Goal: Communication & Community: Answer question/provide support

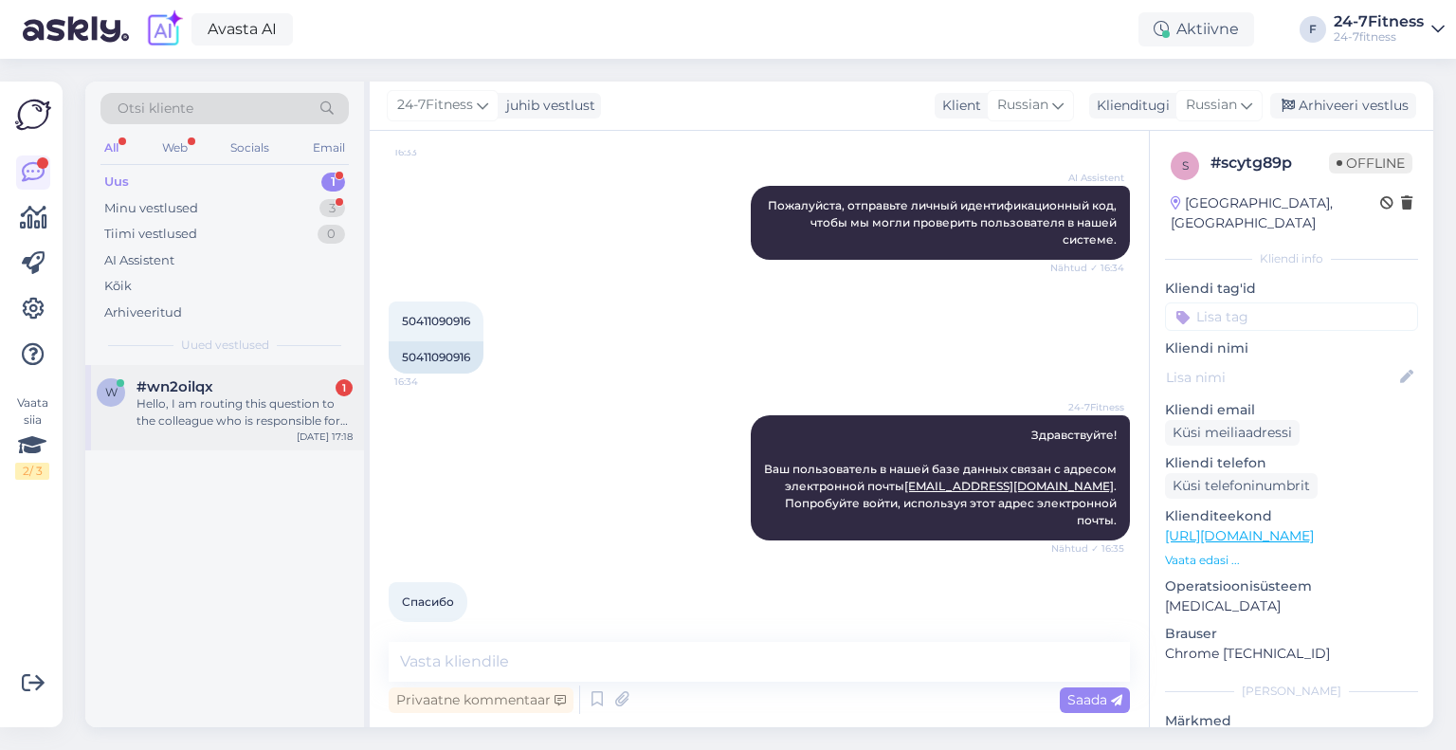
click at [196, 386] on span "#wn2oilqx" at bounding box center [175, 386] width 77 height 17
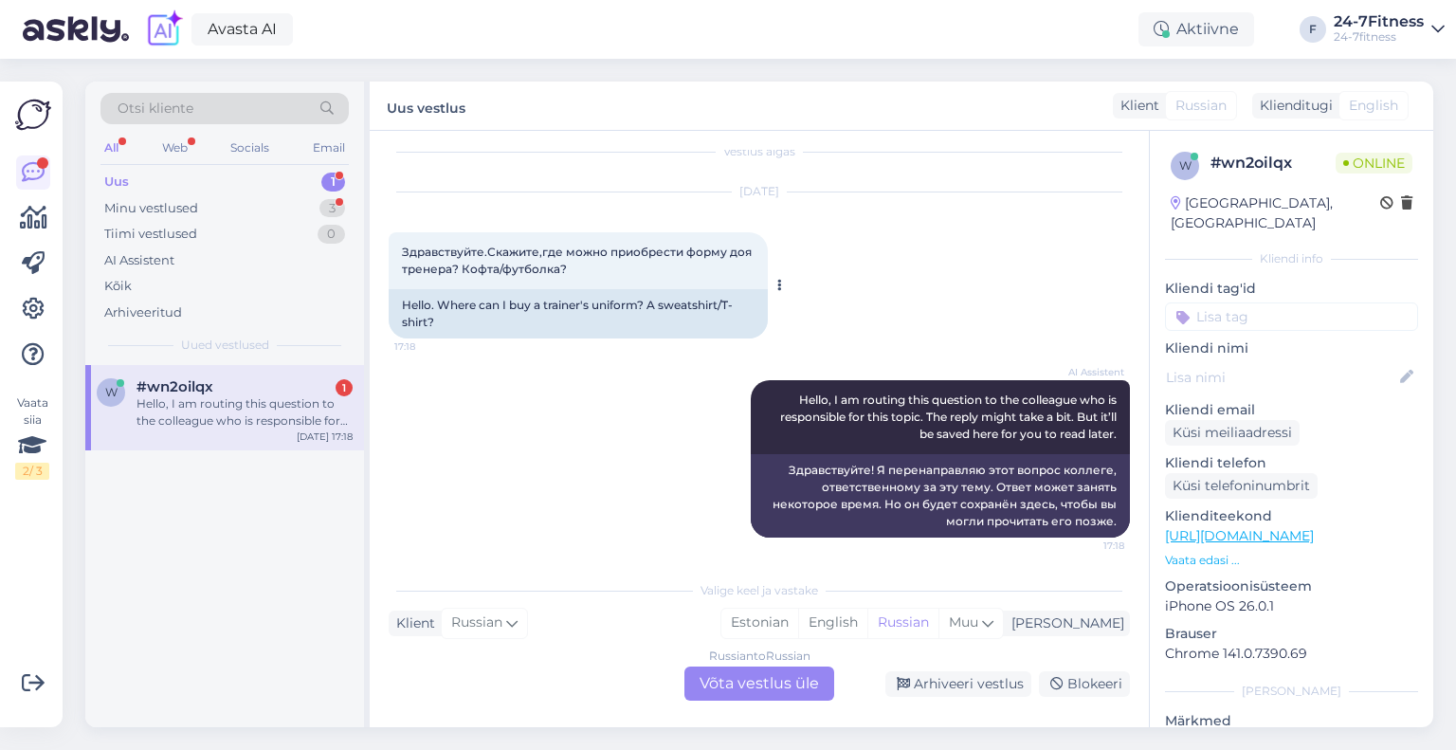
scroll to position [23, 0]
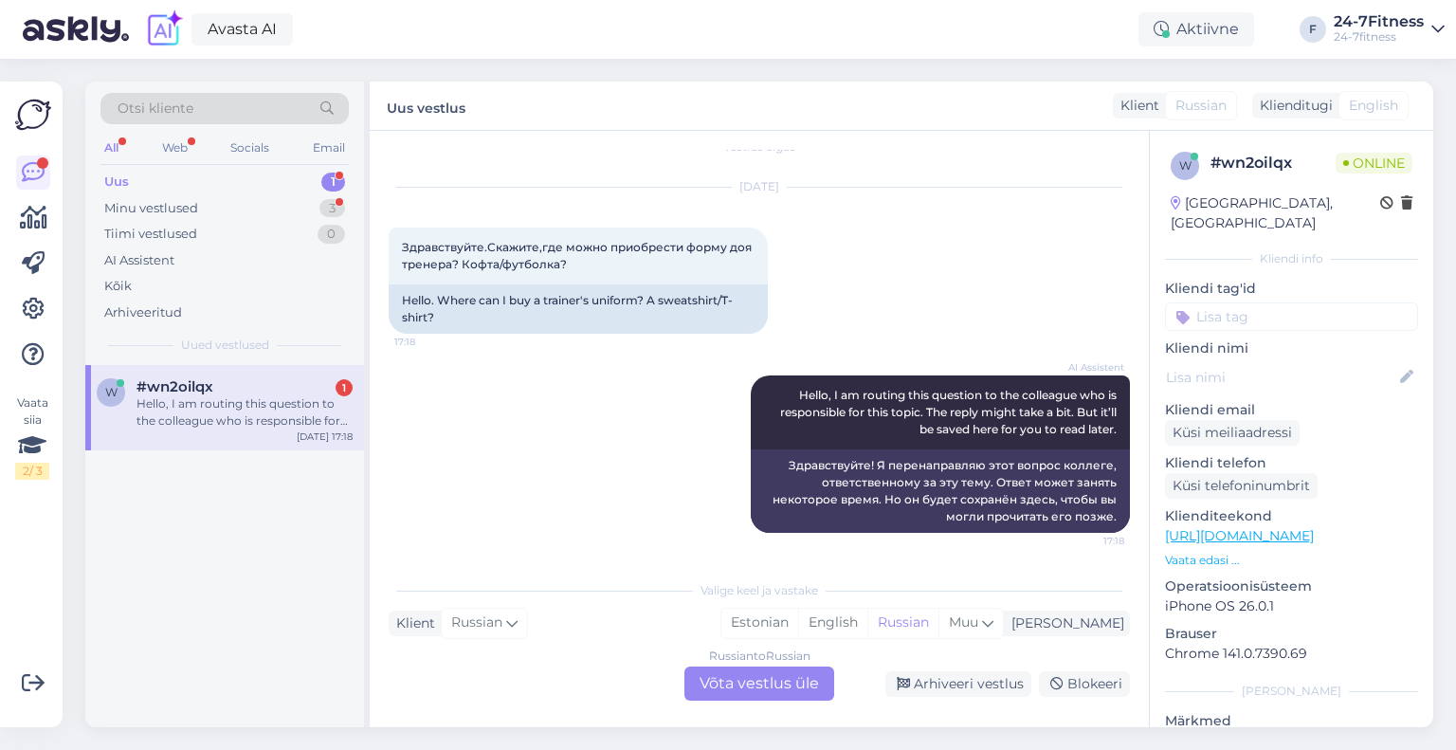
click at [735, 674] on div "Russian to Russian Võta vestlus üle" at bounding box center [759, 683] width 150 height 34
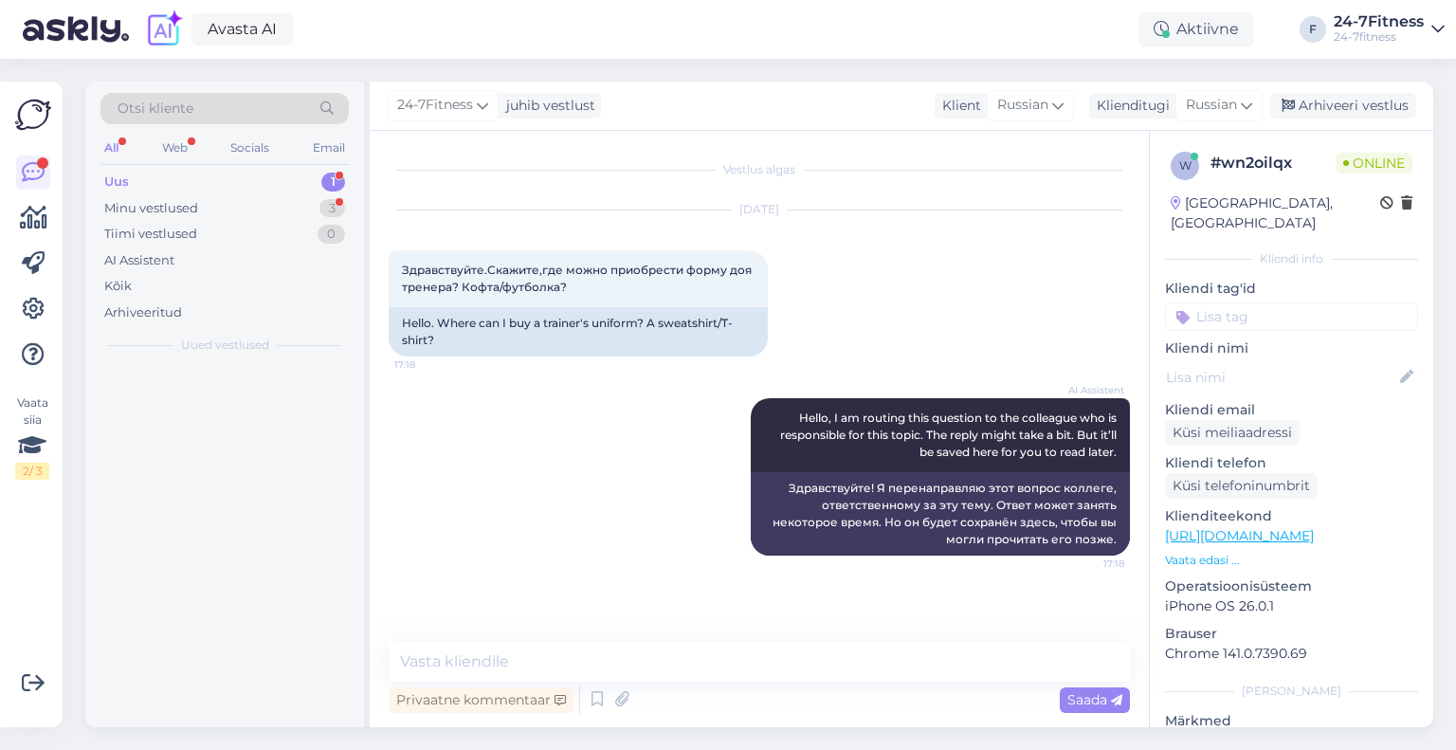
scroll to position [0, 0]
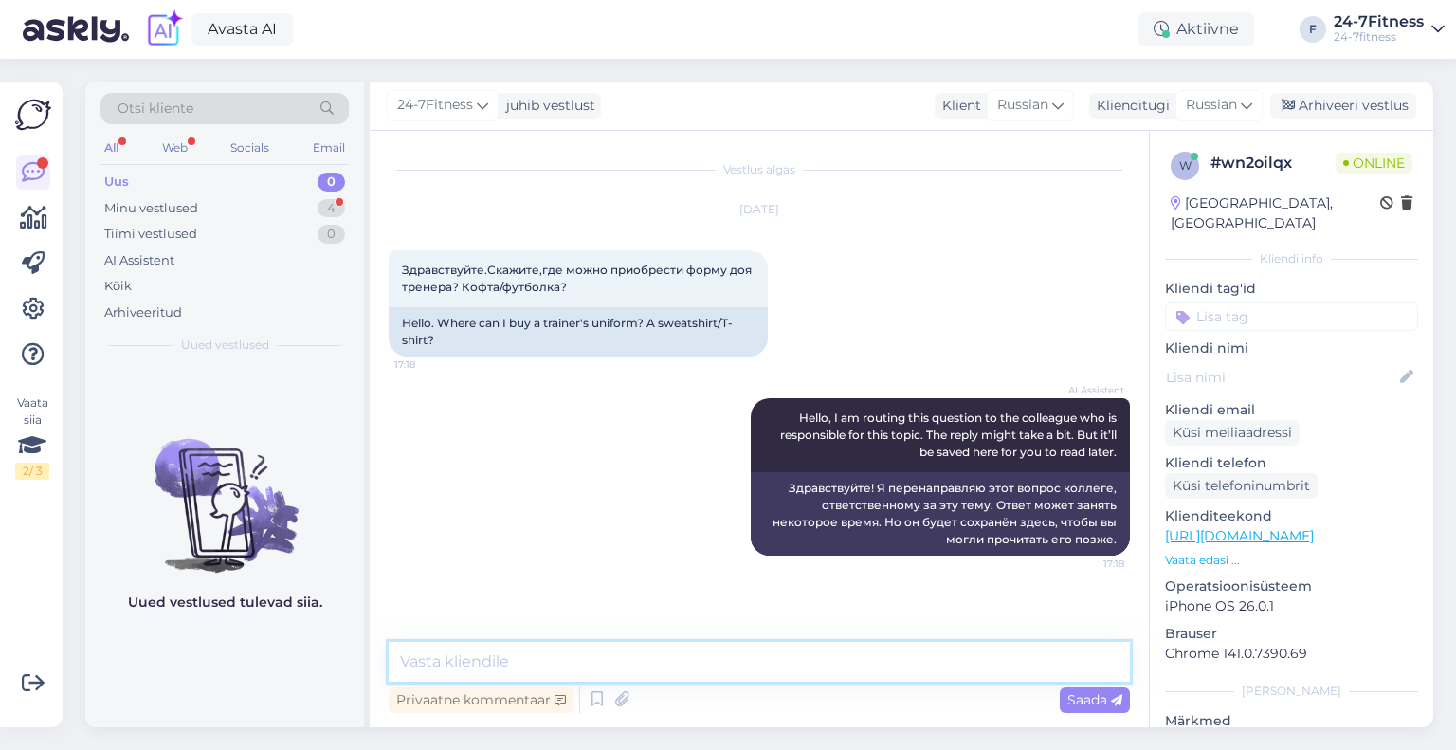
click at [555, 647] on textarea at bounding box center [759, 662] width 741 height 40
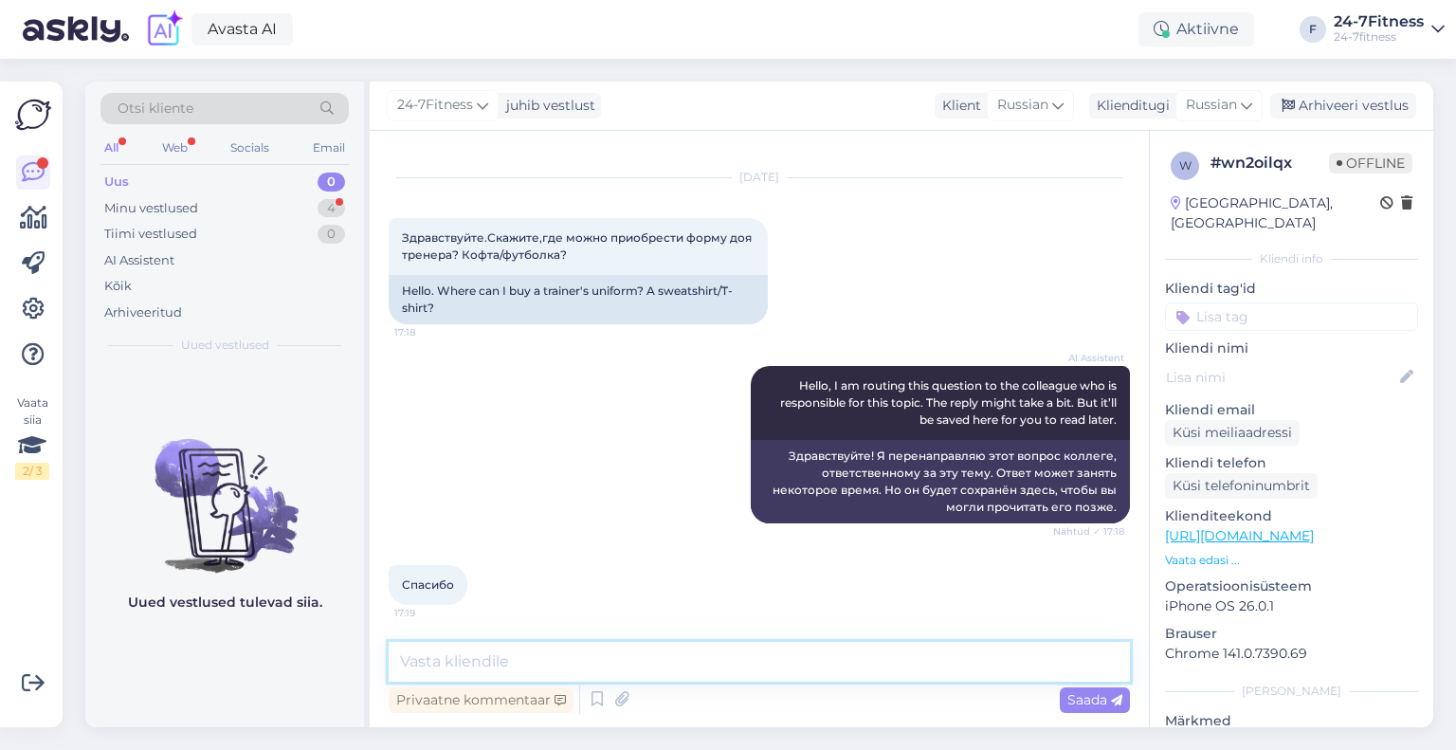
click at [512, 660] on textarea at bounding box center [759, 662] width 741 height 40
paste textarea "Здравствуйте! По любым вопросам, касающимся одежды для персональных тренеров, о…"
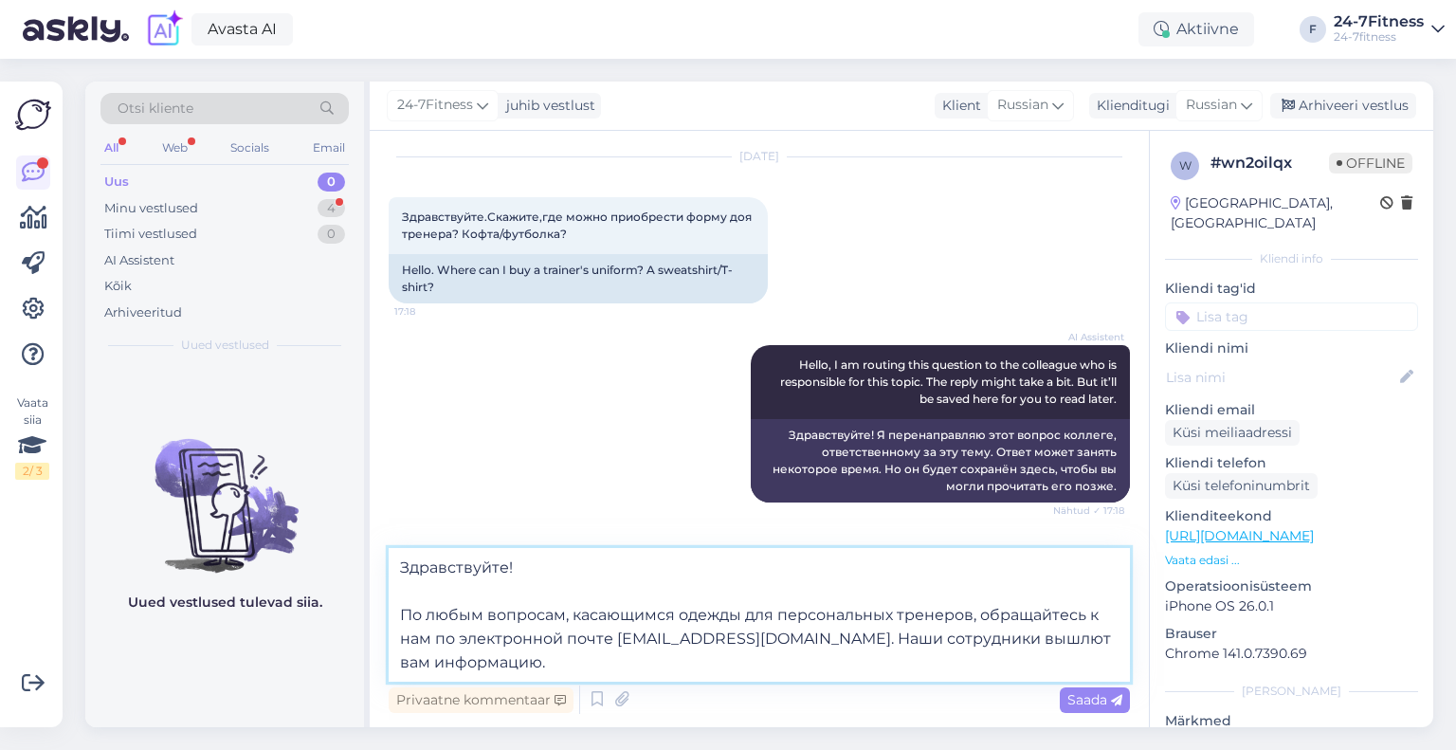
type textarea "Здравствуйте! По любым вопросам, касающимся одежды для персональных тренеров, о…"
click at [1069, 703] on span "Saada" at bounding box center [1094, 699] width 55 height 17
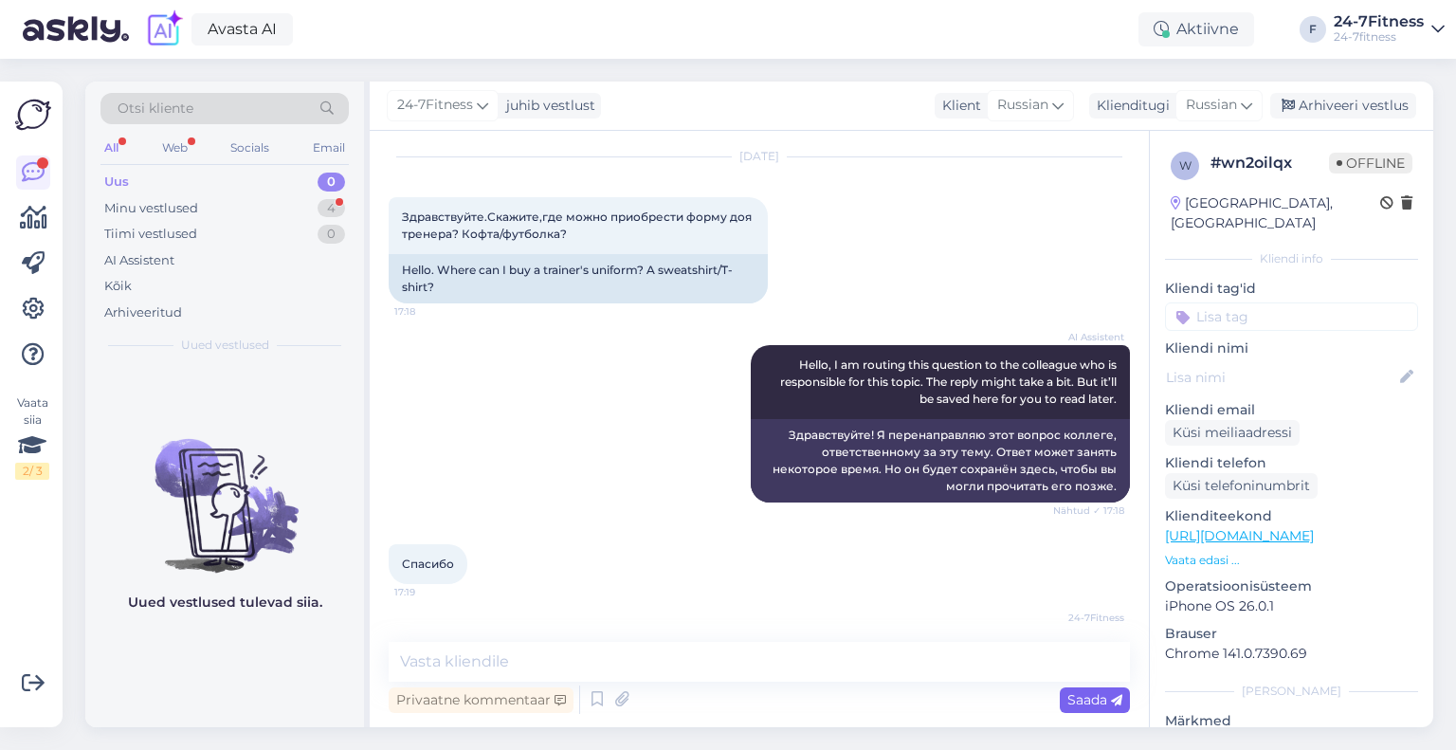
scroll to position [199, 0]
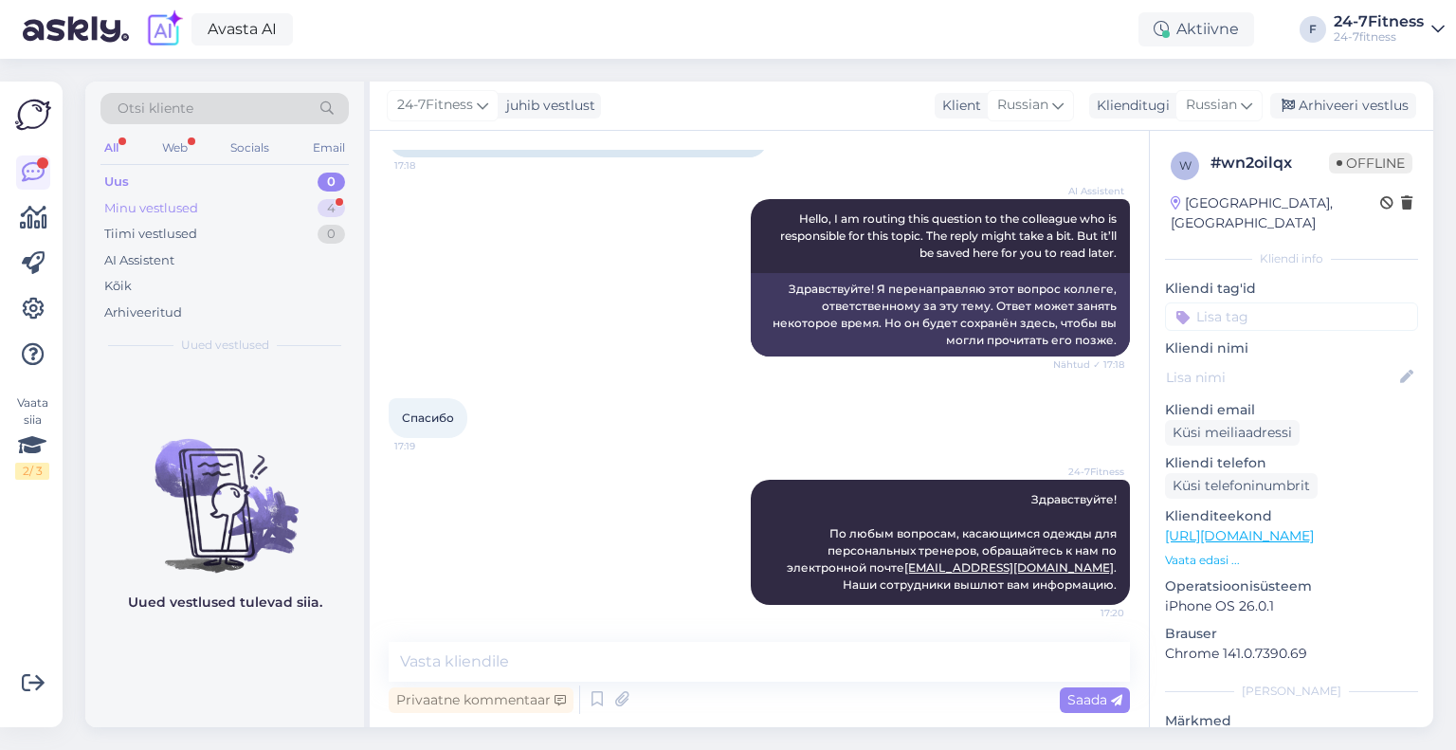
click at [193, 205] on div "Minu vestlused" at bounding box center [151, 208] width 94 height 19
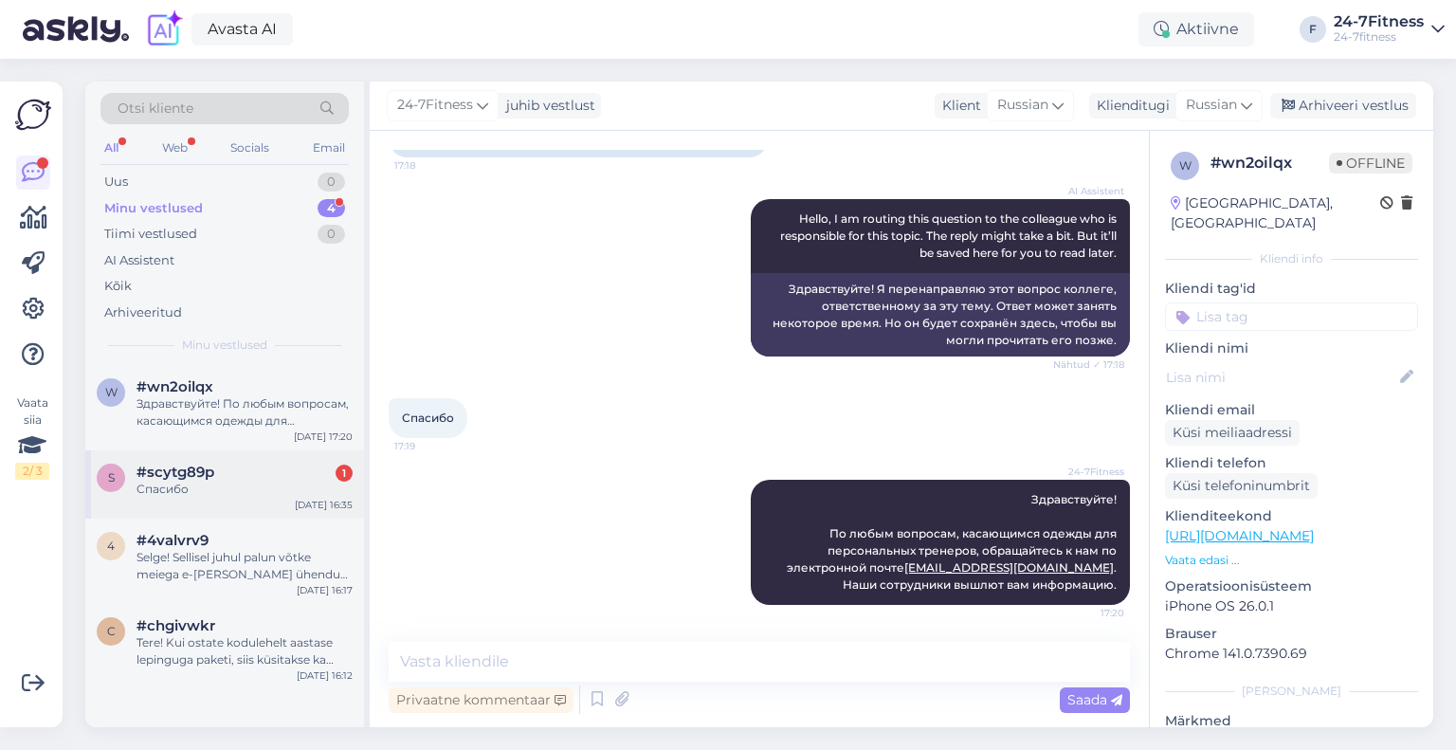
click at [182, 494] on div "Спасибо" at bounding box center [245, 489] width 216 height 17
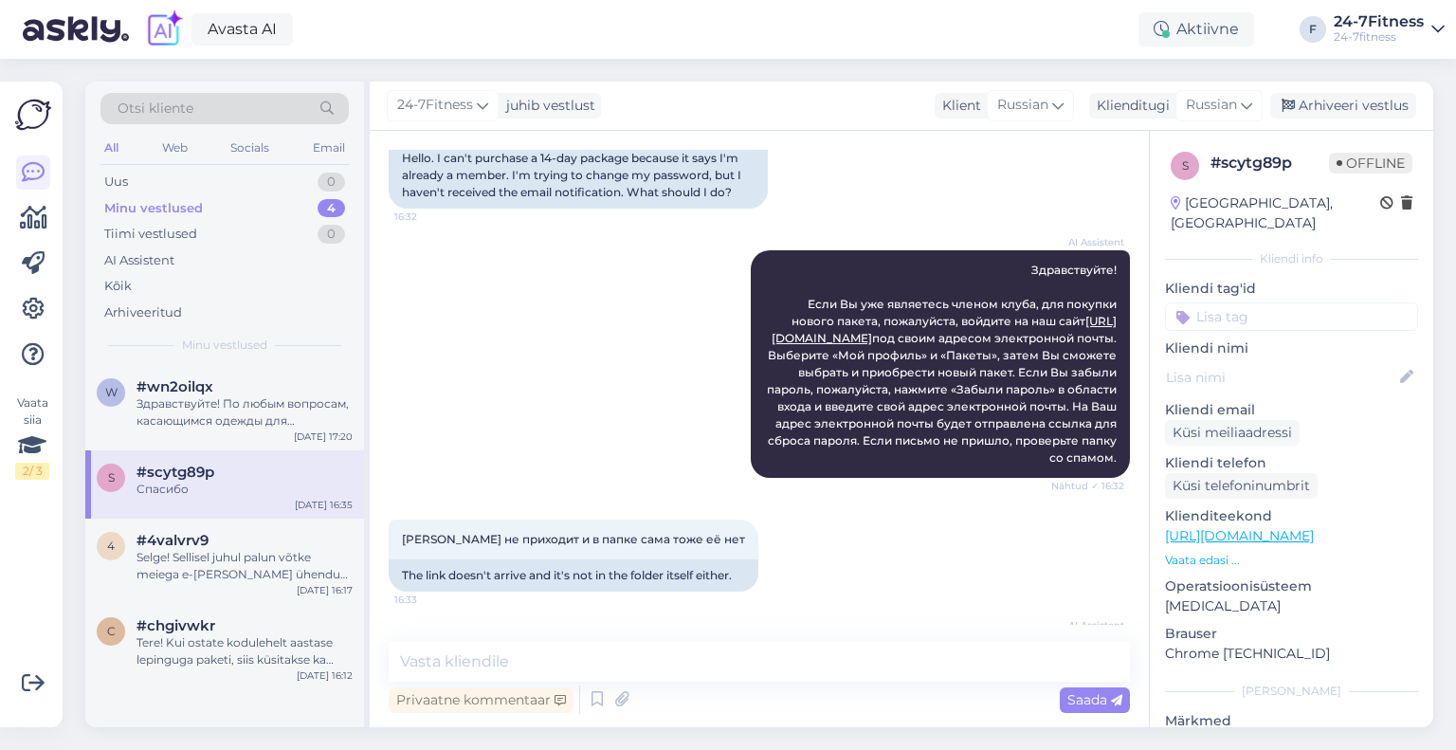
scroll to position [646, 0]
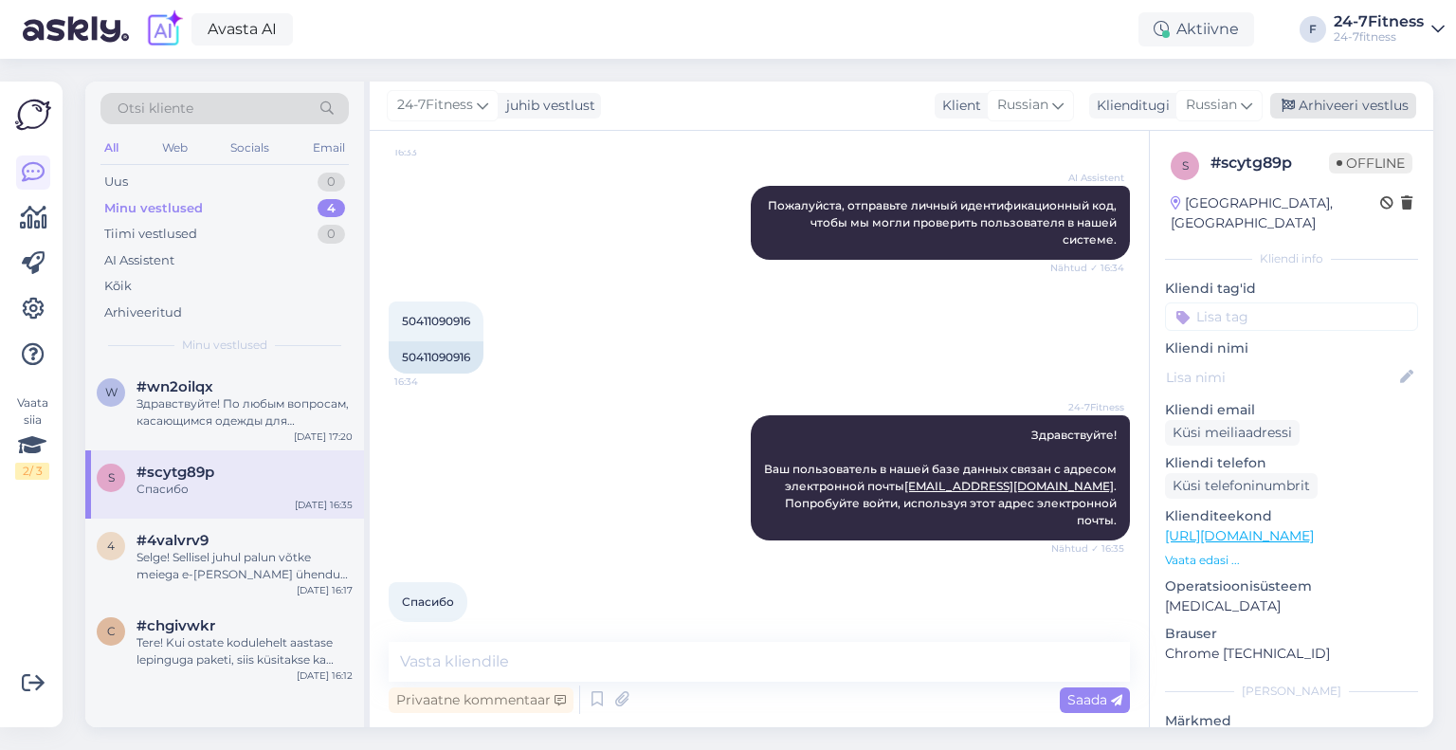
click at [1297, 108] on div "Arhiveeri vestlus" at bounding box center [1343, 106] width 146 height 26
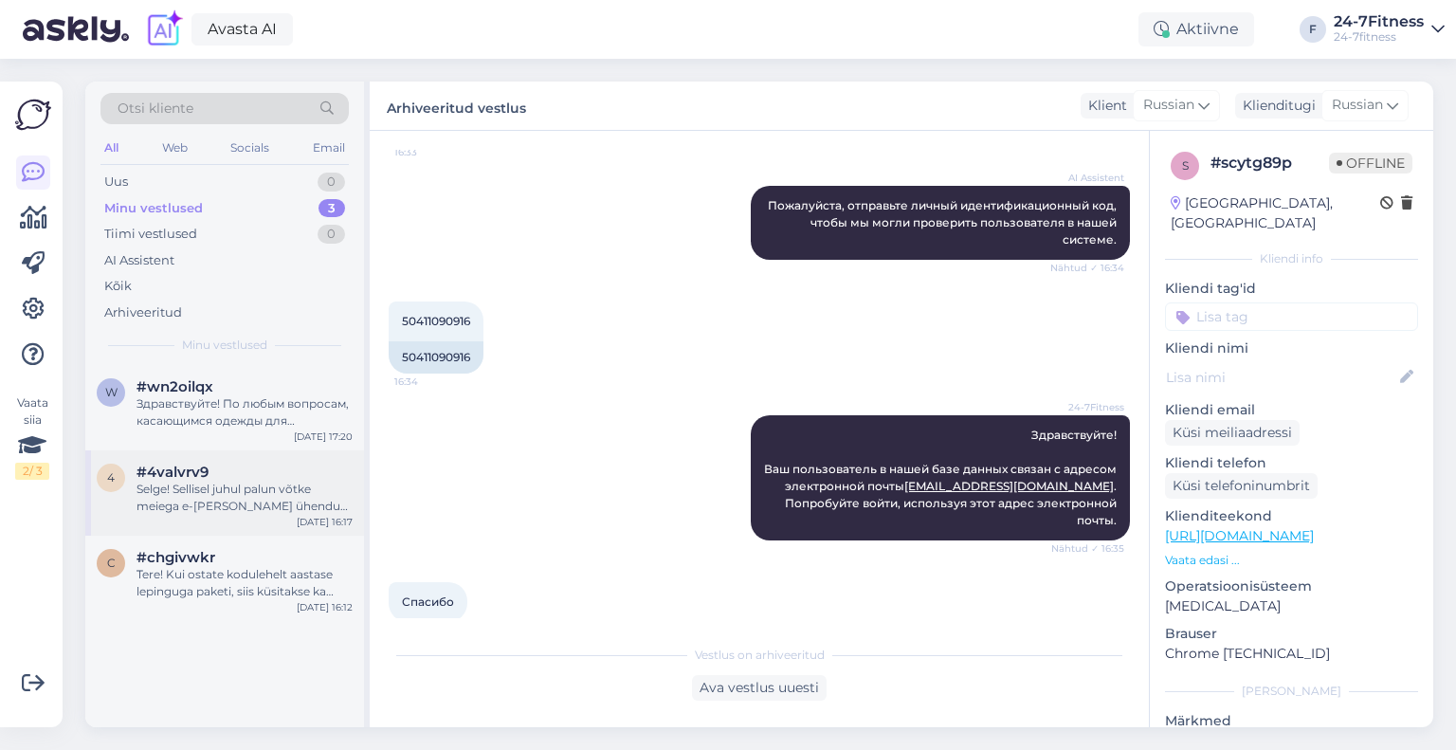
click at [174, 495] on div "Selge! Sellisel juhul palun võtke meiega e-[PERSON_NAME] ühendust ja kirjutage,…" at bounding box center [245, 498] width 216 height 34
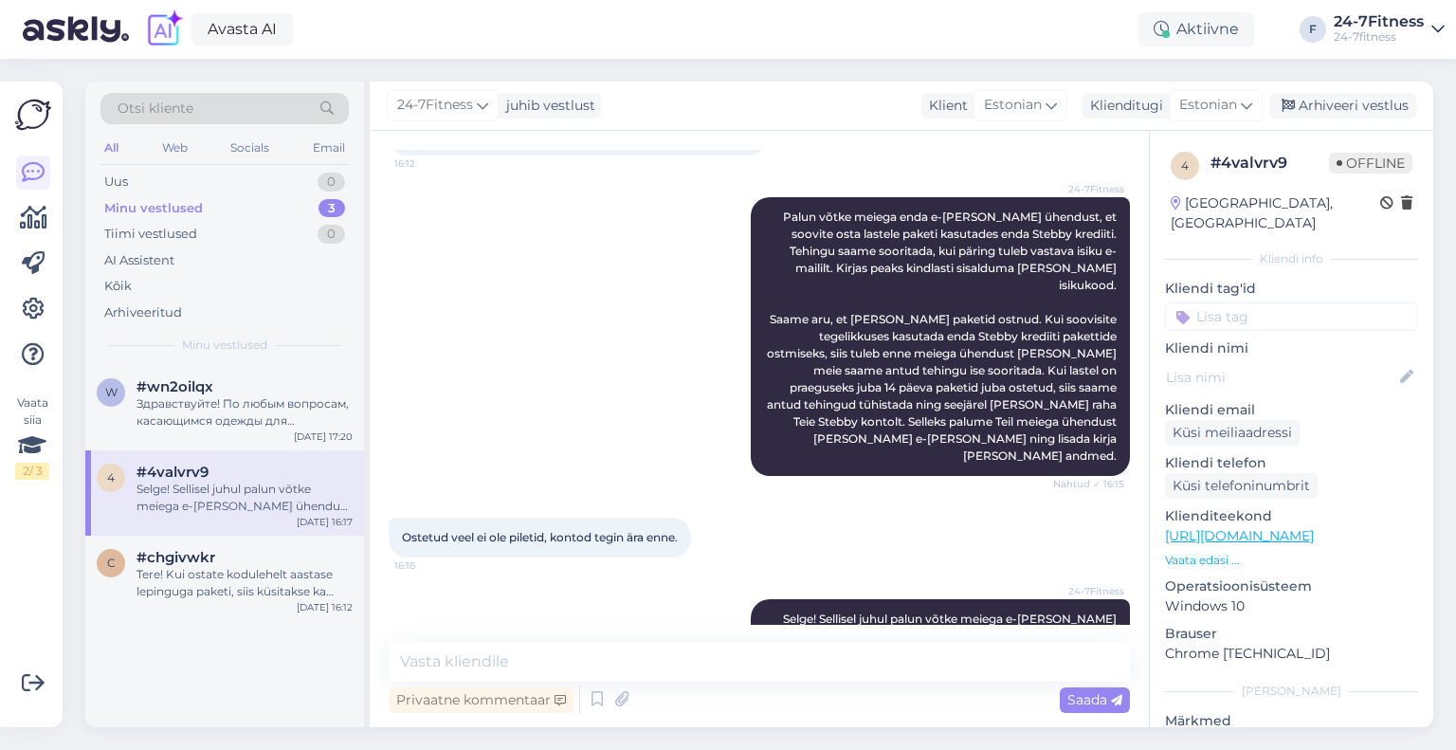
click at [1331, 90] on div "24-7Fitness juhib vestlust Klient Estonian Klienditugi Estonian Arhiveeri vestl…" at bounding box center [902, 106] width 1064 height 49
click at [1330, 98] on div "Arhiveeri vestlus" at bounding box center [1343, 106] width 146 height 26
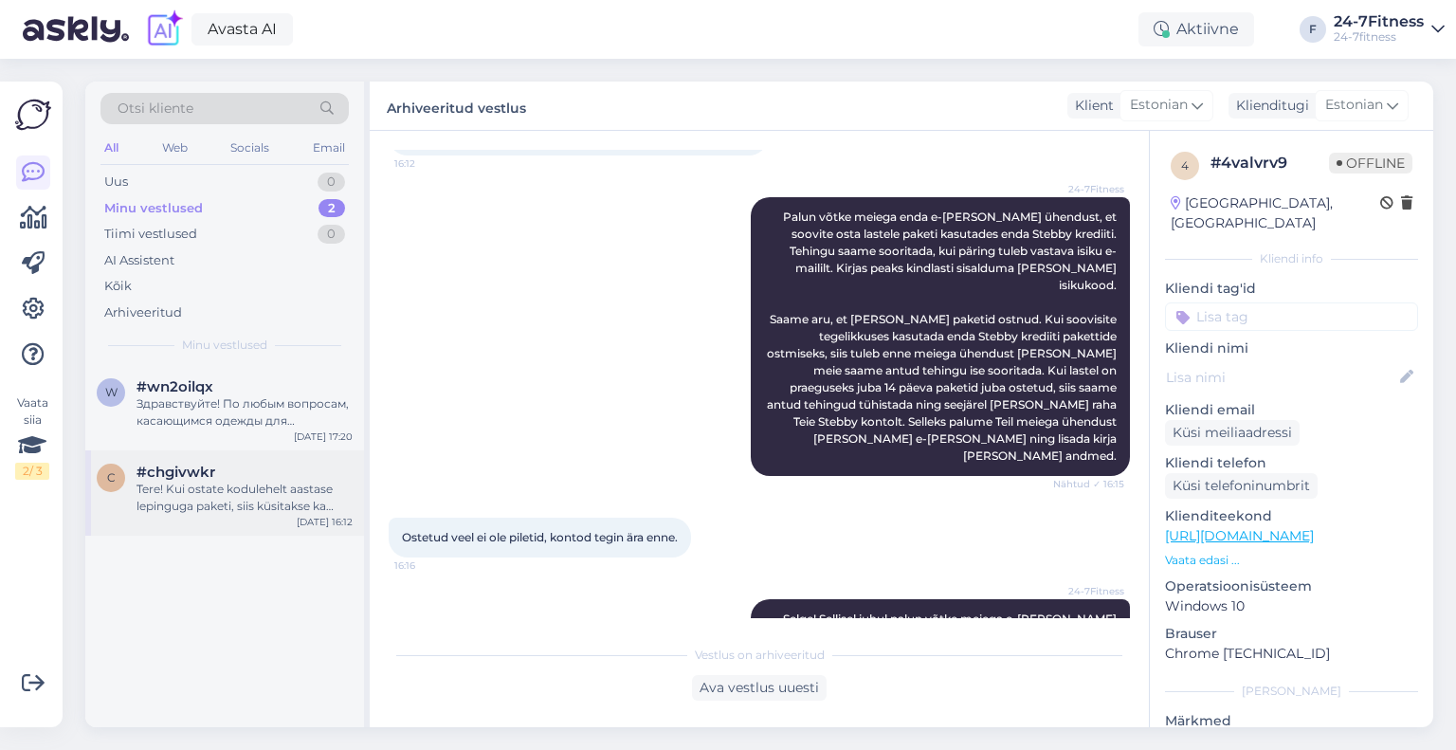
click at [217, 493] on div "Tere! Kui ostate kodulehelt aastase lepinguga paketi, siis küsitakse ka lapseva…" at bounding box center [245, 498] width 216 height 34
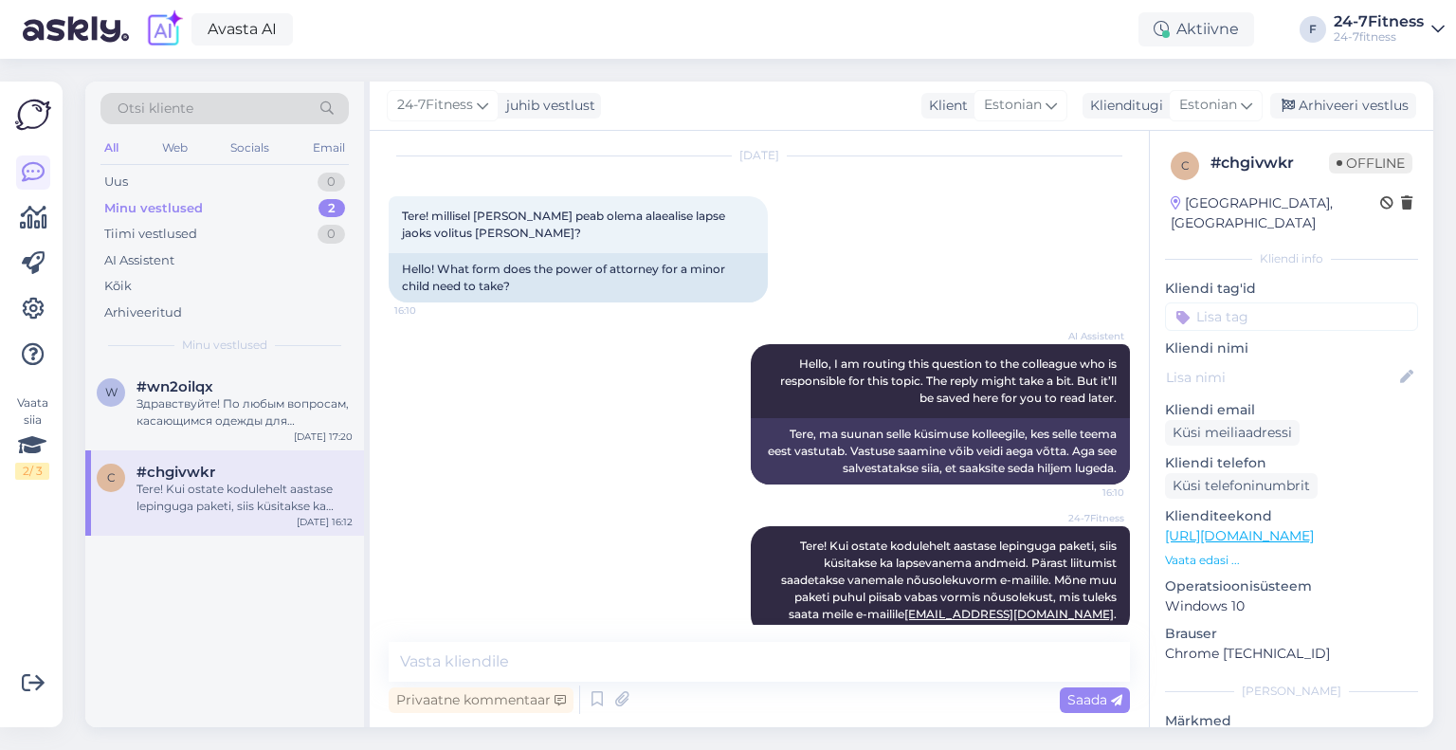
scroll to position [83, 0]
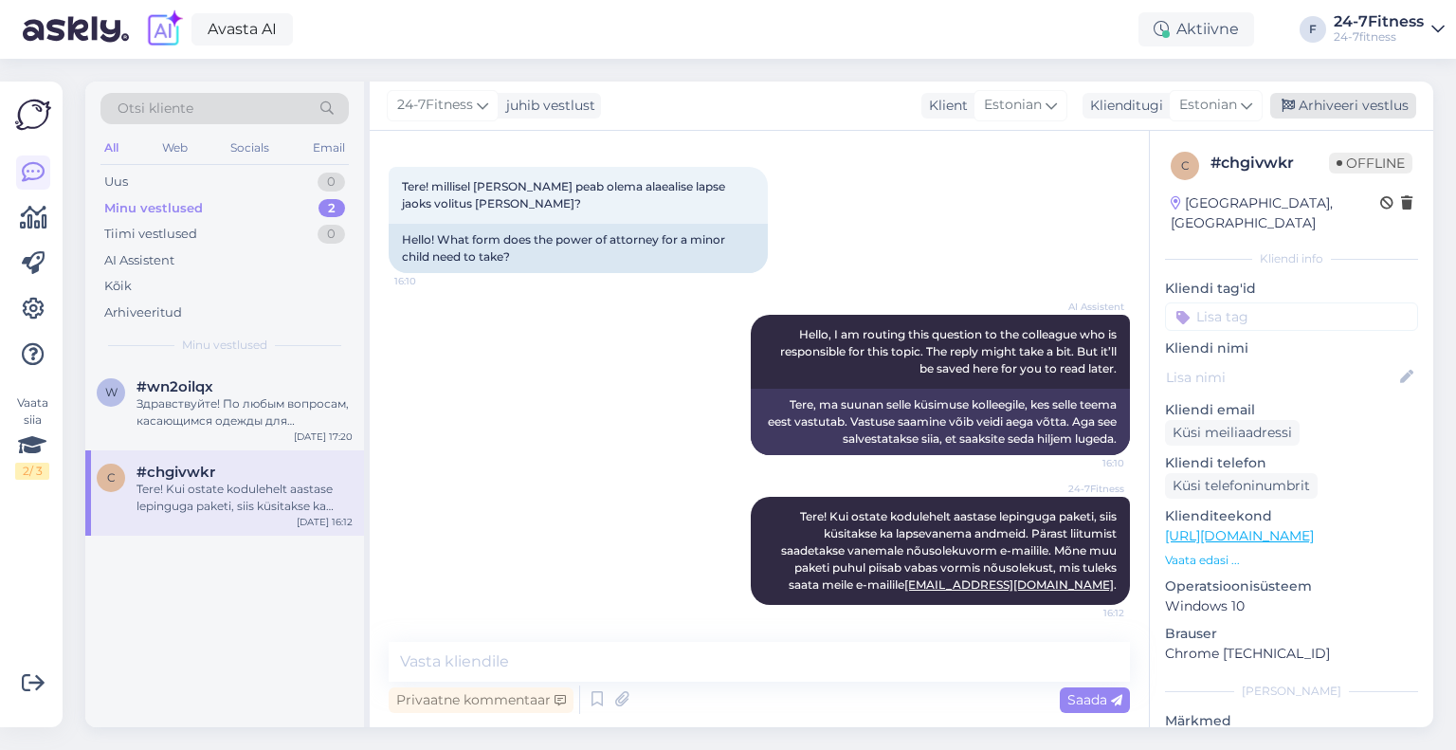
click at [1356, 98] on div "Arhiveeri vestlus" at bounding box center [1343, 106] width 146 height 26
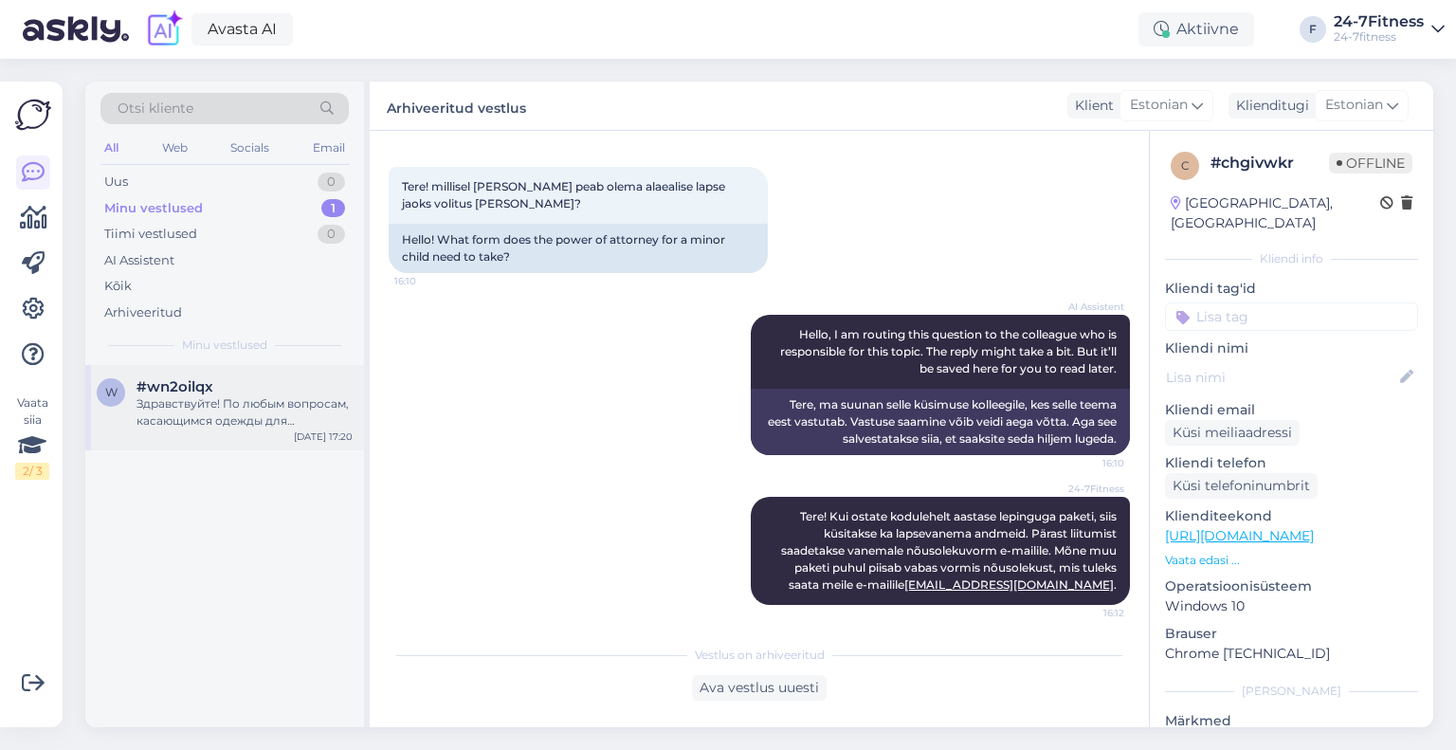
click at [223, 424] on div "Здравствуйте! По любым вопросам, касающимся одежды для персональных тренеров, о…" at bounding box center [245, 412] width 216 height 34
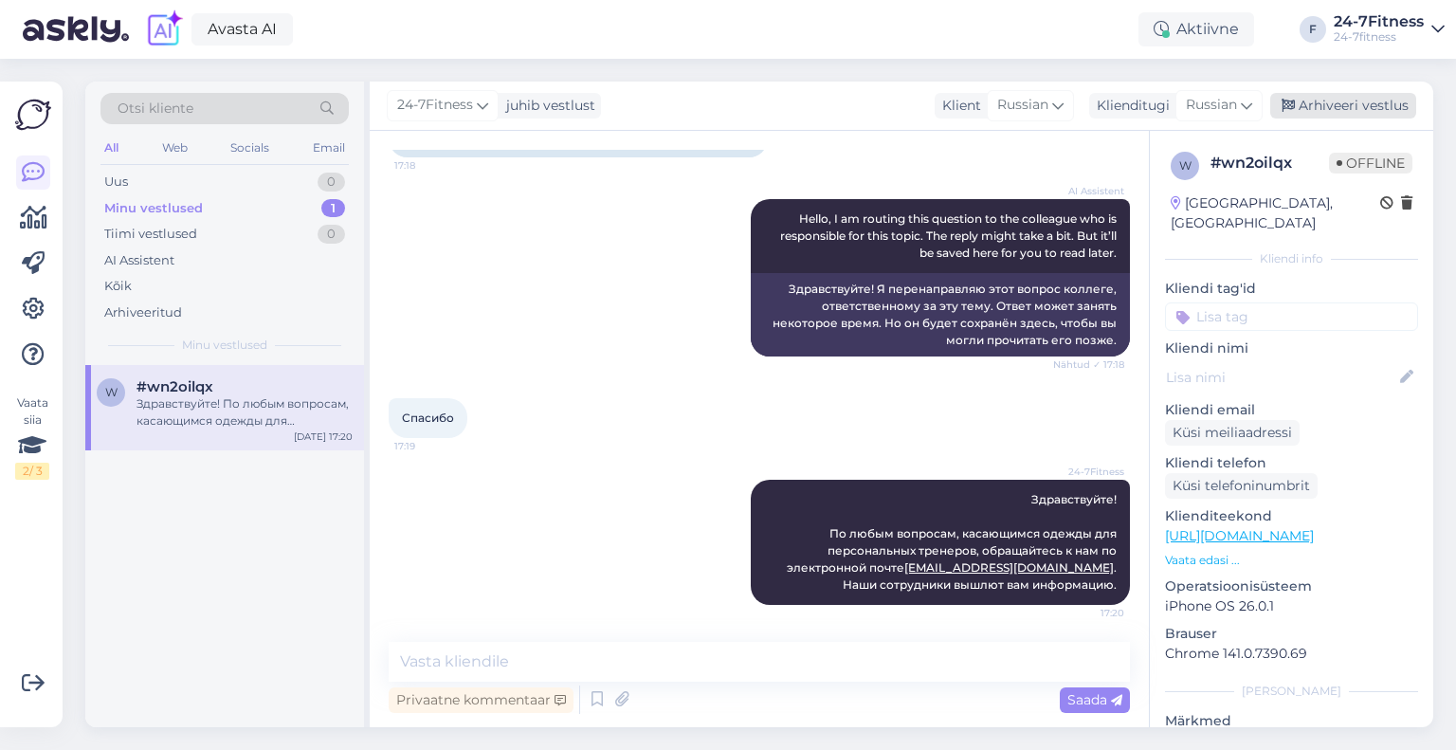
click at [1369, 100] on div "Arhiveeri vestlus" at bounding box center [1343, 106] width 146 height 26
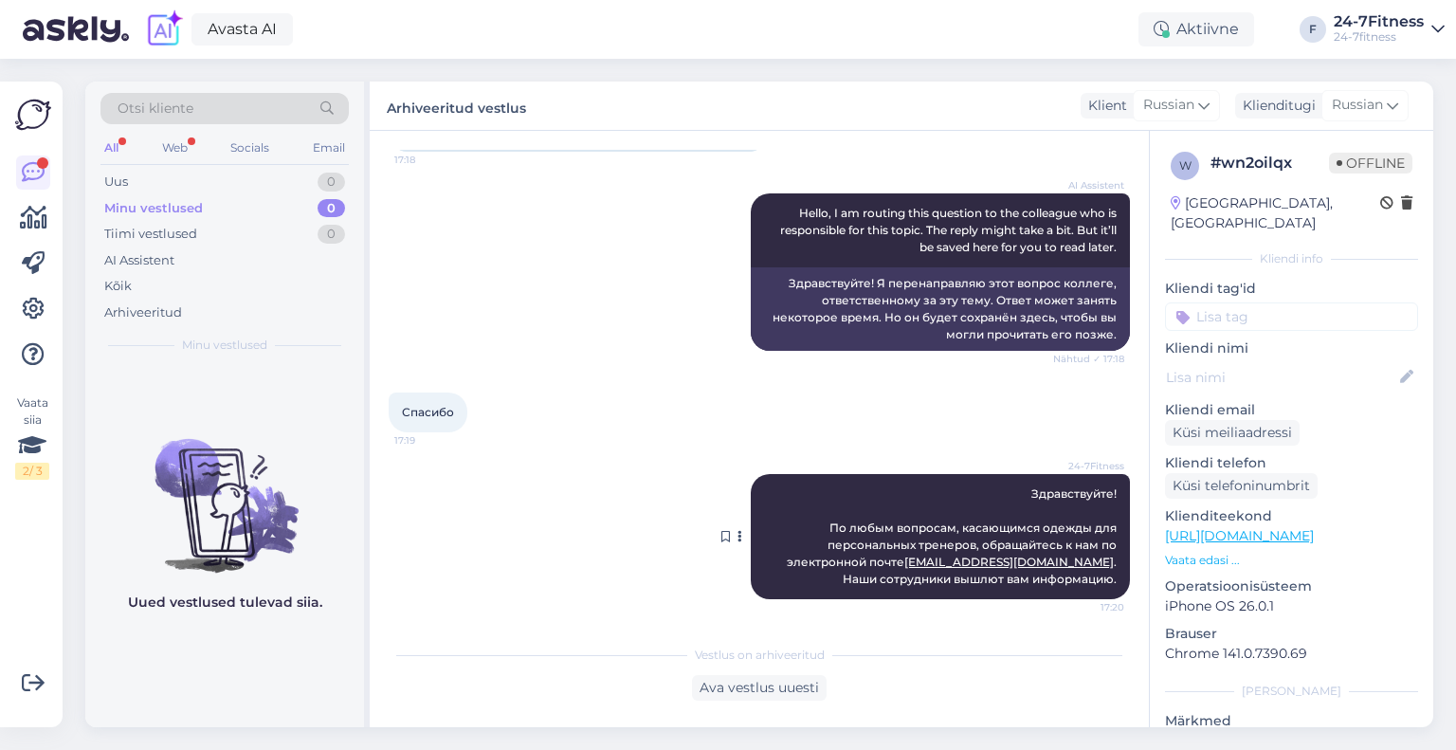
scroll to position [206, 0]
click at [172, 189] on div "Uus 0" at bounding box center [224, 182] width 248 height 27
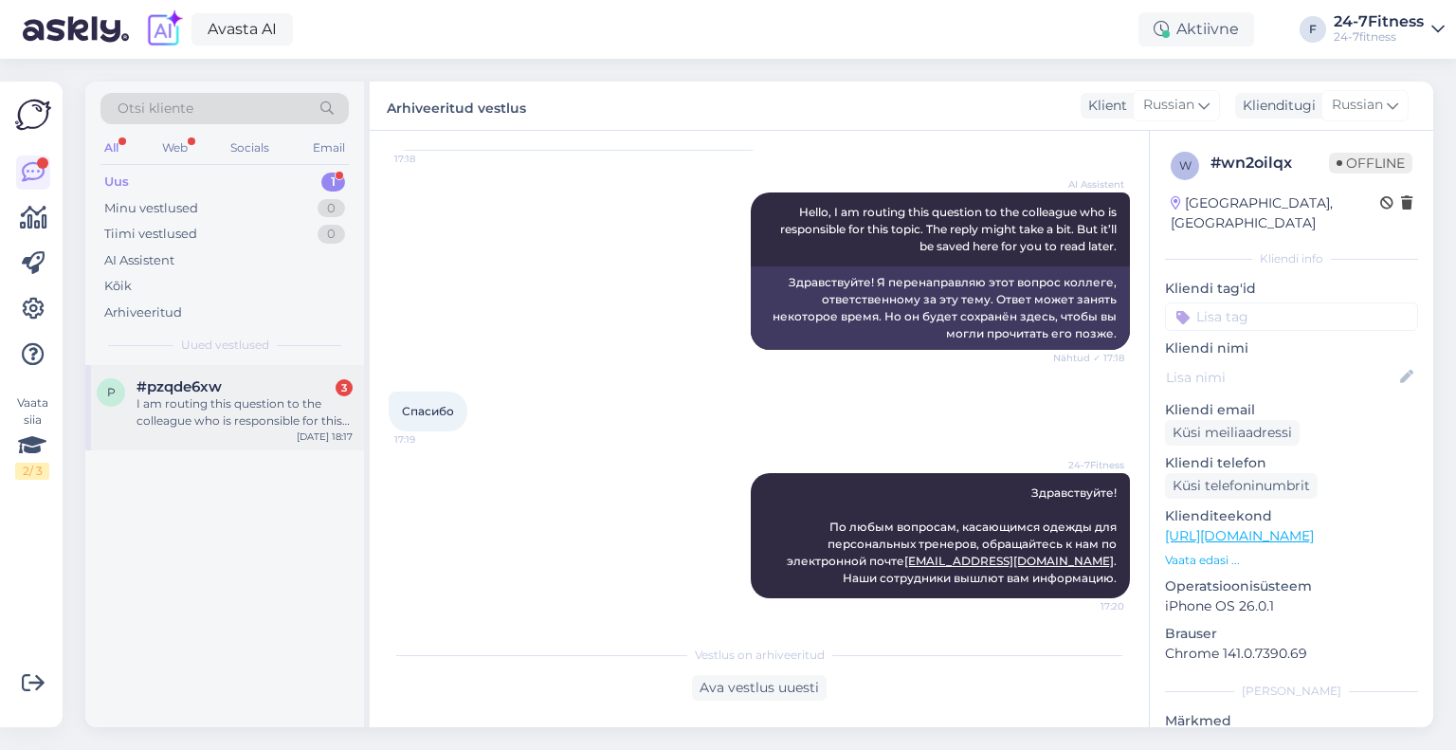
click at [179, 425] on div "I am routing this question to the colleague who is responsible for this topic. …" at bounding box center [245, 412] width 216 height 34
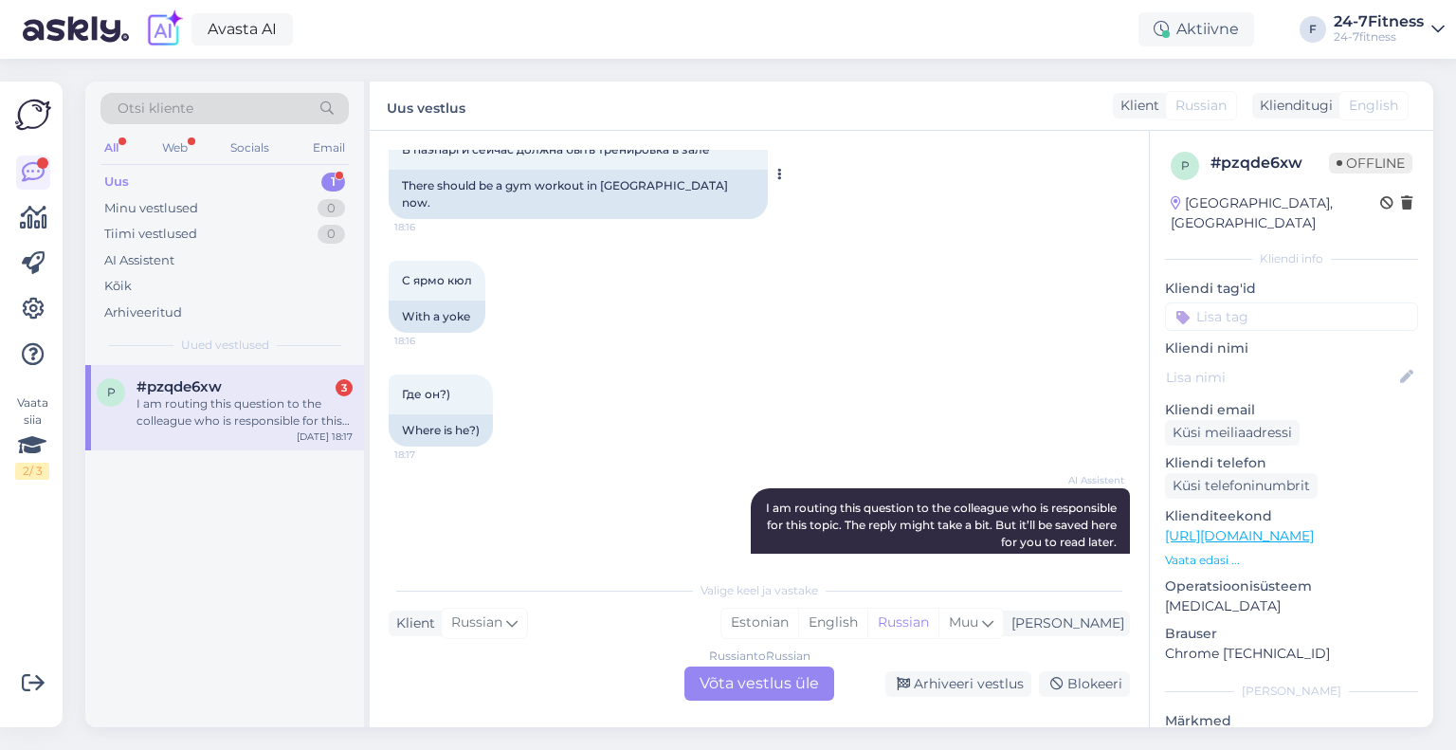
scroll to position [1999, 0]
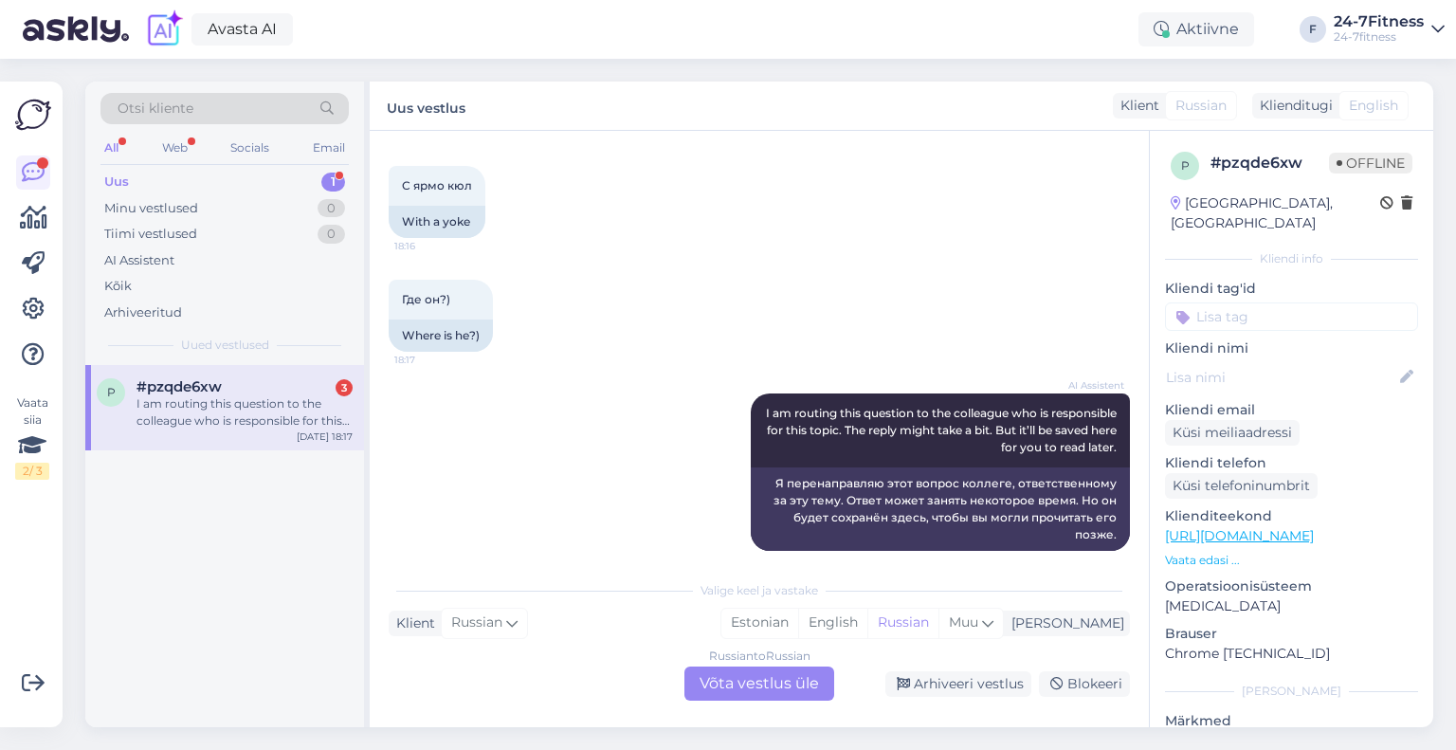
click at [734, 683] on div "Russian to Russian Võta vestlus üle" at bounding box center [759, 683] width 150 height 34
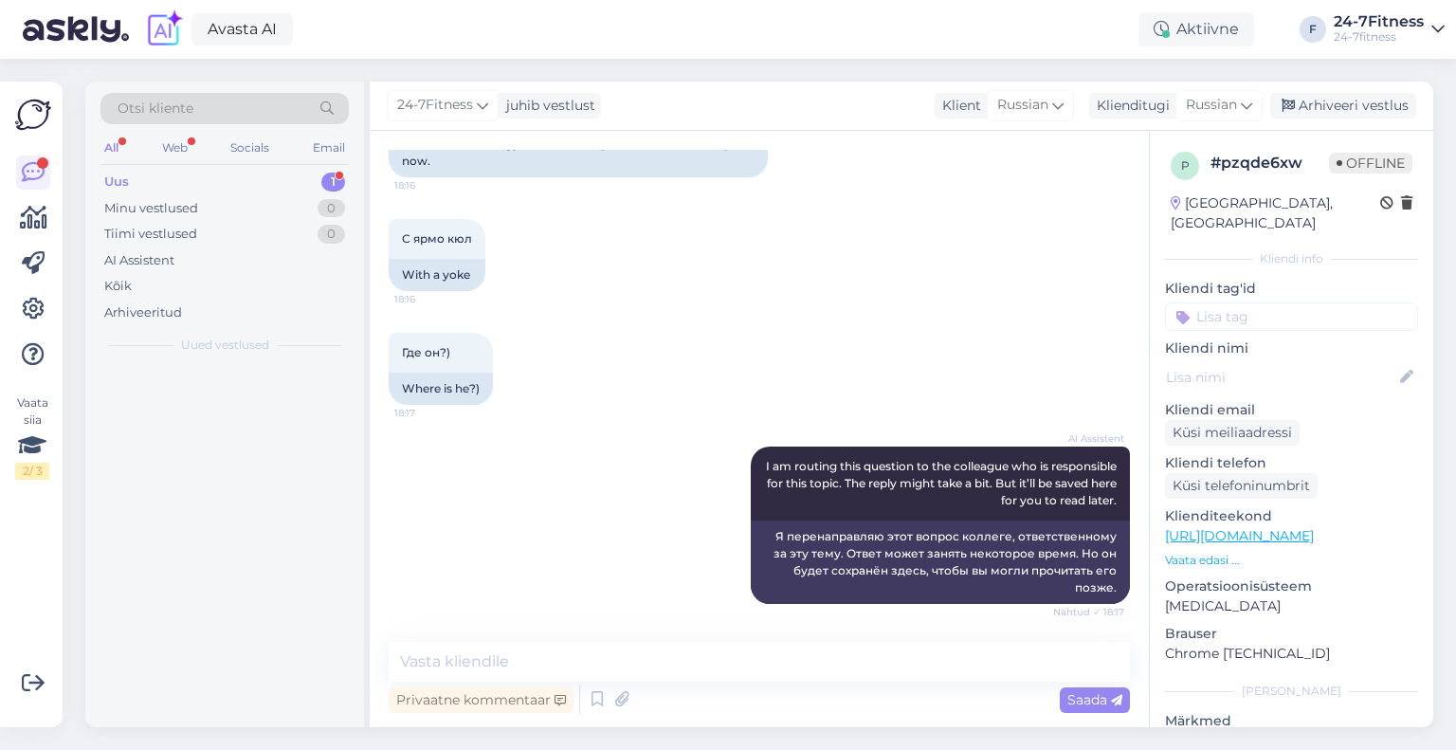
scroll to position [1928, 0]
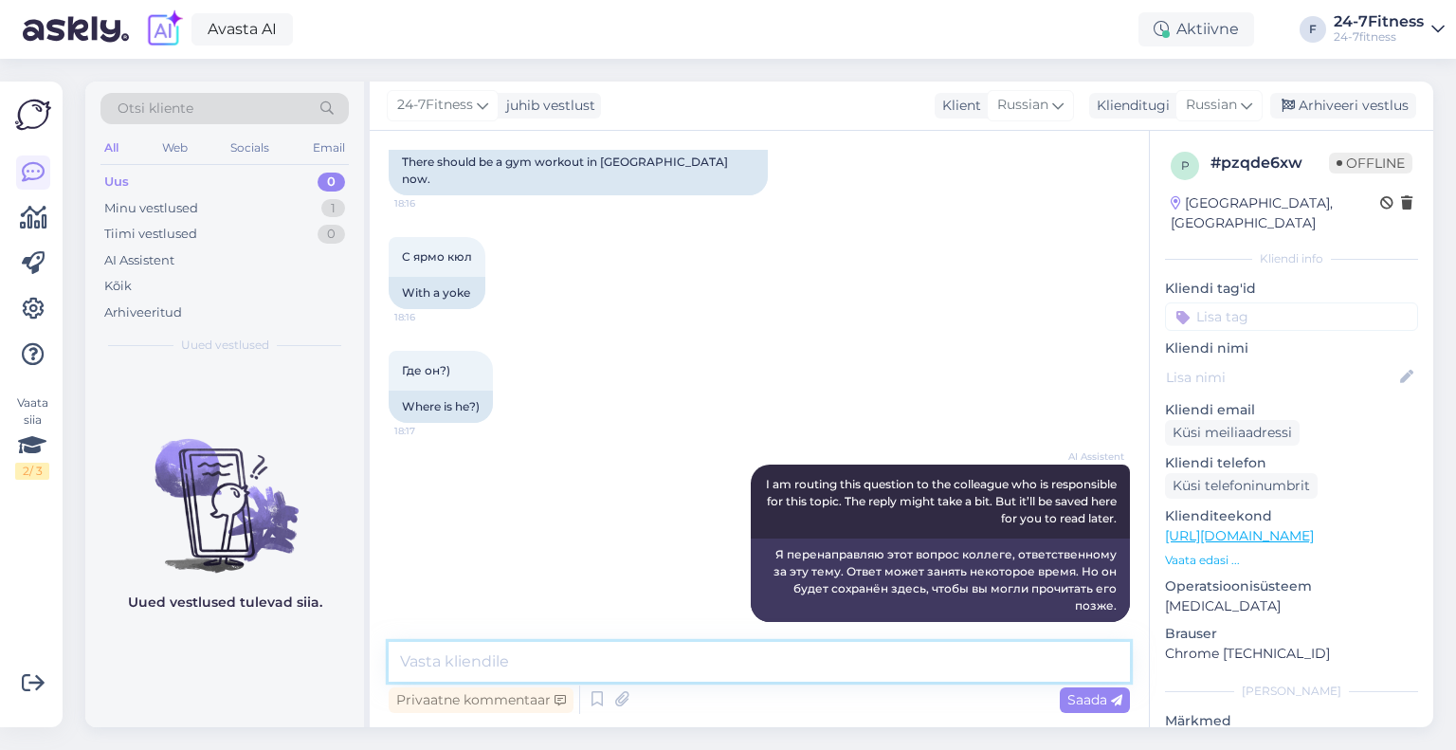
click at [522, 659] on textarea at bounding box center [759, 662] width 741 height 40
paste textarea "Здравствуйте! Тренинг был отменён, так как на него записалось меньше 3 человек.…"
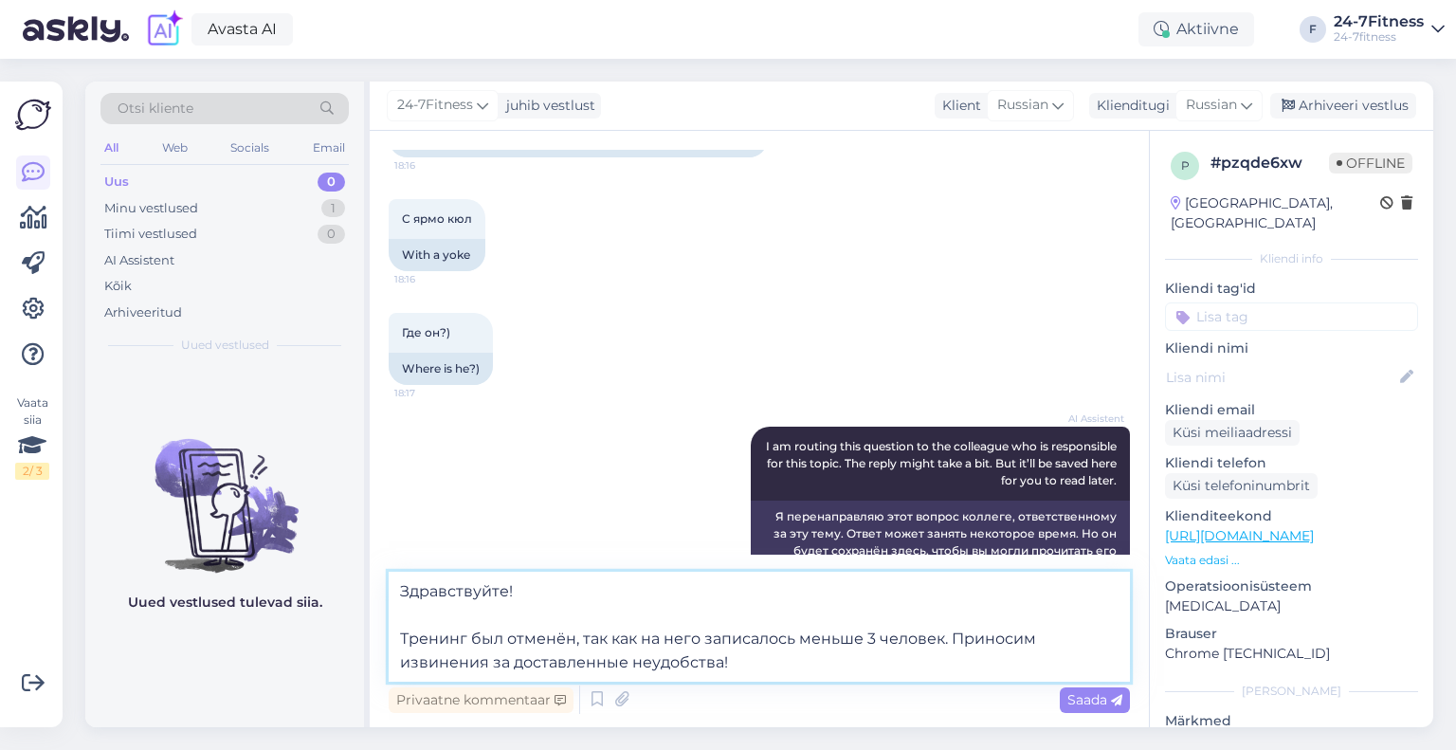
scroll to position [1998, 0]
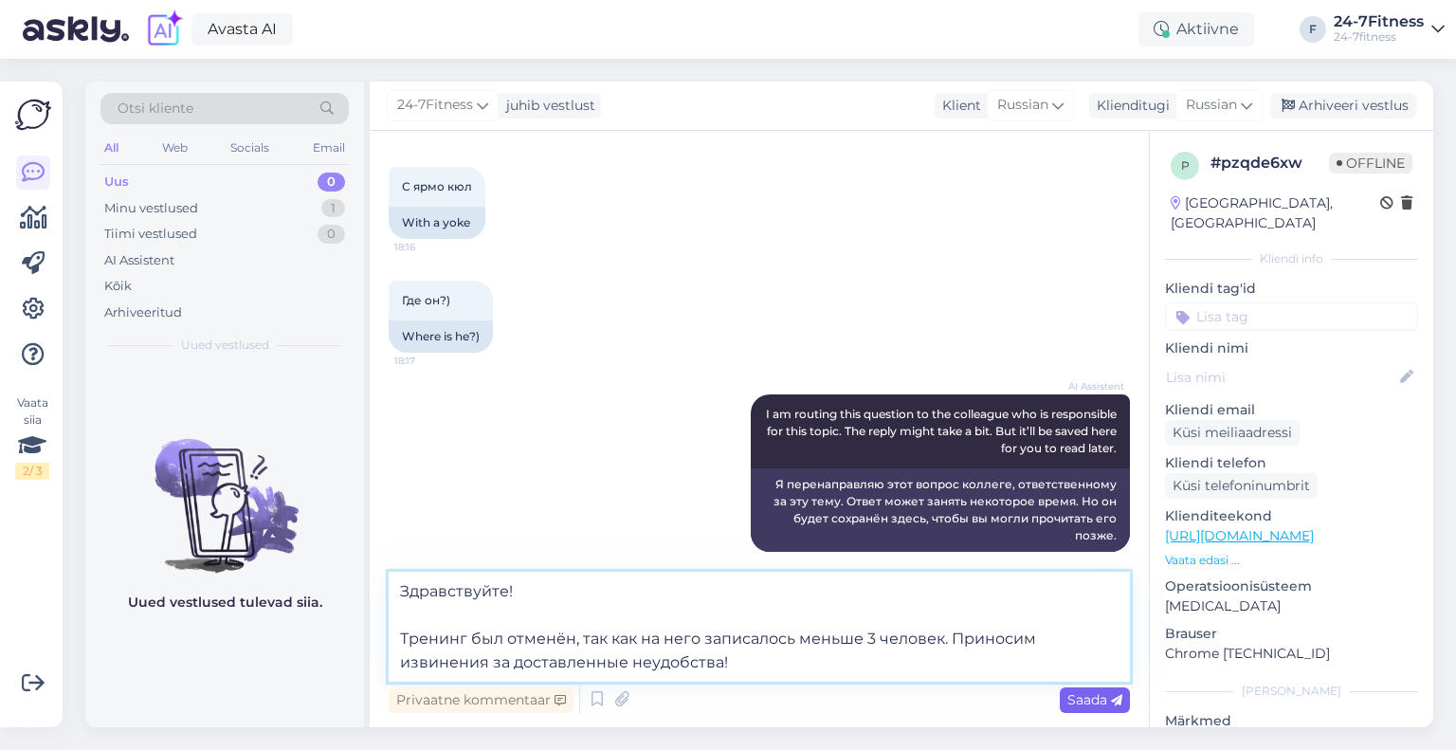
type textarea "Здравствуйте! Тренинг был отменён, так как на него записалось меньше 3 человек.…"
click at [1073, 705] on span "Saada" at bounding box center [1094, 699] width 55 height 17
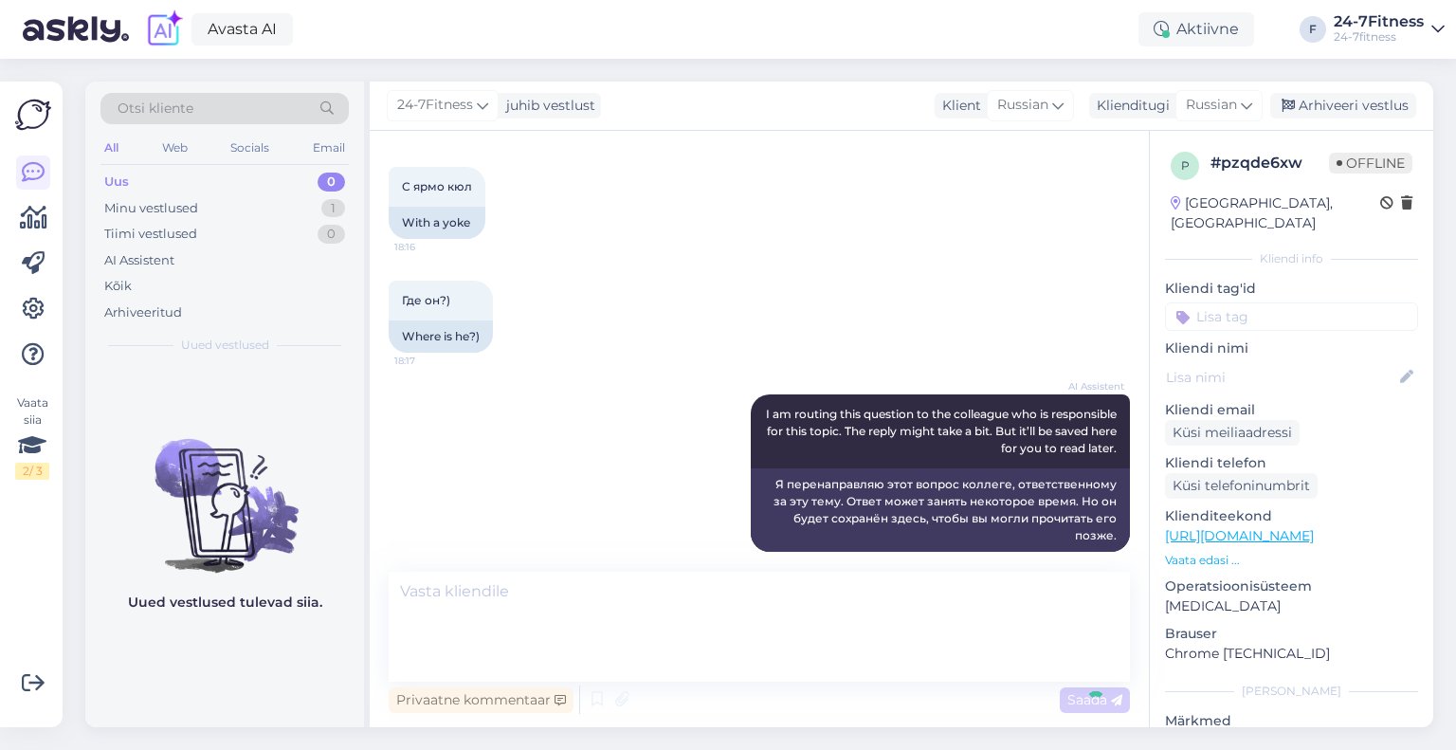
scroll to position [2078, 0]
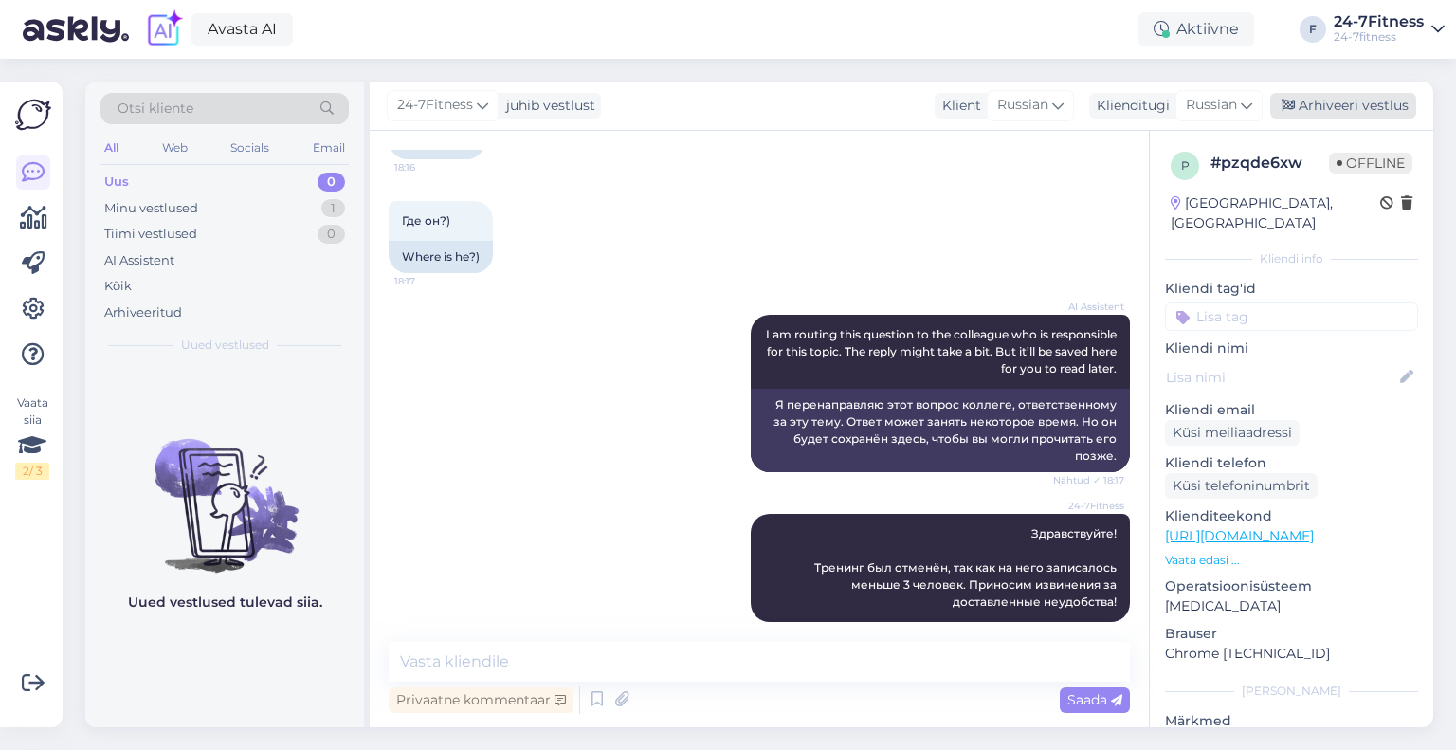
click at [1354, 111] on div "Arhiveeri vestlus" at bounding box center [1343, 106] width 146 height 26
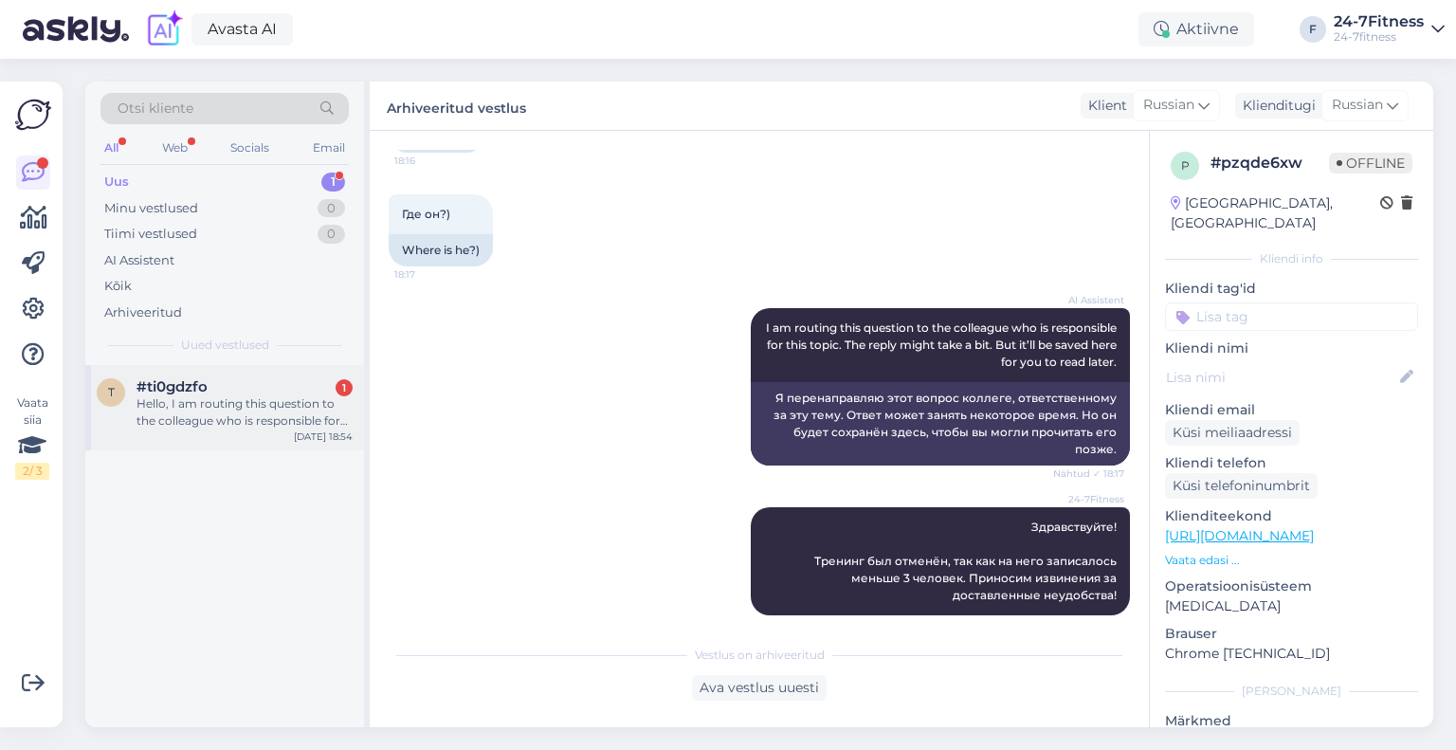
click at [193, 395] on div "Hello, I am routing this question to the colleague who is responsible for this …" at bounding box center [245, 412] width 216 height 34
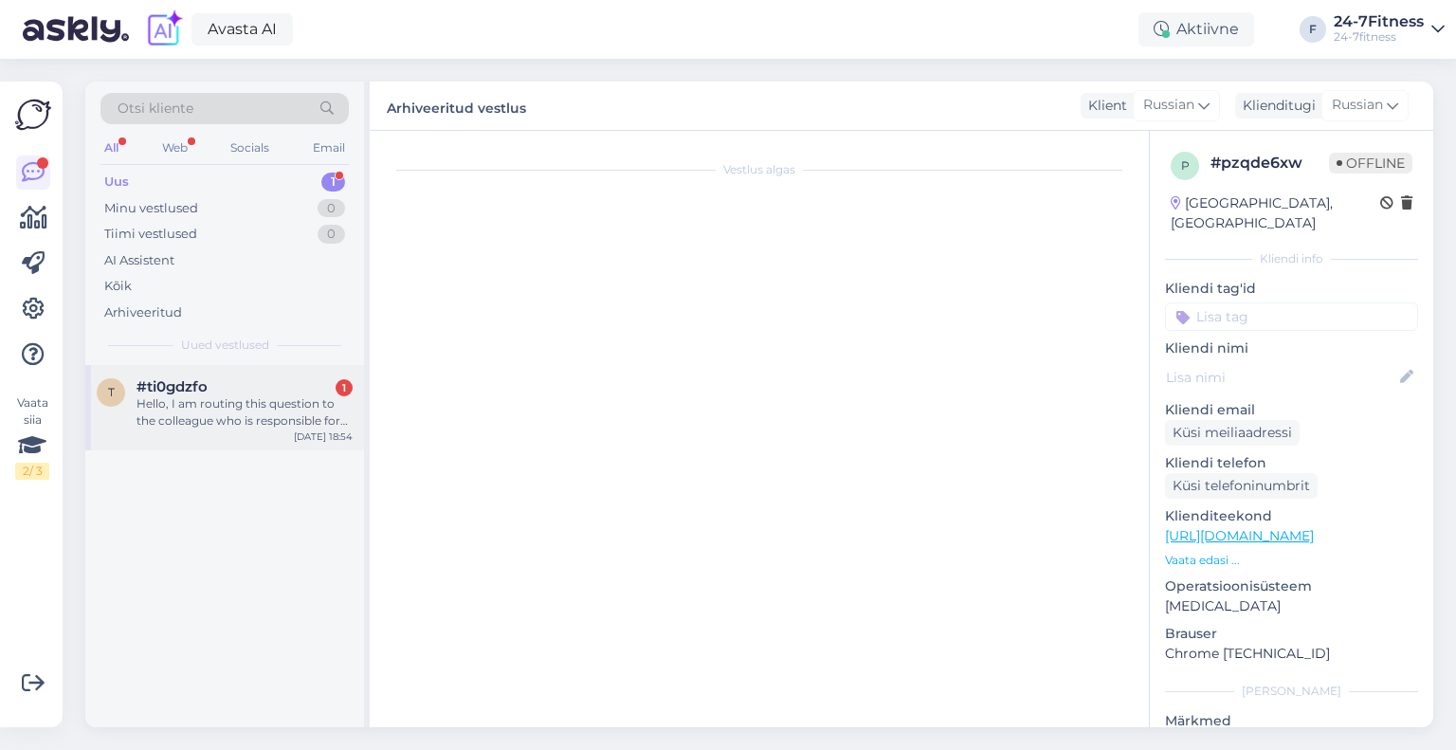
scroll to position [486, 0]
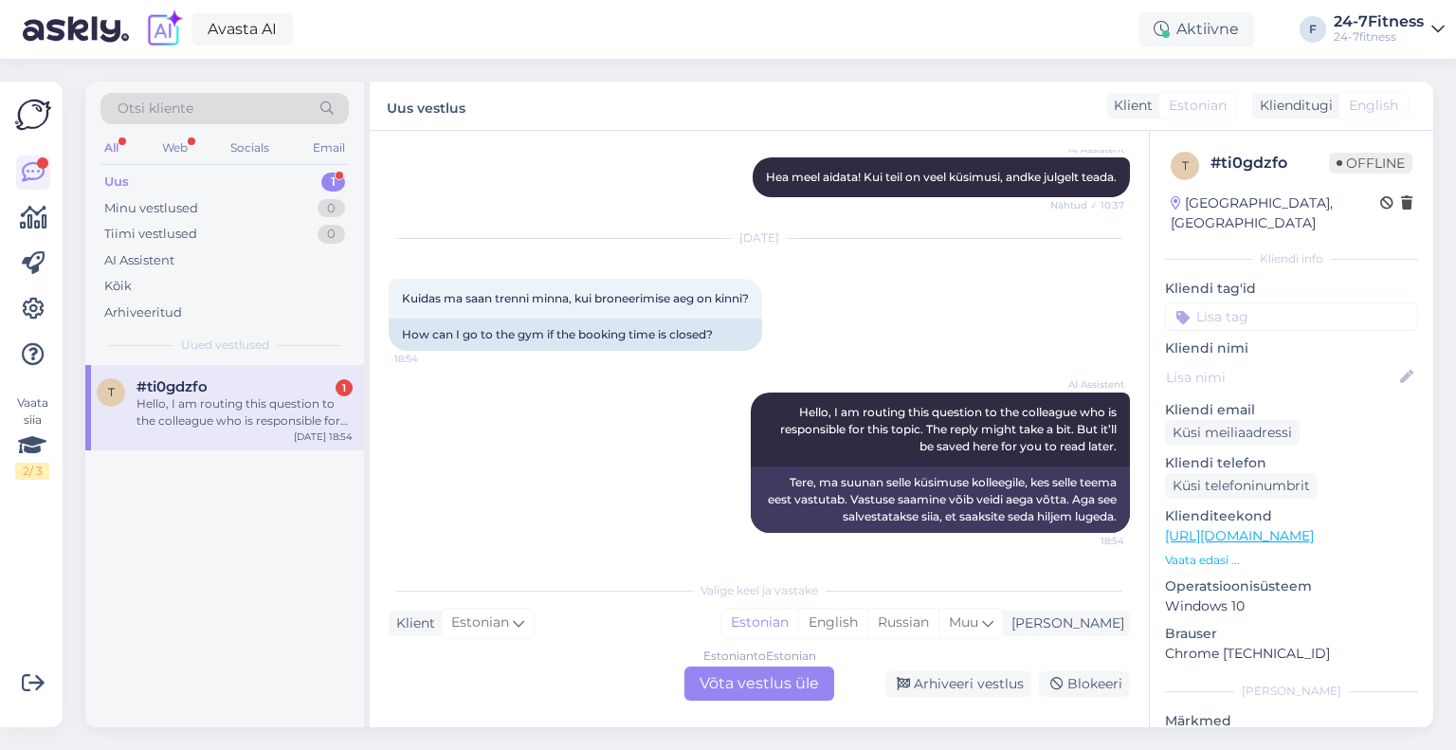
click at [143, 187] on div "Uus 1" at bounding box center [224, 182] width 248 height 27
click at [205, 398] on div "Hello, I am routing this question to the colleague who is responsible for this …" at bounding box center [245, 412] width 216 height 34
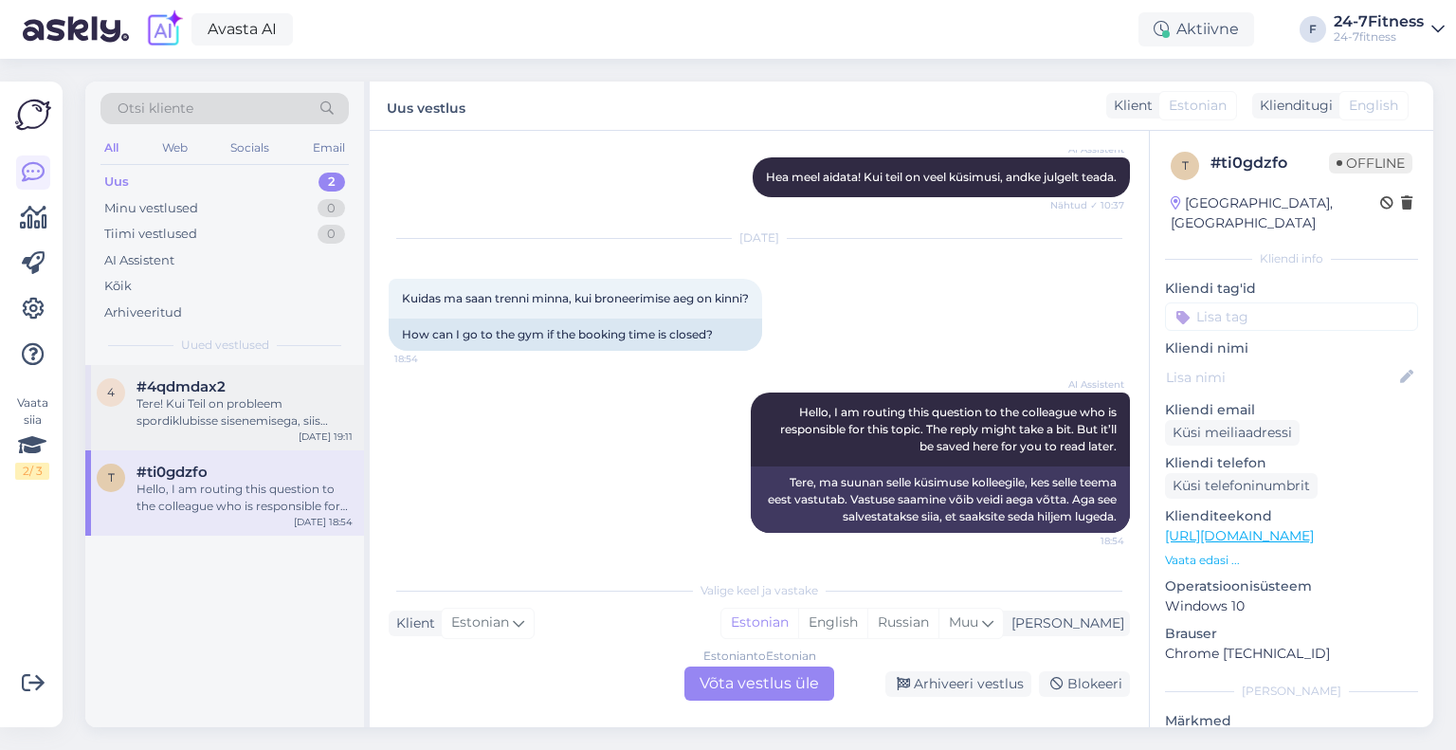
click at [209, 432] on div "4 #4qdmdax2 Tere! Kui Teil on probleem spordiklubisse sisenemisega, siis palun …" at bounding box center [224, 407] width 279 height 85
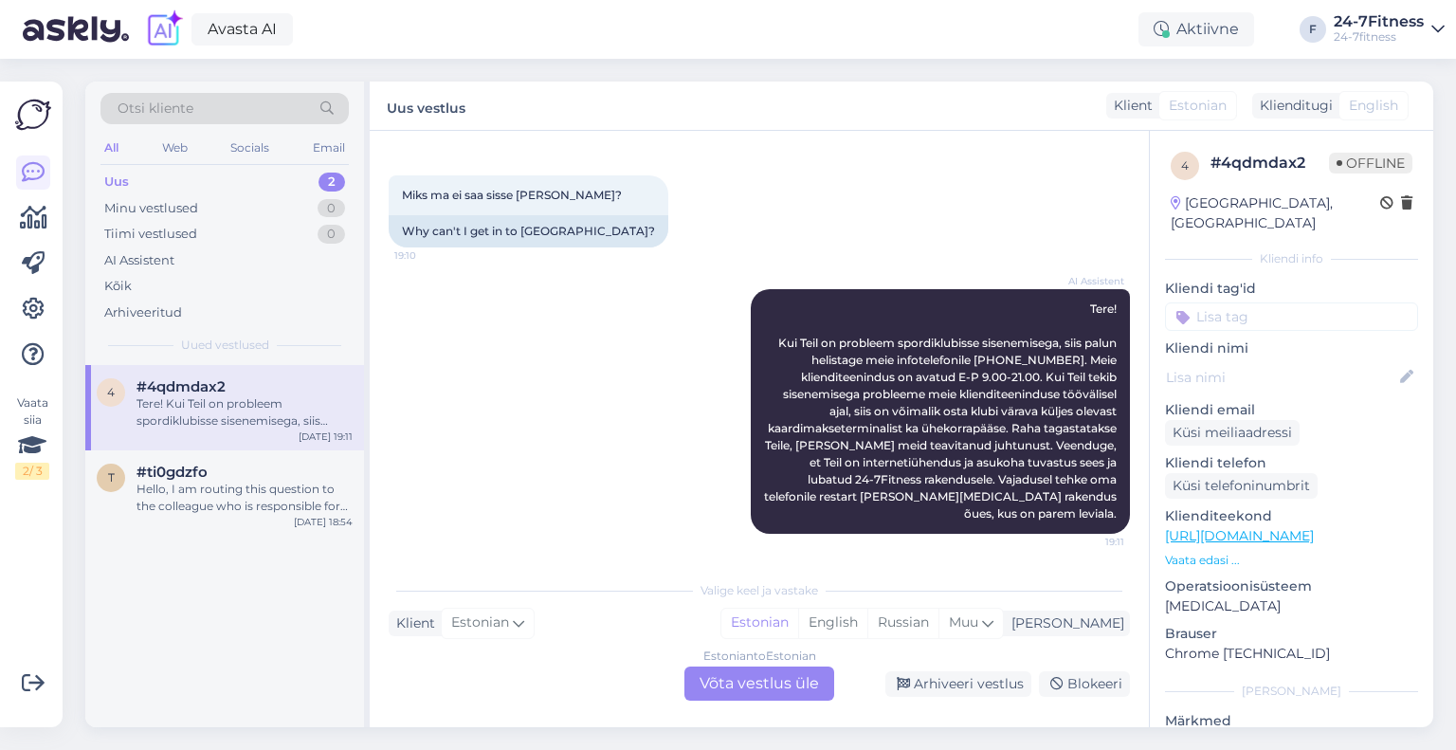
scroll to position [76, 0]
click at [228, 482] on div "Hello, I am routing this question to the colleague who is responsible for this …" at bounding box center [245, 498] width 216 height 34
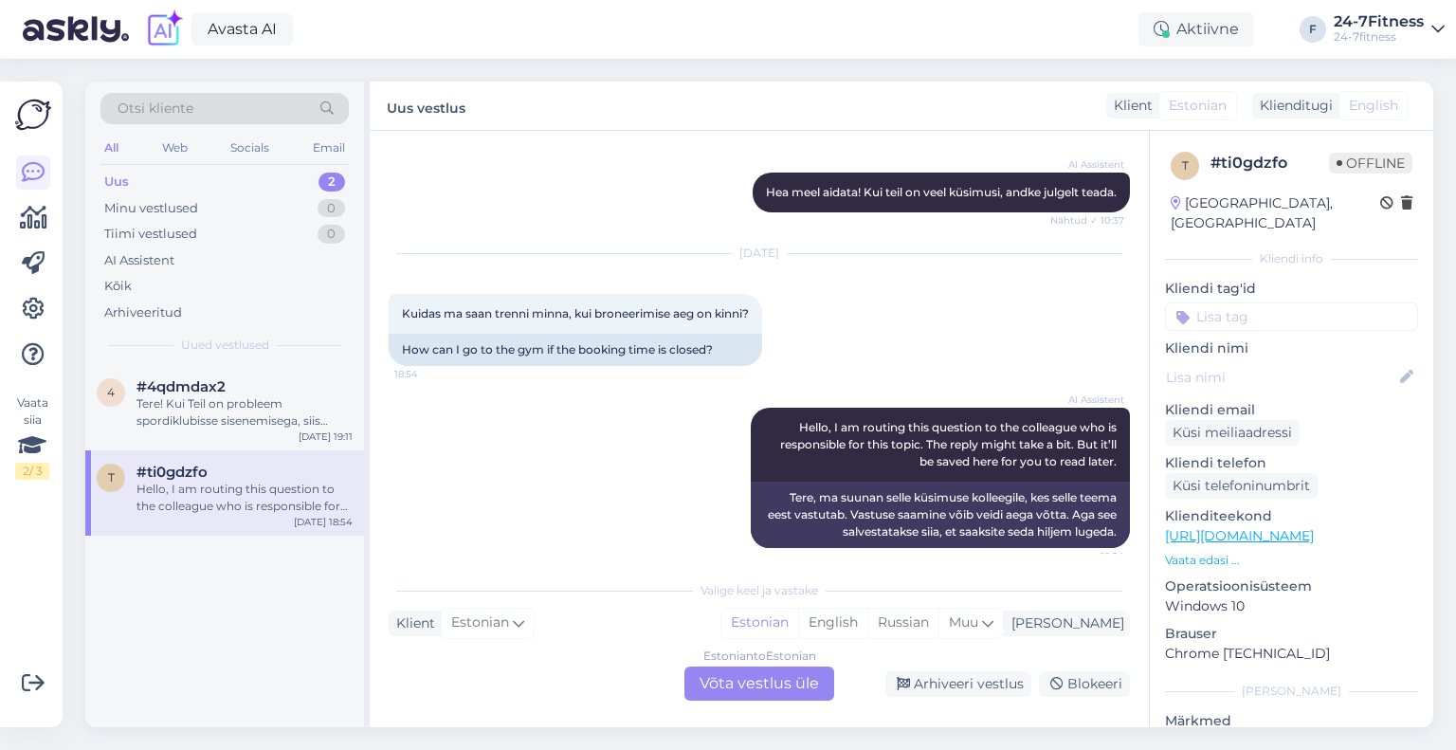
scroll to position [486, 0]
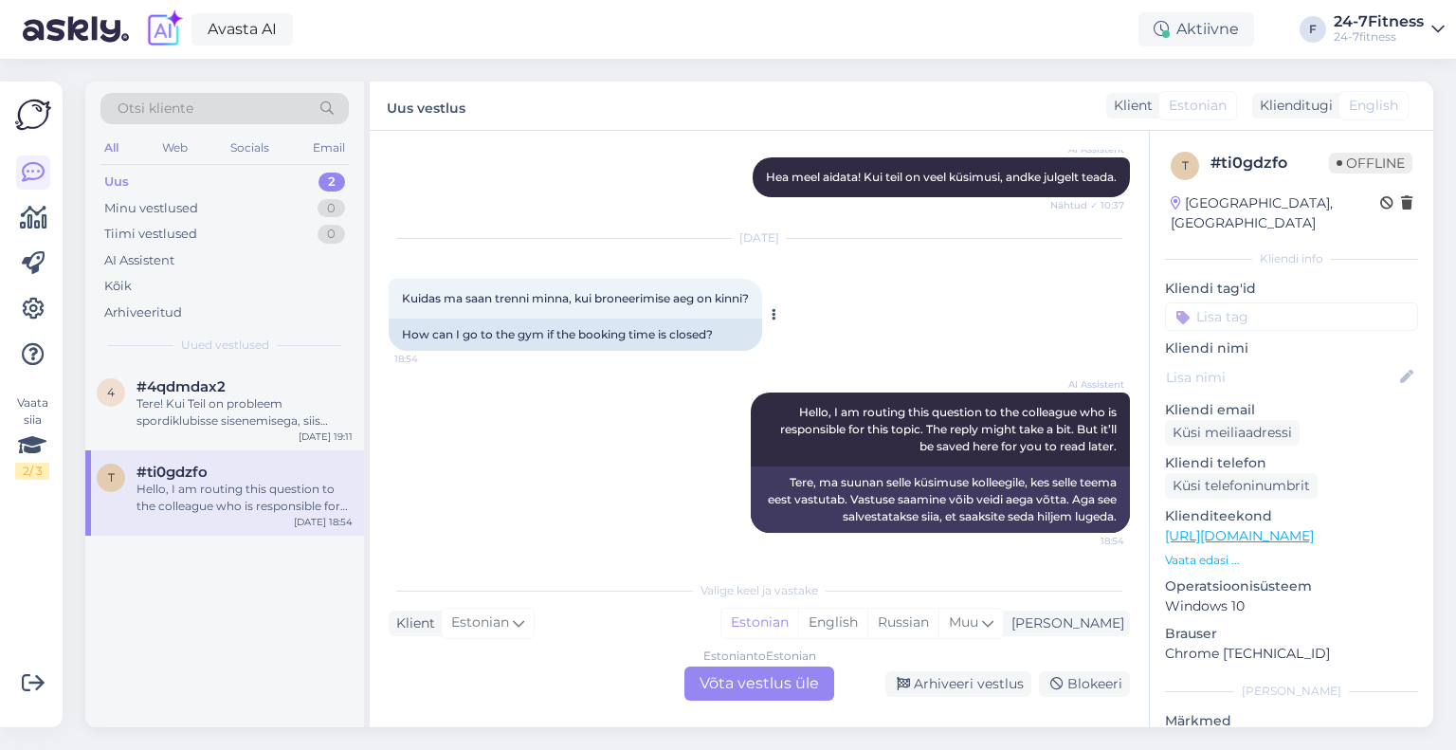
click at [594, 300] on div "Kuidas ma saan trenni minna, kui broneerimise aeg on kinni? 18:54" at bounding box center [575, 299] width 373 height 40
click at [594, 291] on span "Kuidas ma saan trenni minna, kui broneerimise aeg on kinni?" at bounding box center [575, 298] width 347 height 14
click at [732, 685] on div "Estonian to Estonian Võta vestlus üle" at bounding box center [759, 683] width 150 height 34
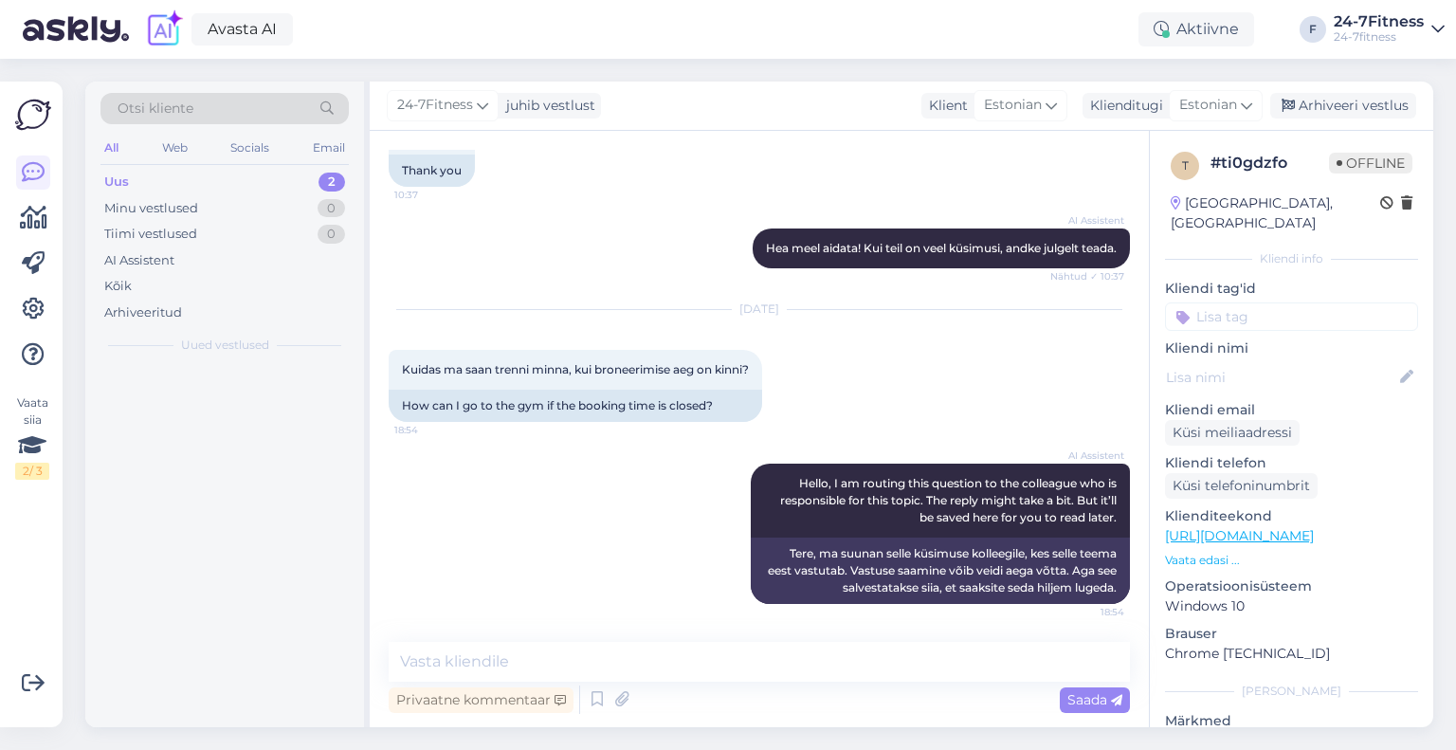
scroll to position [415, 0]
click at [634, 669] on textarea at bounding box center [759, 662] width 741 height 40
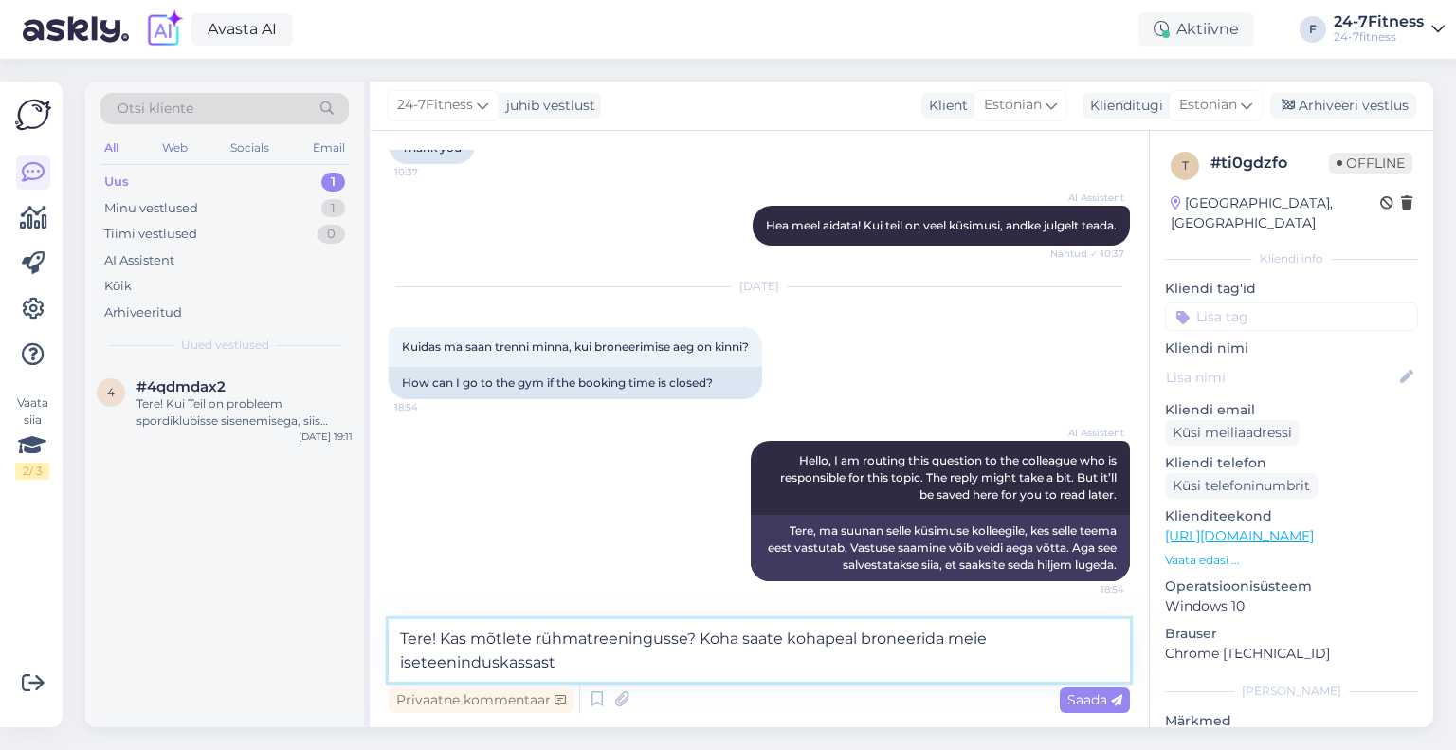
type textarea "Tere! Kas mõtlete rühmatreeningusse? Koha saate kohapeal broneerida meie isetee…"
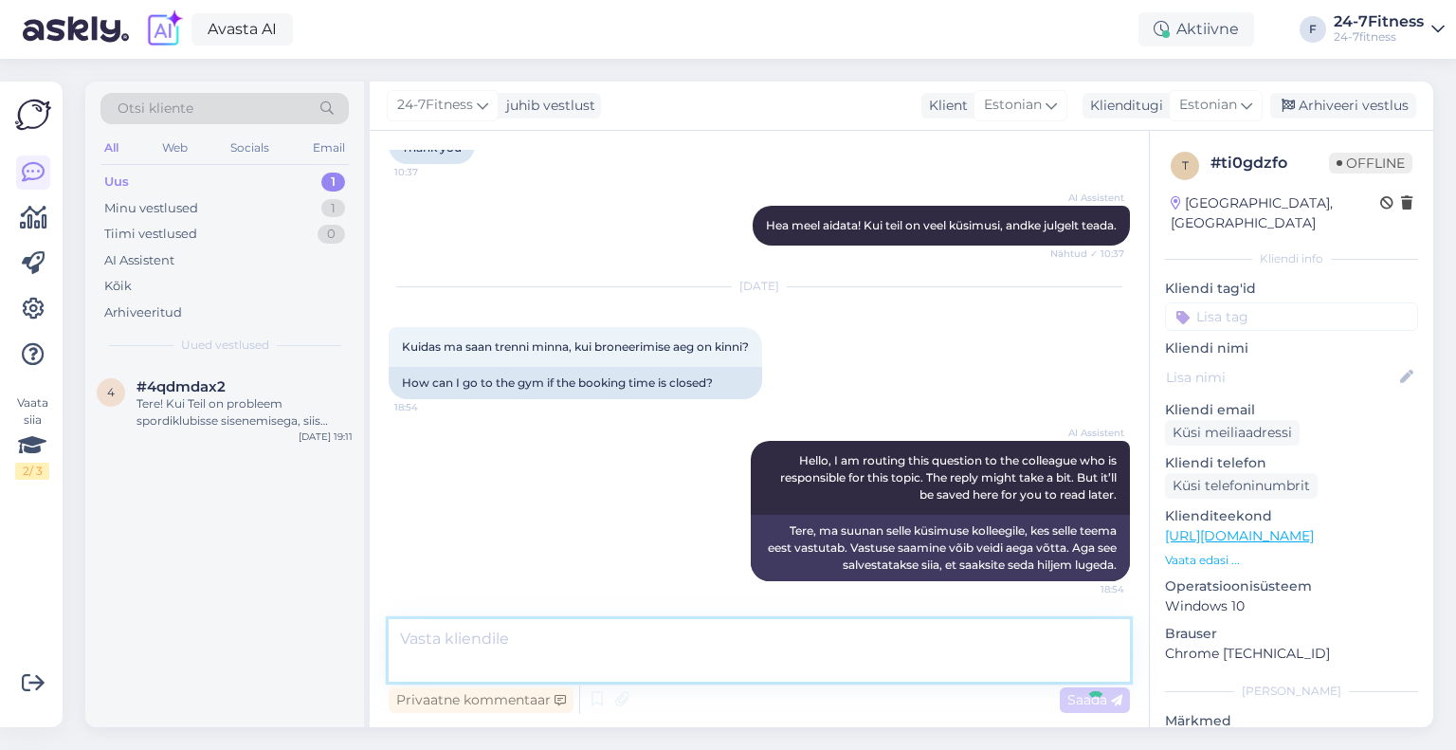
scroll to position [514, 0]
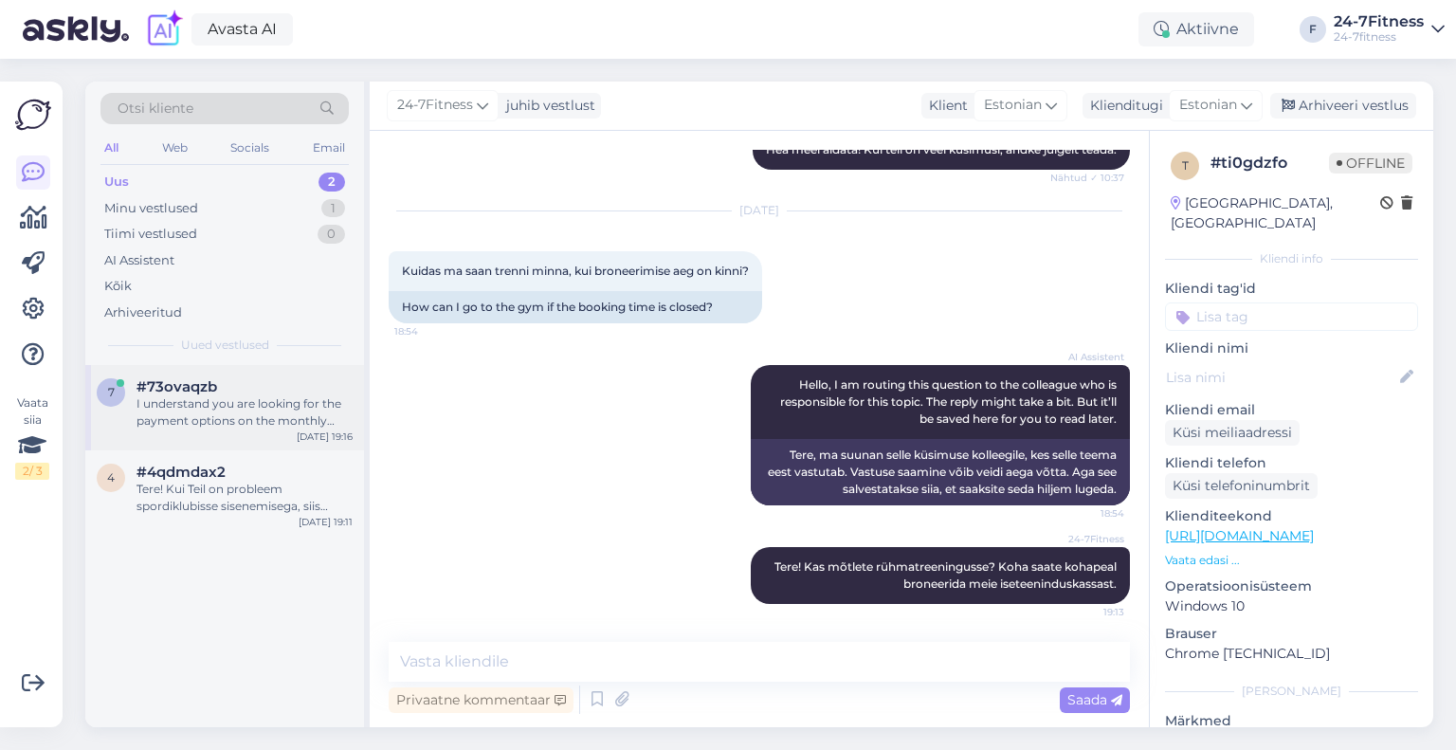
click at [219, 396] on div "I understand you are looking for the payment options on the monthly subscriptio…" at bounding box center [245, 412] width 216 height 34
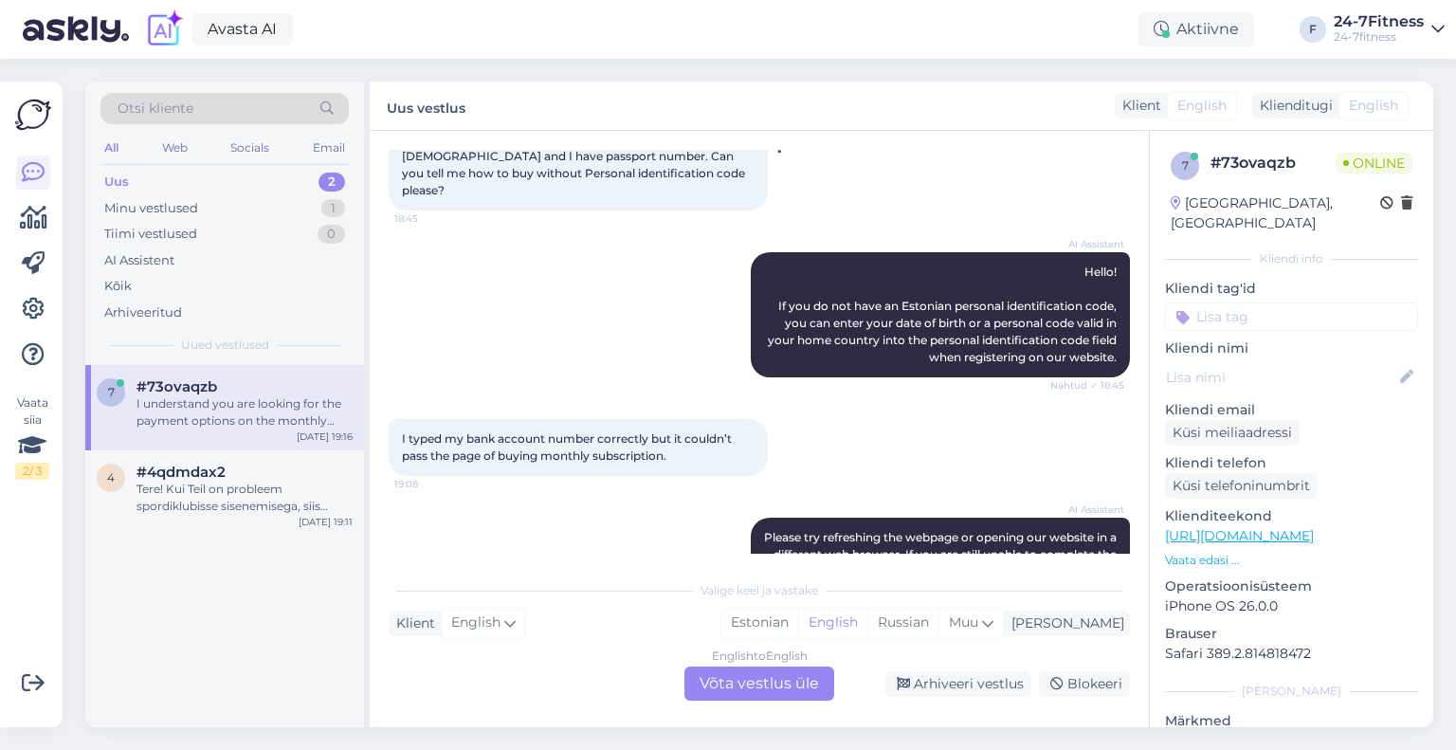
scroll to position [284, 0]
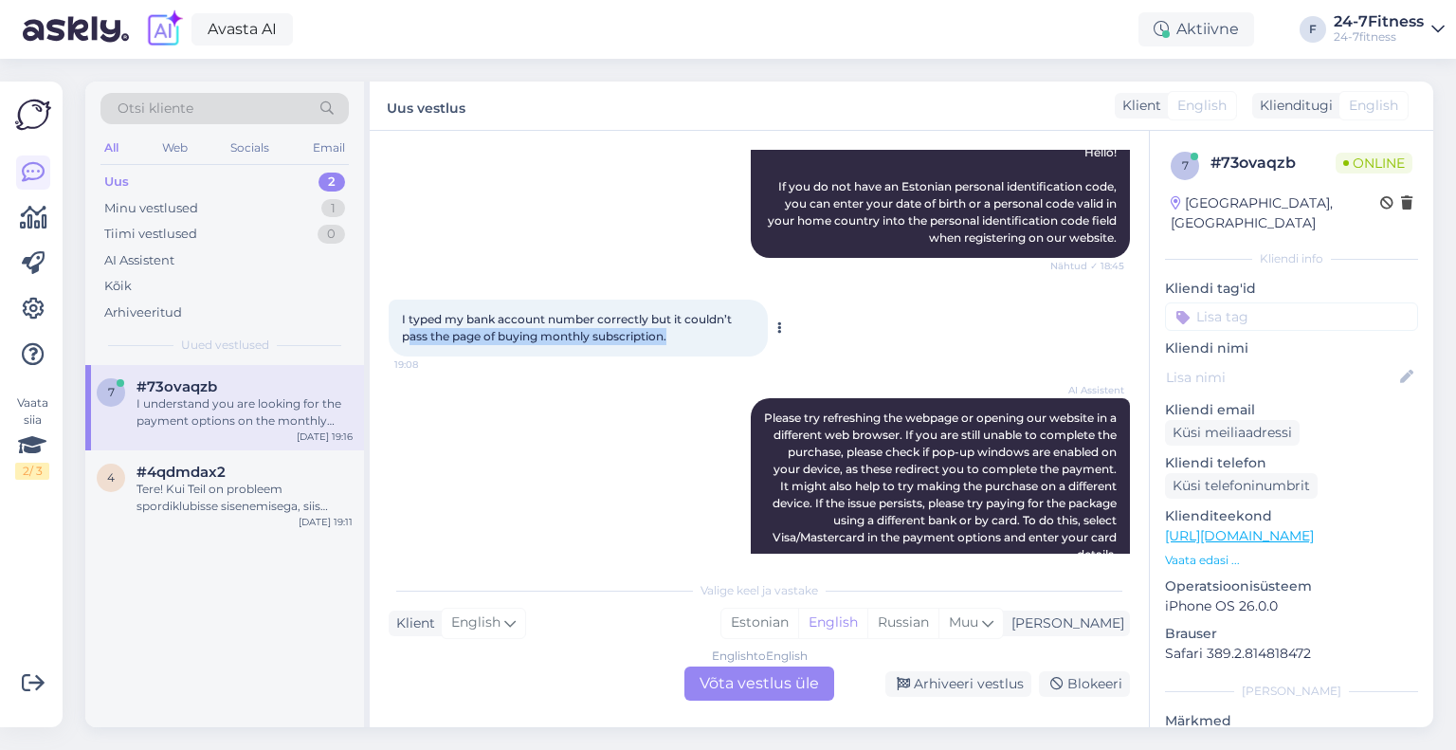
drag, startPoint x: 693, startPoint y: 318, endPoint x: 406, endPoint y: 311, distance: 287.3
click at [406, 311] on div "I typed my bank account number correctly but it couldn’t pass the page of buyin…" at bounding box center [578, 328] width 379 height 57
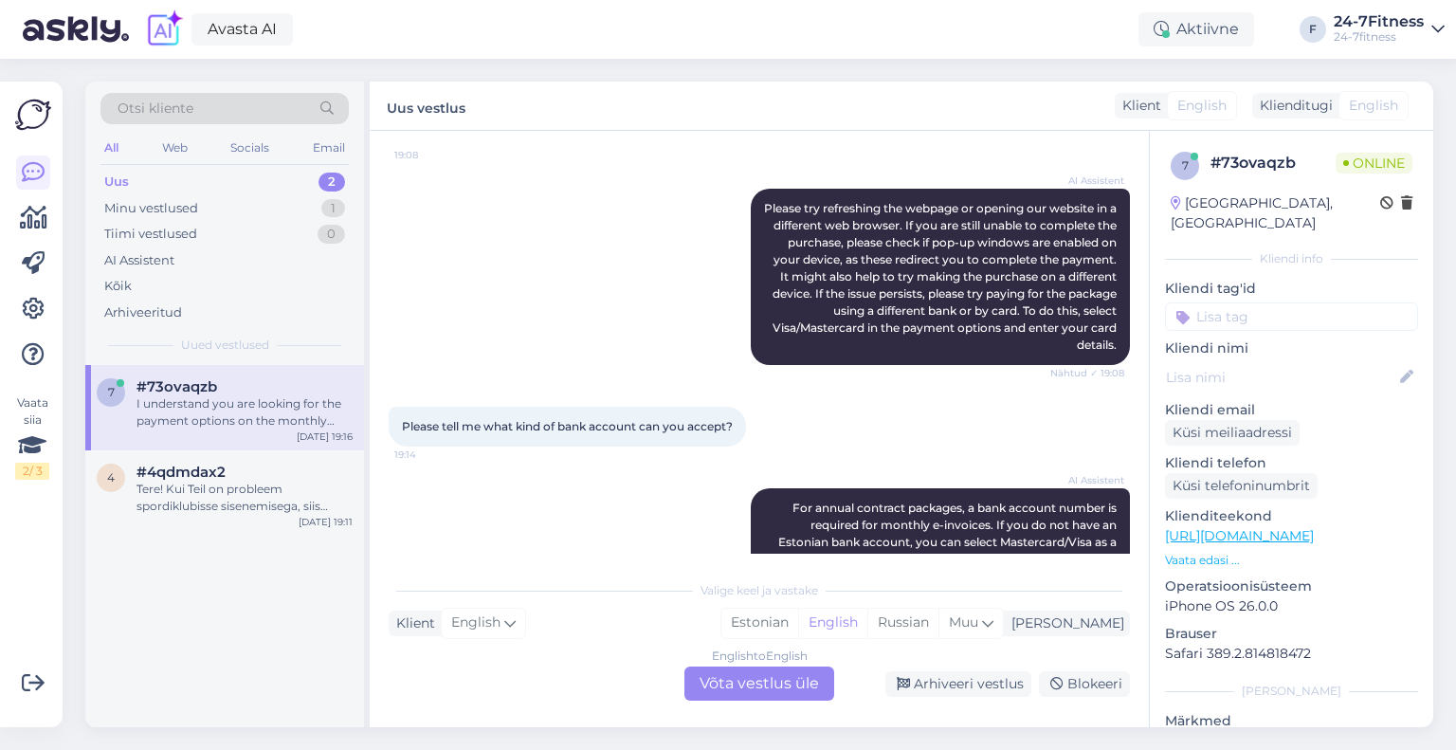
scroll to position [569, 0]
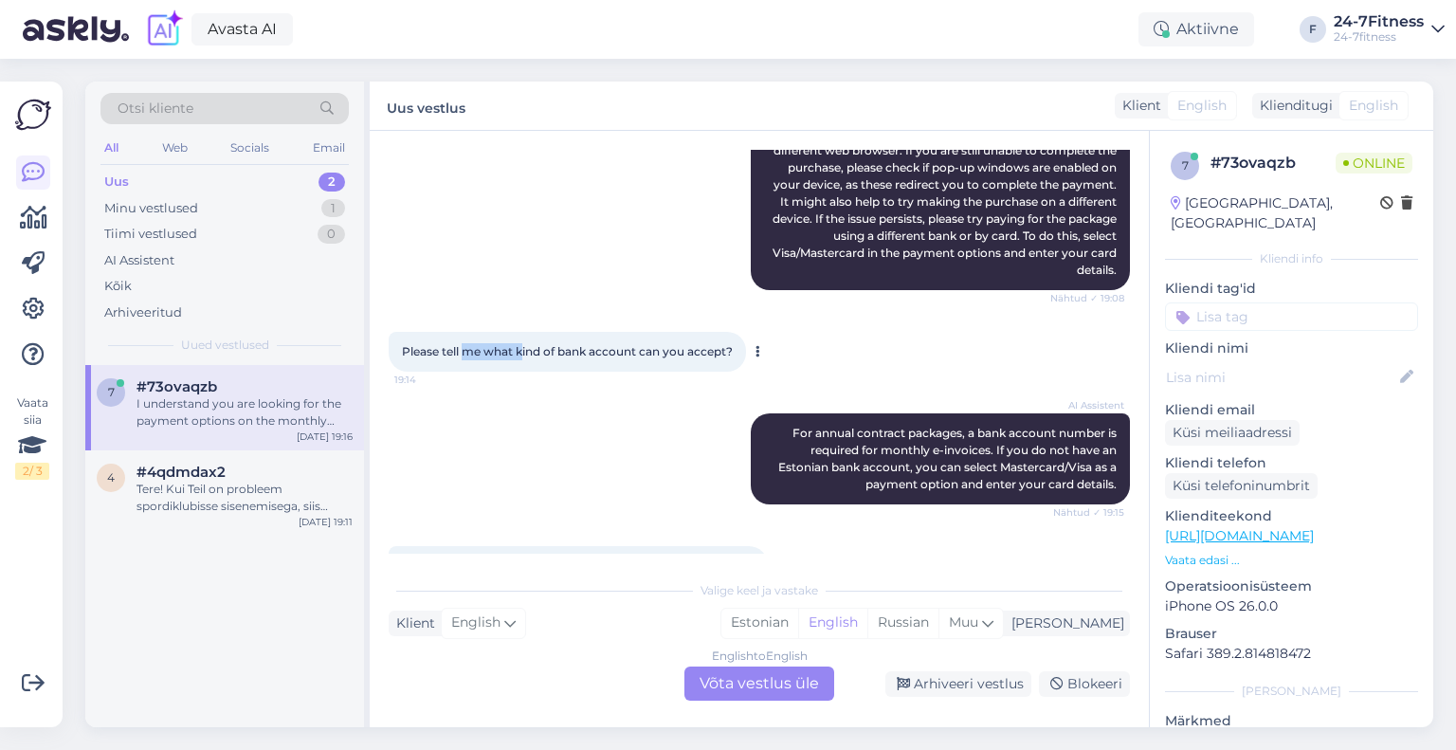
drag, startPoint x: 463, startPoint y: 337, endPoint x: 610, endPoint y: 332, distance: 148.0
click at [561, 344] on span "Please tell me what kind of bank account can you accept?" at bounding box center [567, 351] width 331 height 14
click at [610, 344] on span "Please tell me what kind of bank account can you accept?" at bounding box center [567, 351] width 331 height 14
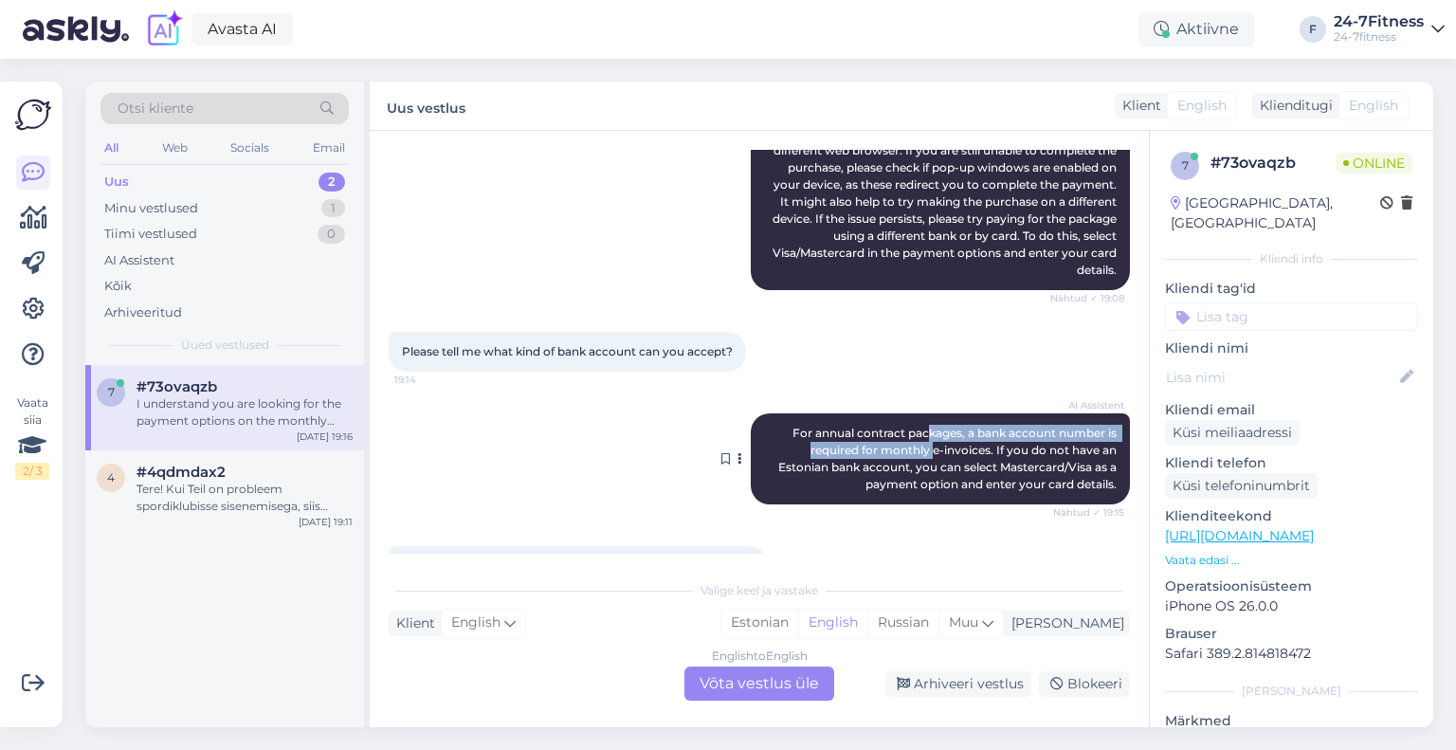
drag, startPoint x: 911, startPoint y: 418, endPoint x: 920, endPoint y: 435, distance: 19.5
click at [920, 435] on span "For annual contract packages, a bank account number is required for monthly e-i…" at bounding box center [948, 458] width 341 height 65
drag, startPoint x: 971, startPoint y: 448, endPoint x: 951, endPoint y: 445, distance: 20.3
click at [958, 446] on span "For annual contract packages, a bank account number is required for monthly e-i…" at bounding box center [948, 458] width 341 height 65
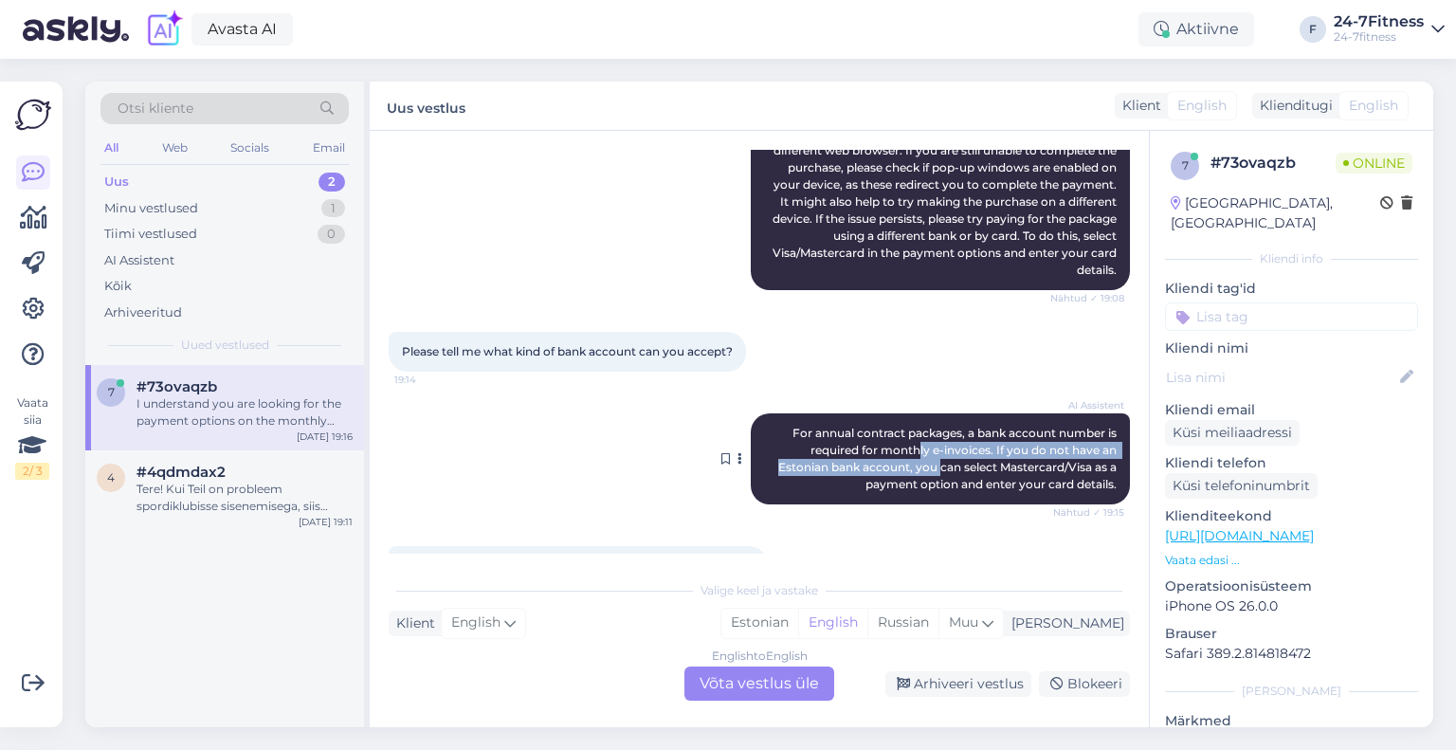
drag, startPoint x: 913, startPoint y: 449, endPoint x: 922, endPoint y: 458, distance: 12.8
click at [922, 458] on div "AI Assistent For annual contract packages, a bank account number is required fo…" at bounding box center [940, 458] width 379 height 91
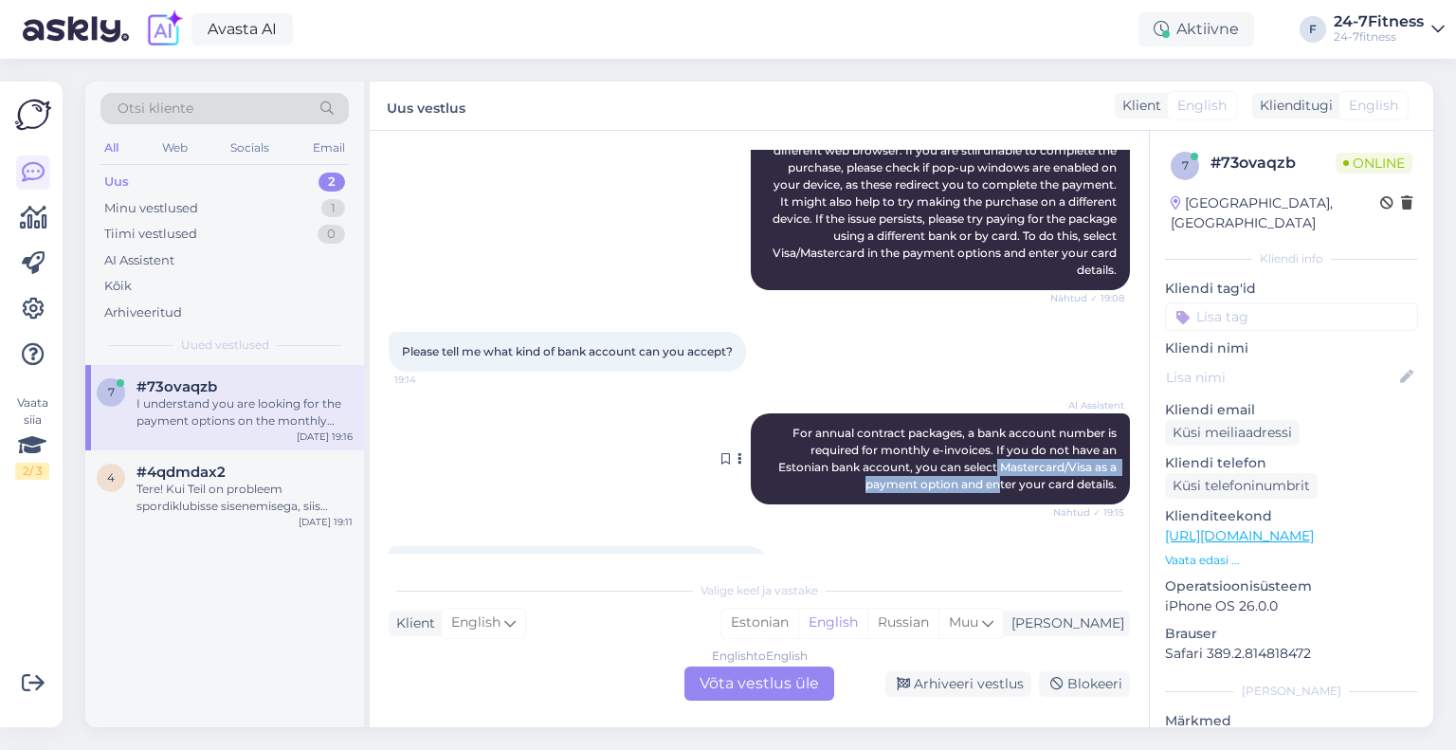
drag, startPoint x: 983, startPoint y: 463, endPoint x: 977, endPoint y: 448, distance: 15.3
click at [980, 454] on span "For annual contract packages, a bank account number is required for monthly e-i…" at bounding box center [948, 458] width 341 height 65
click at [958, 438] on span "For annual contract packages, a bank account number is required for monthly e-i…" at bounding box center [948, 458] width 341 height 65
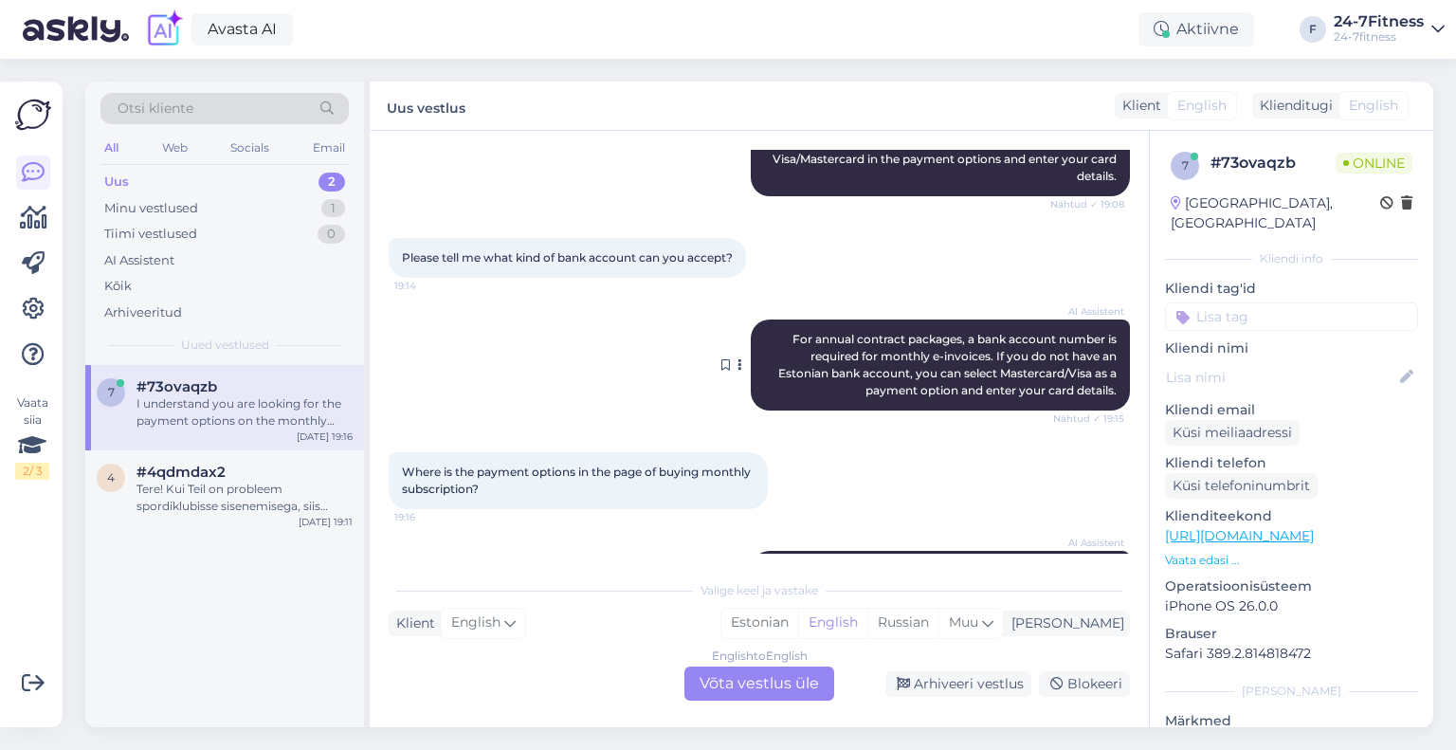
scroll to position [664, 0]
drag, startPoint x: 436, startPoint y: 451, endPoint x: 664, endPoint y: 456, distance: 227.6
click at [664, 464] on span "Where is the payment options in the page of buying monthly subscription?" at bounding box center [578, 479] width 352 height 31
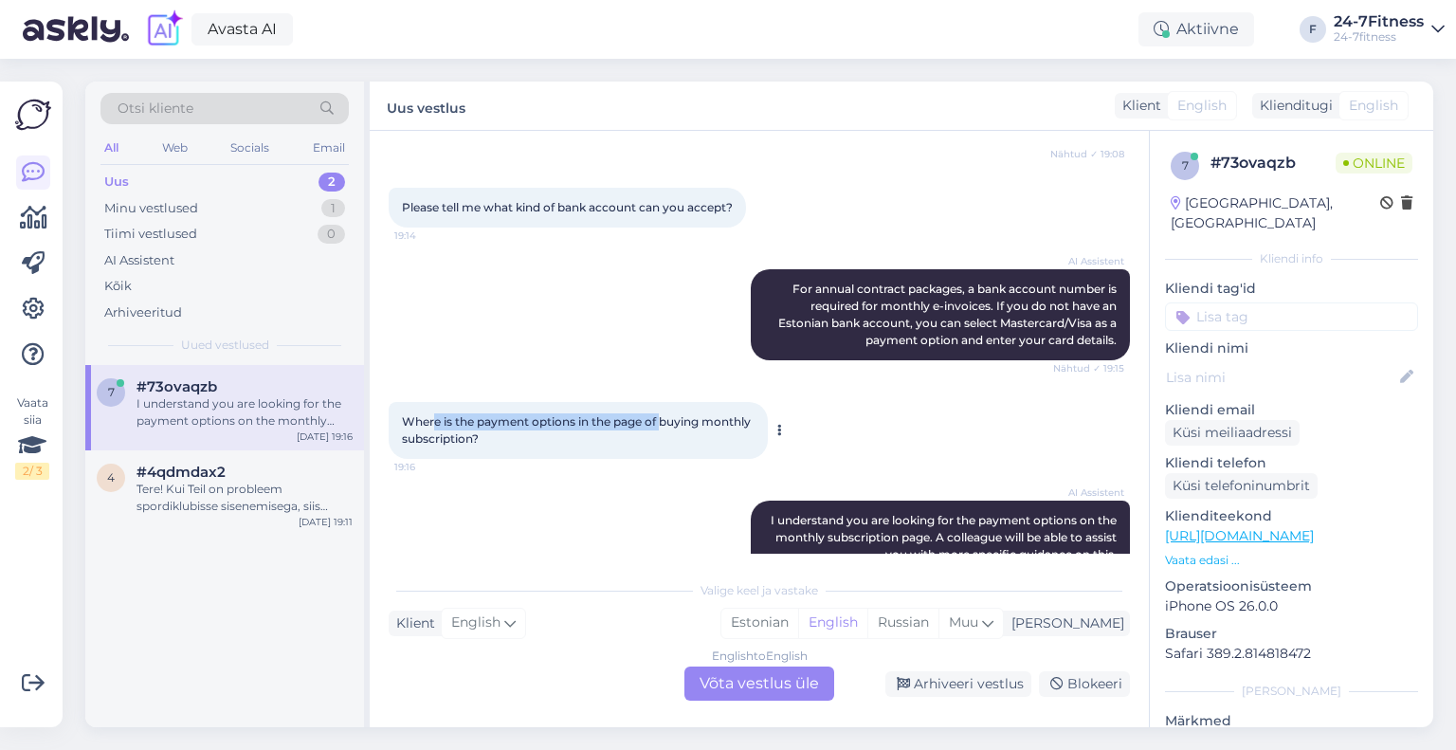
scroll to position [737, 0]
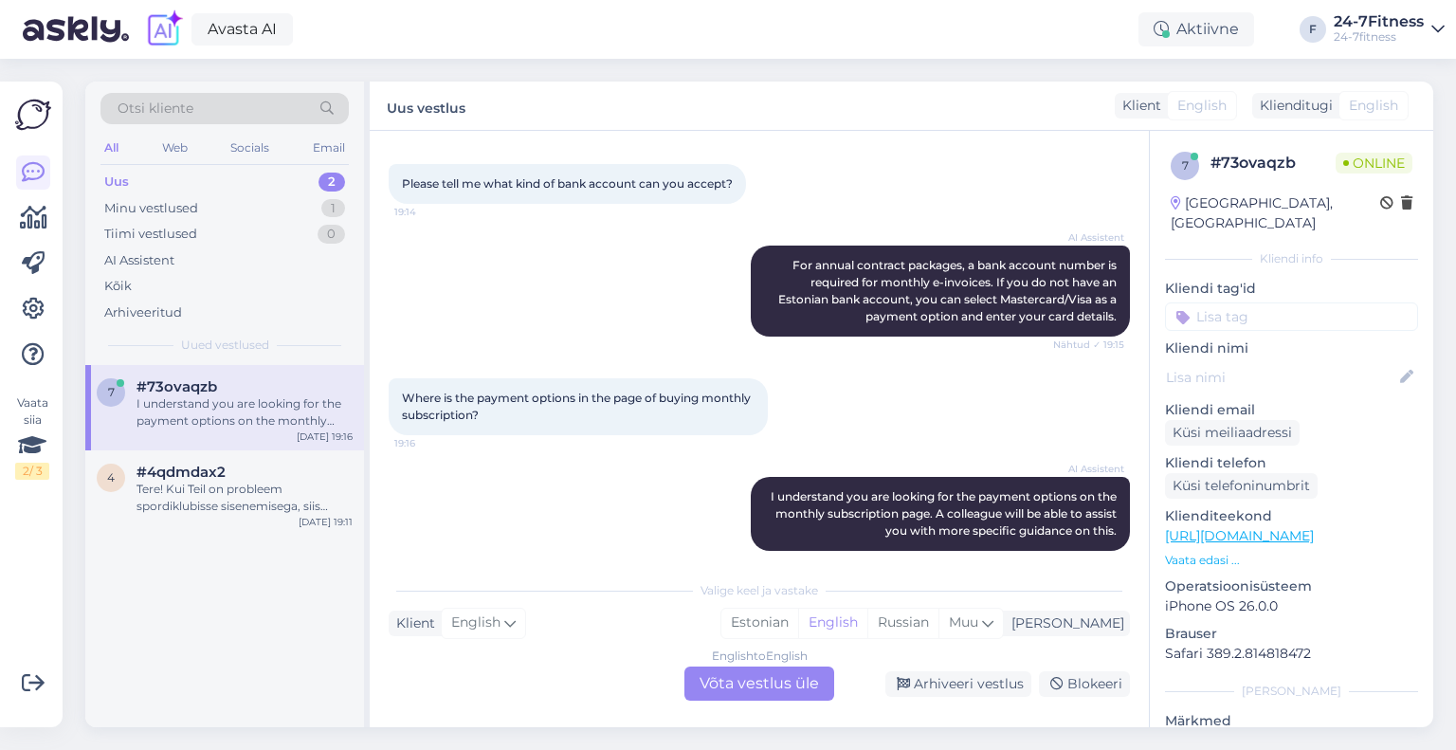
click at [777, 672] on div "English to English Võta vestlus üle" at bounding box center [759, 683] width 150 height 34
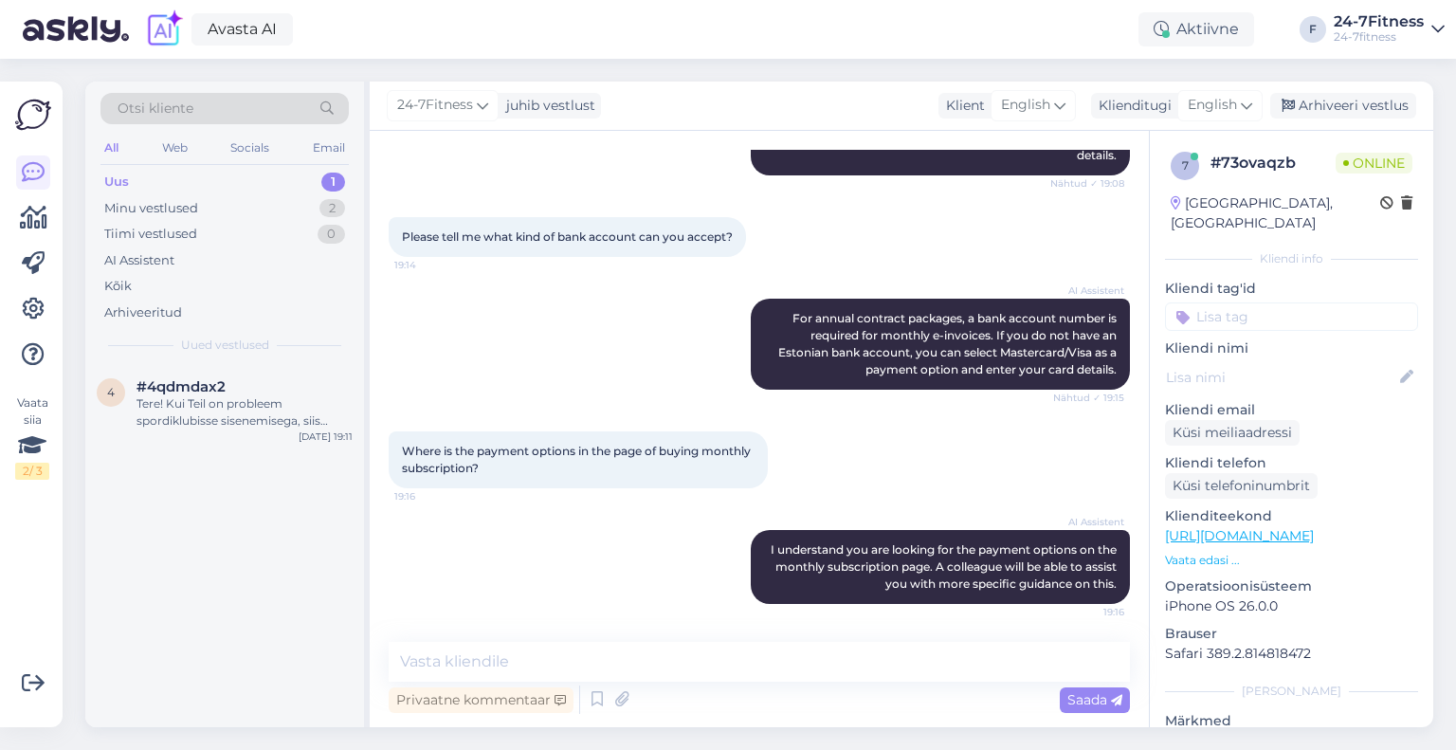
scroll to position [665, 0]
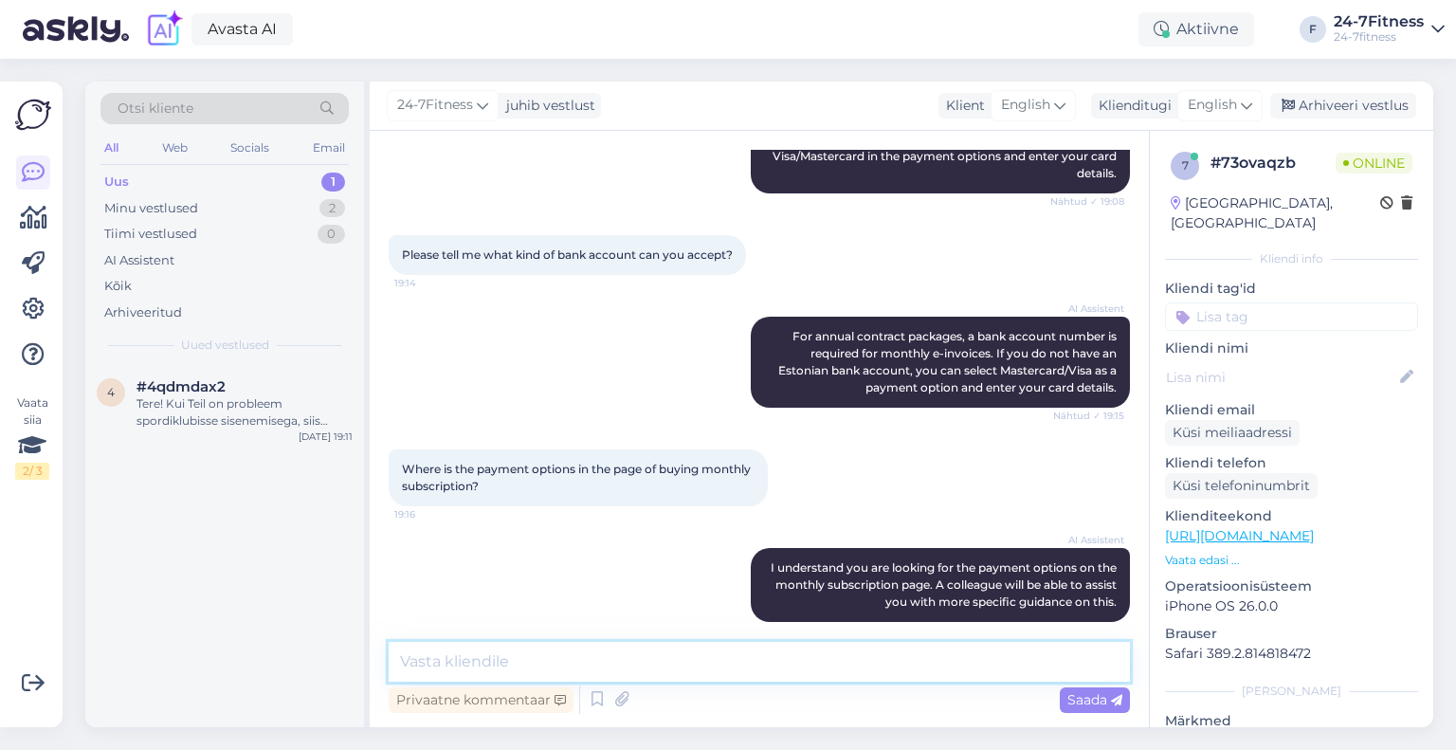
click at [522, 674] on textarea at bounding box center [759, 662] width 741 height 40
paste textarea "Hello! Unfortunately, it is not possible to purchase a package with an annual c…"
type textarea "Hello! Unfortunately, it is not possible to purchase a package with an annual c…"
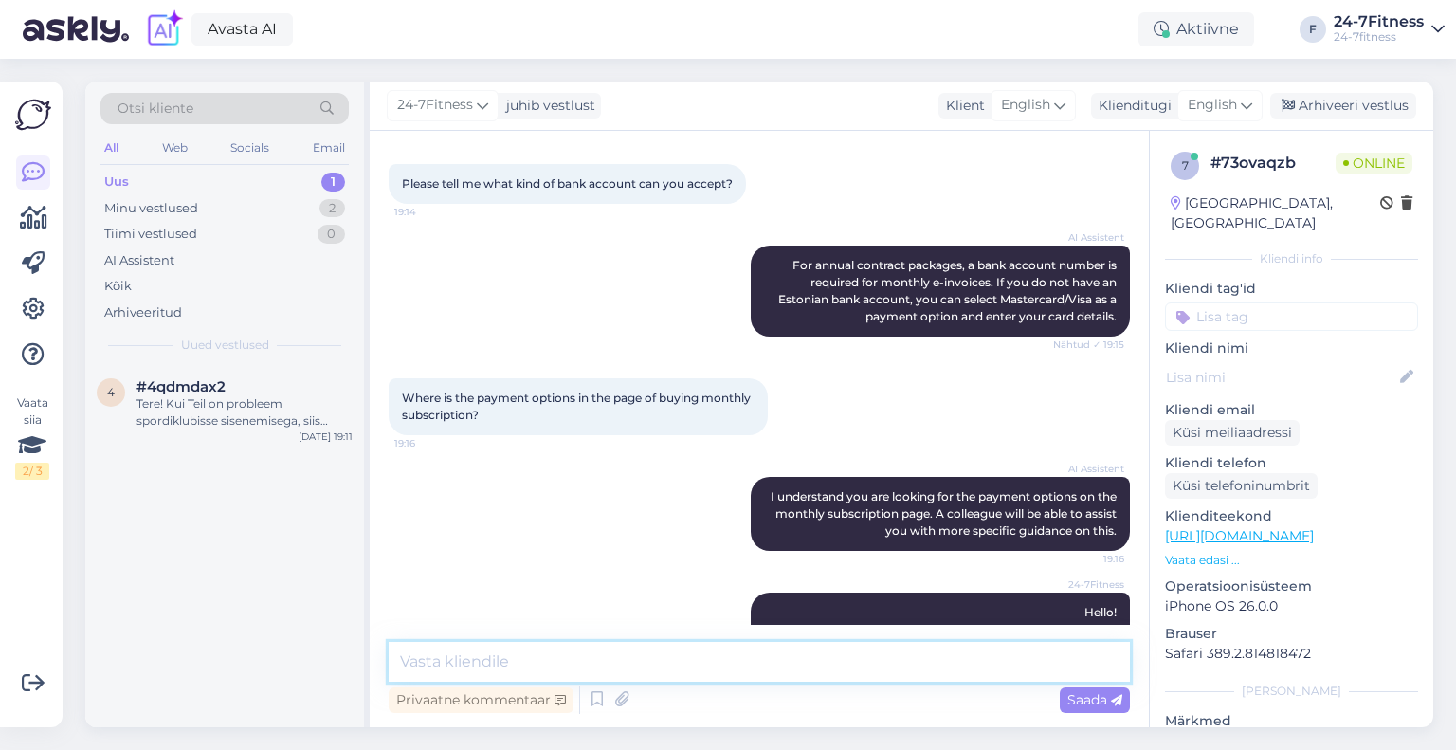
scroll to position [883, 0]
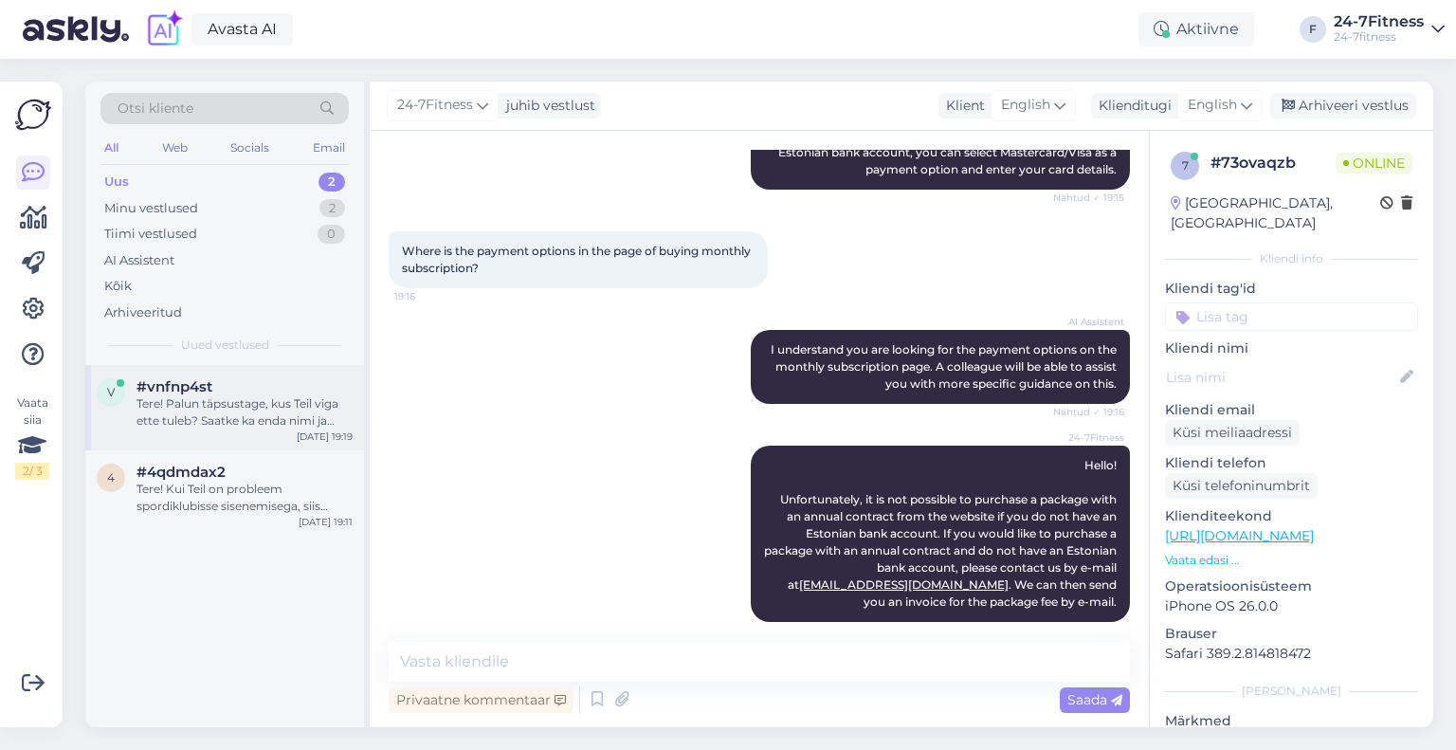
click at [228, 398] on div "Tere! Palun täpsustage, kus Teil viga ette tuleb? Saatke ka enda nimi ja isikuk…" at bounding box center [245, 412] width 216 height 34
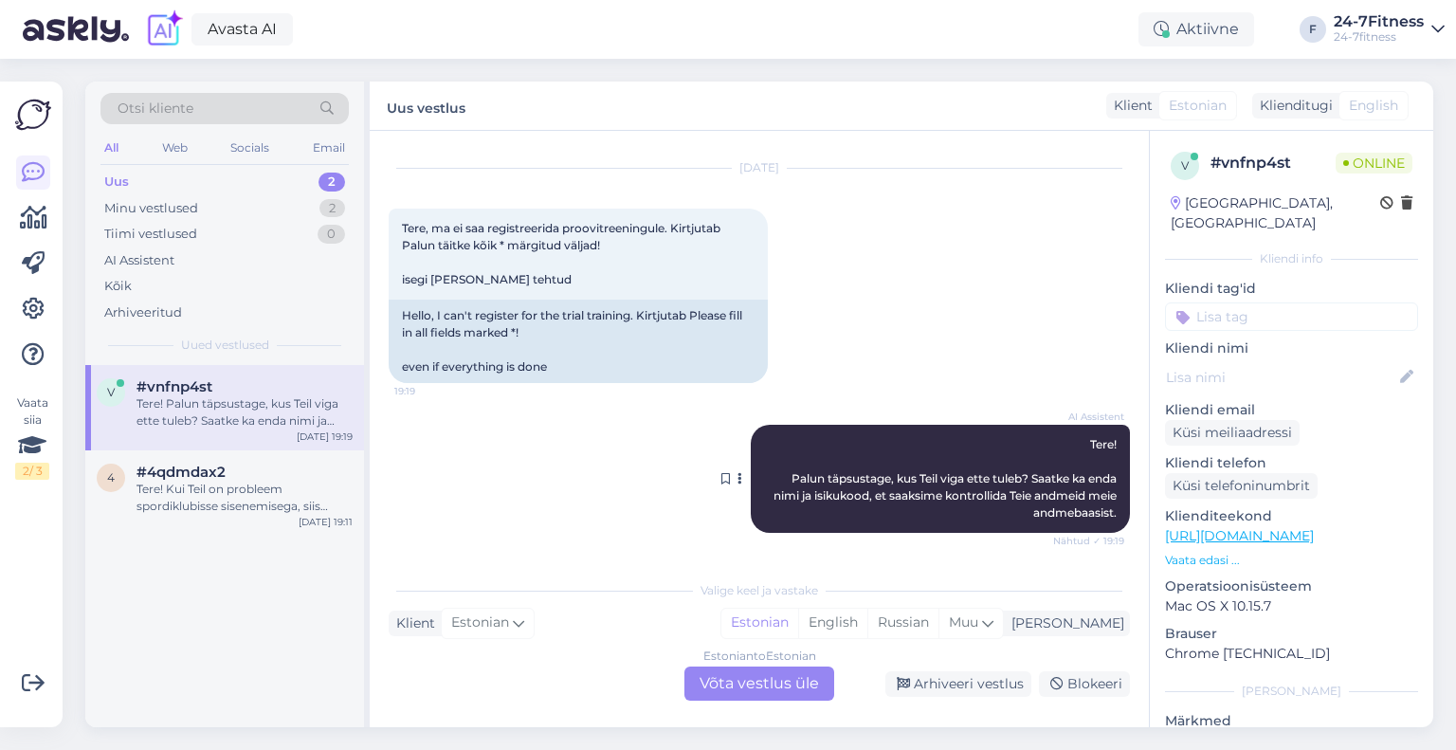
scroll to position [190, 0]
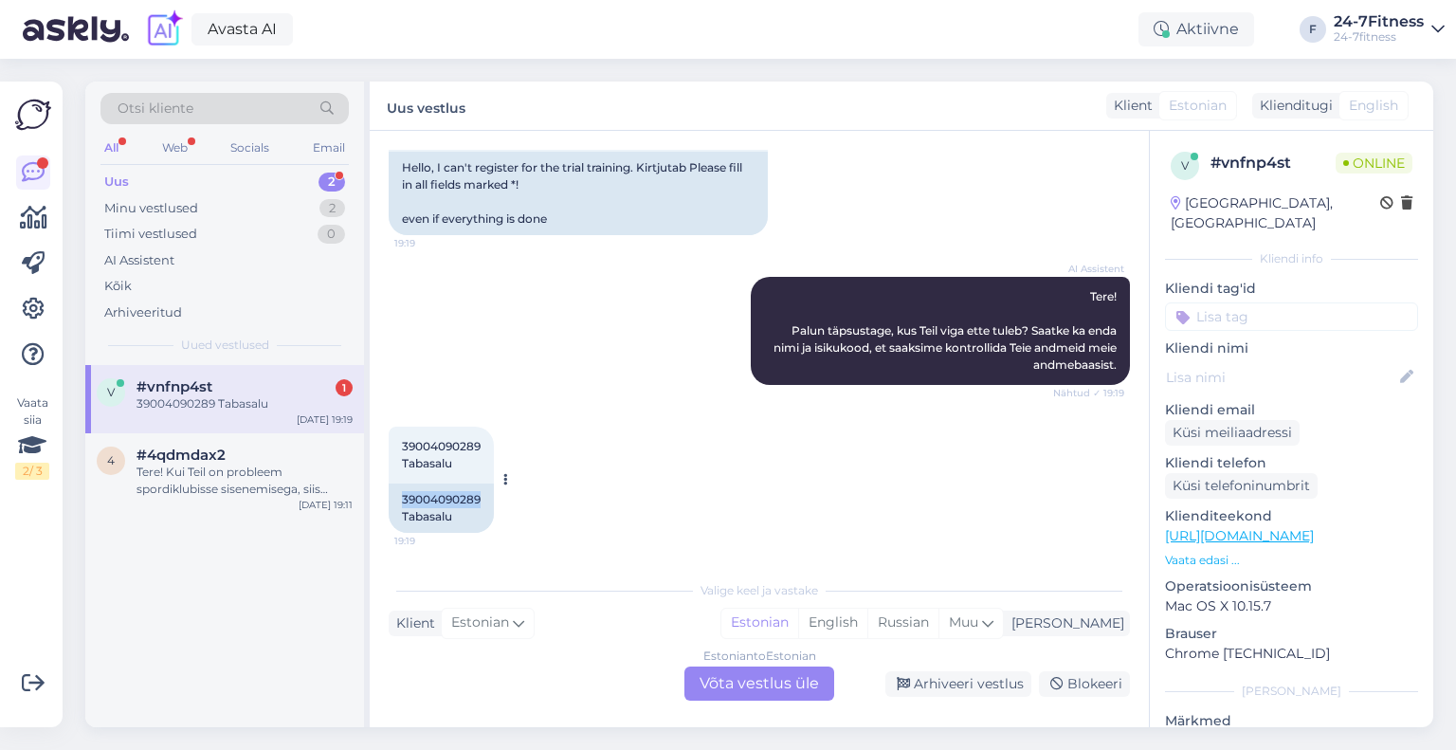
drag, startPoint x: 482, startPoint y: 494, endPoint x: 396, endPoint y: 488, distance: 85.5
click at [396, 488] on div "39004090289 Tabasalu" at bounding box center [441, 507] width 105 height 49
copy div "39004090289"
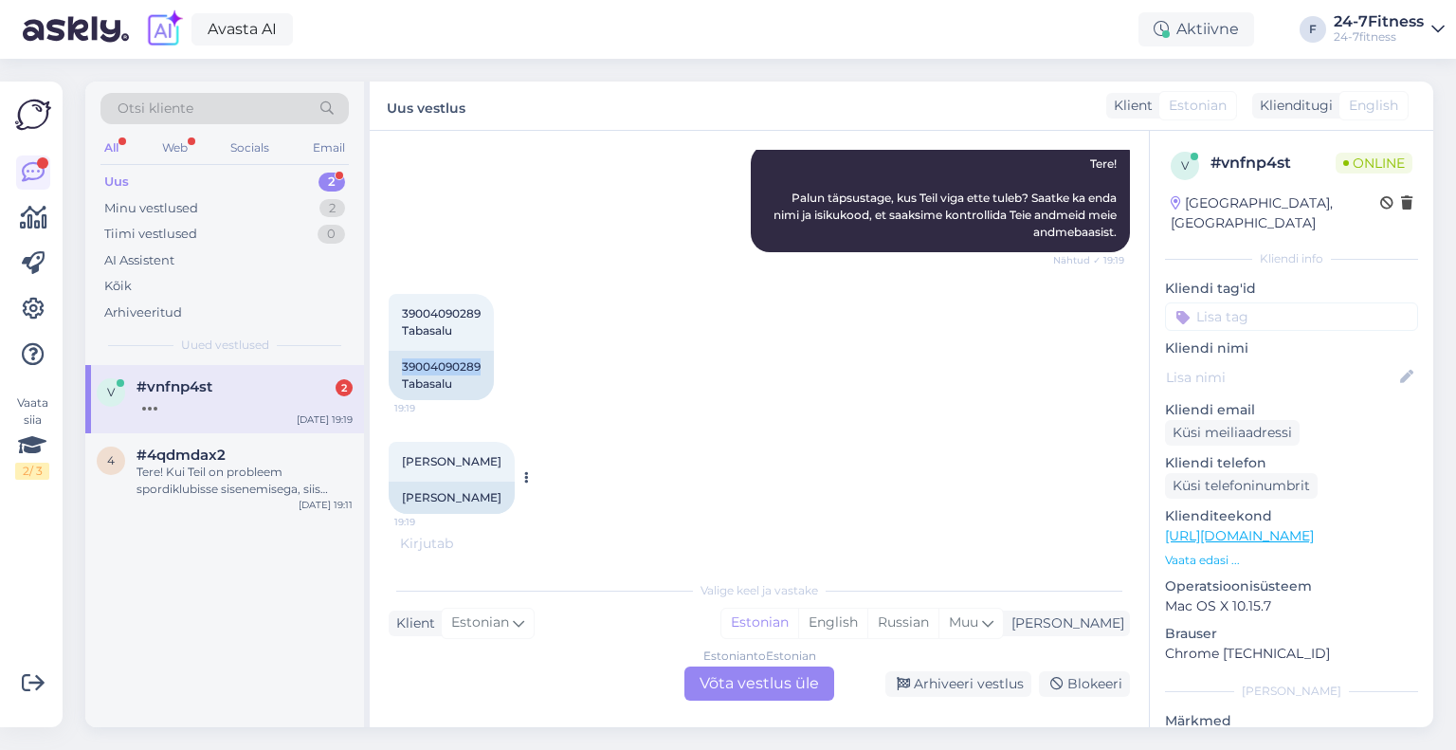
scroll to position [417, 0]
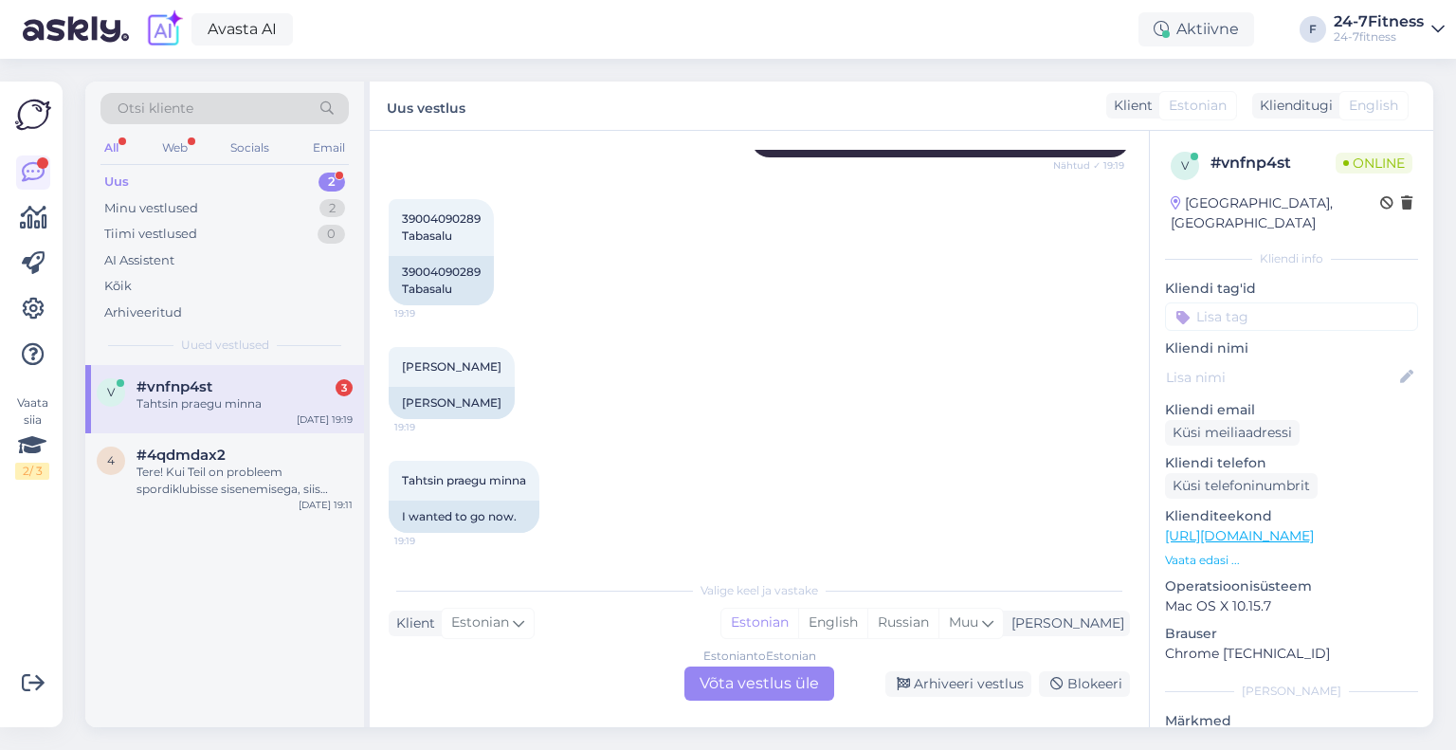
click at [690, 659] on div "Valige [PERSON_NAME] vastake Klient Estonian Mina Estonian English Russian Muu …" at bounding box center [759, 636] width 741 height 130
click at [712, 672] on div "Estonian to Estonian Võta vestlus üle" at bounding box center [759, 683] width 150 height 34
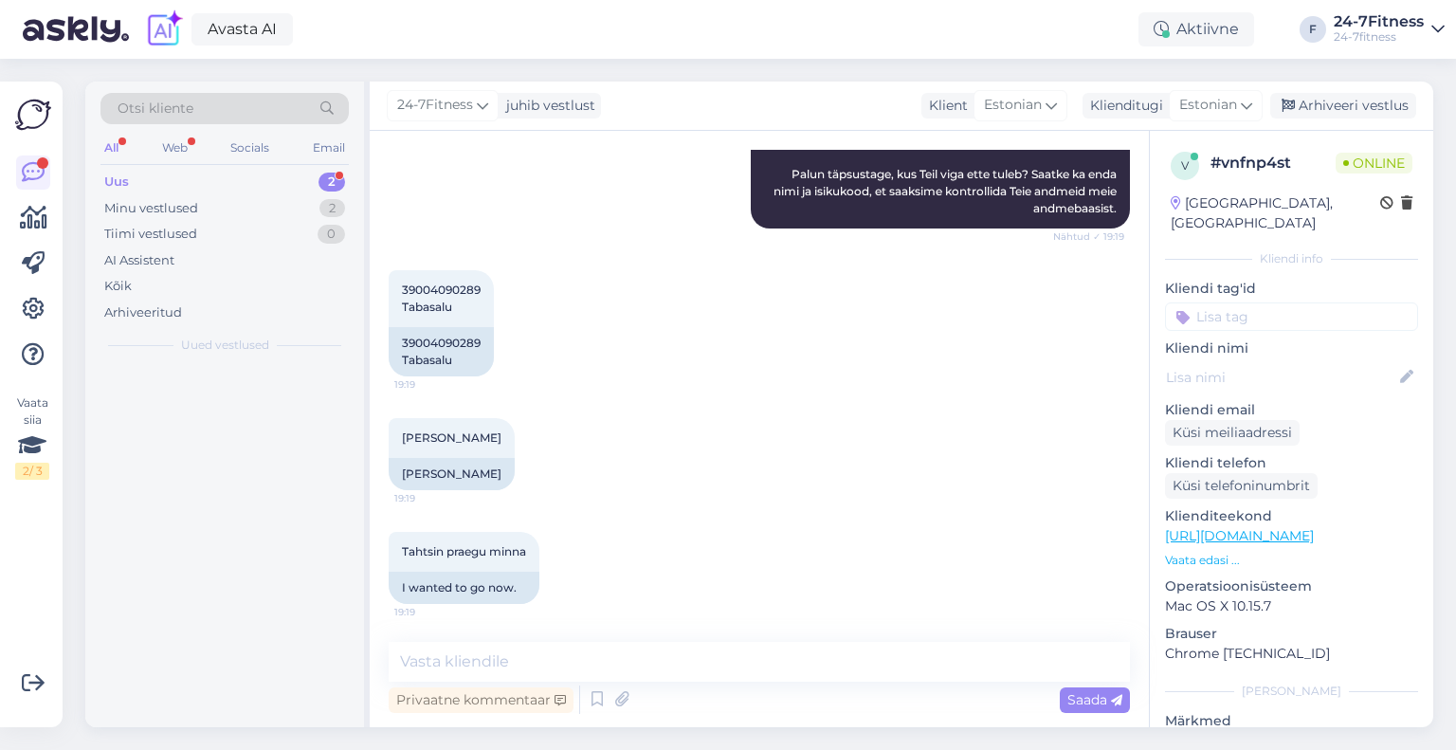
scroll to position [345, 0]
click at [574, 653] on textarea at bounding box center [759, 662] width 741 height 40
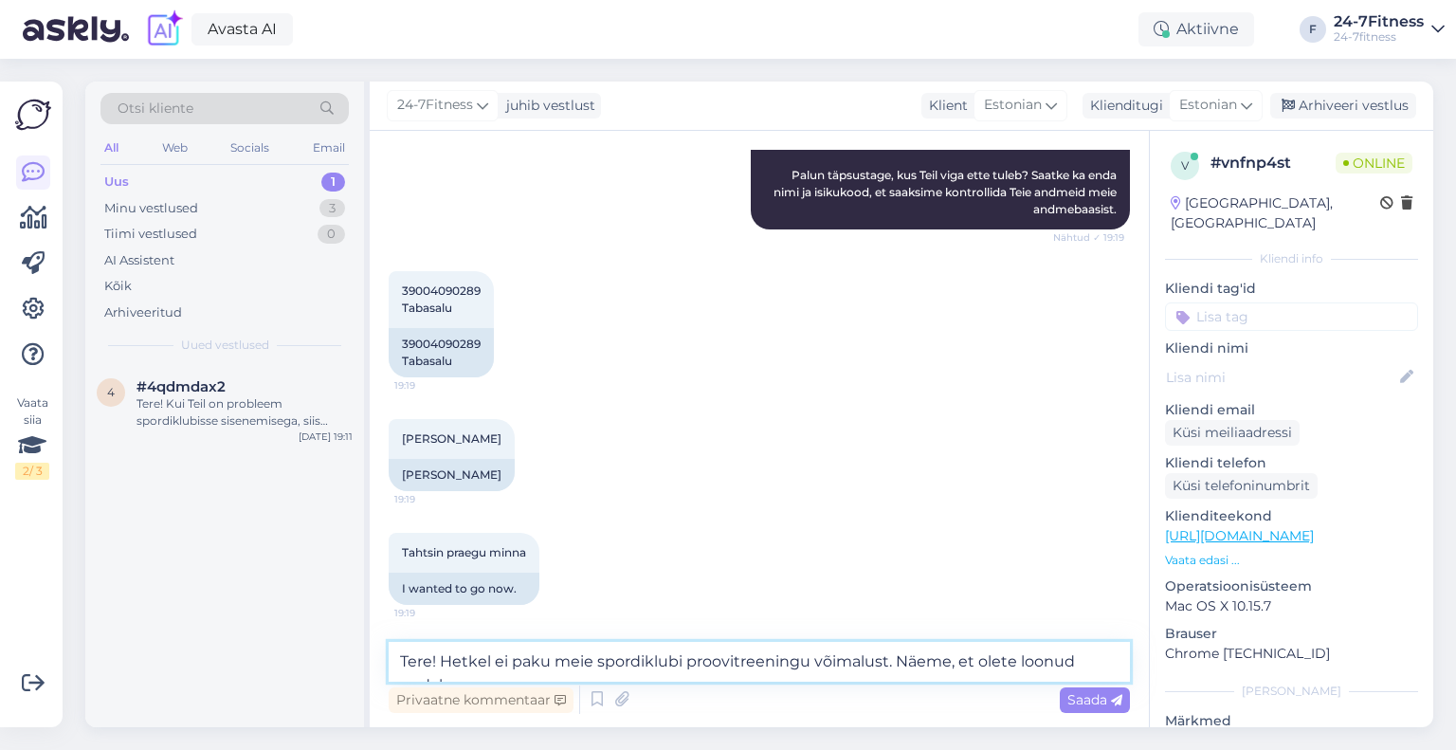
scroll to position [368, 0]
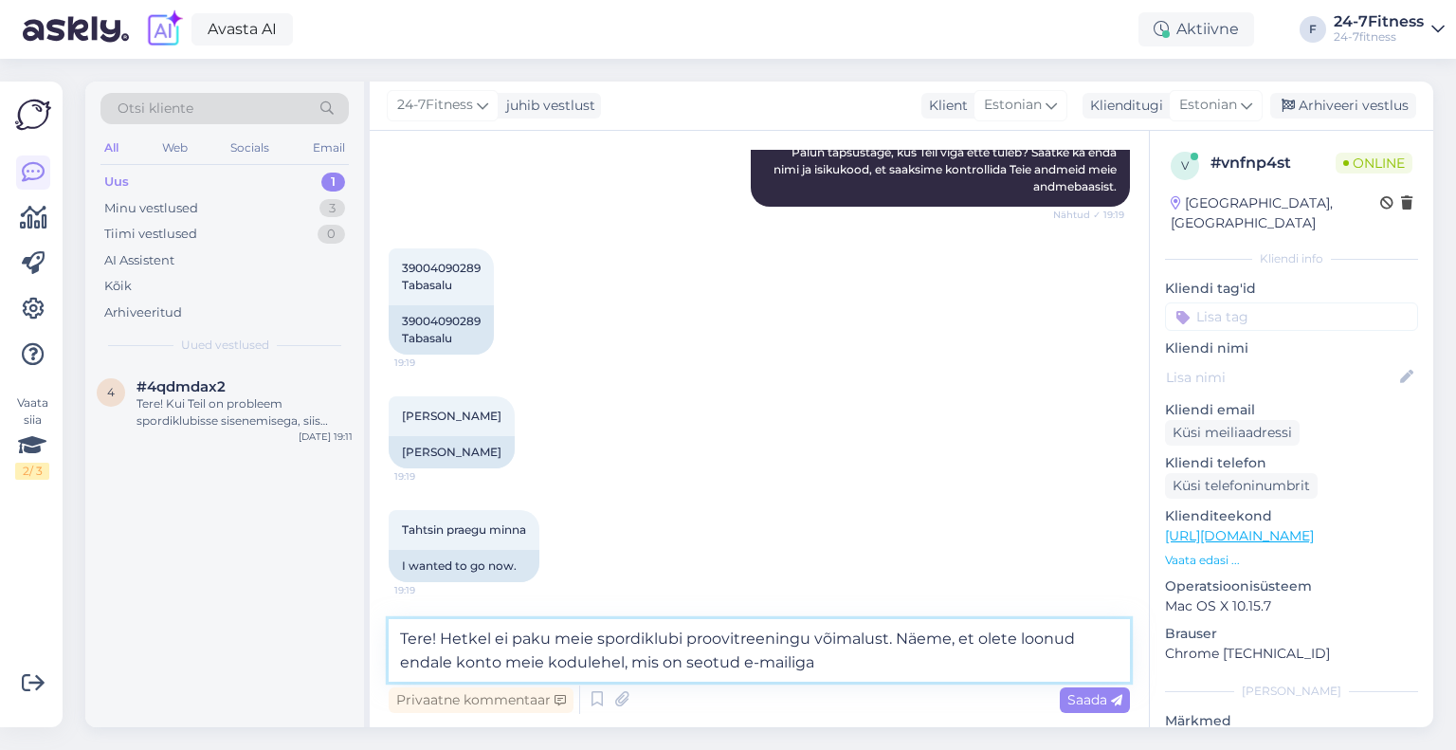
paste textarea "[EMAIL_ADDRESS][DOMAIN_NAME]"
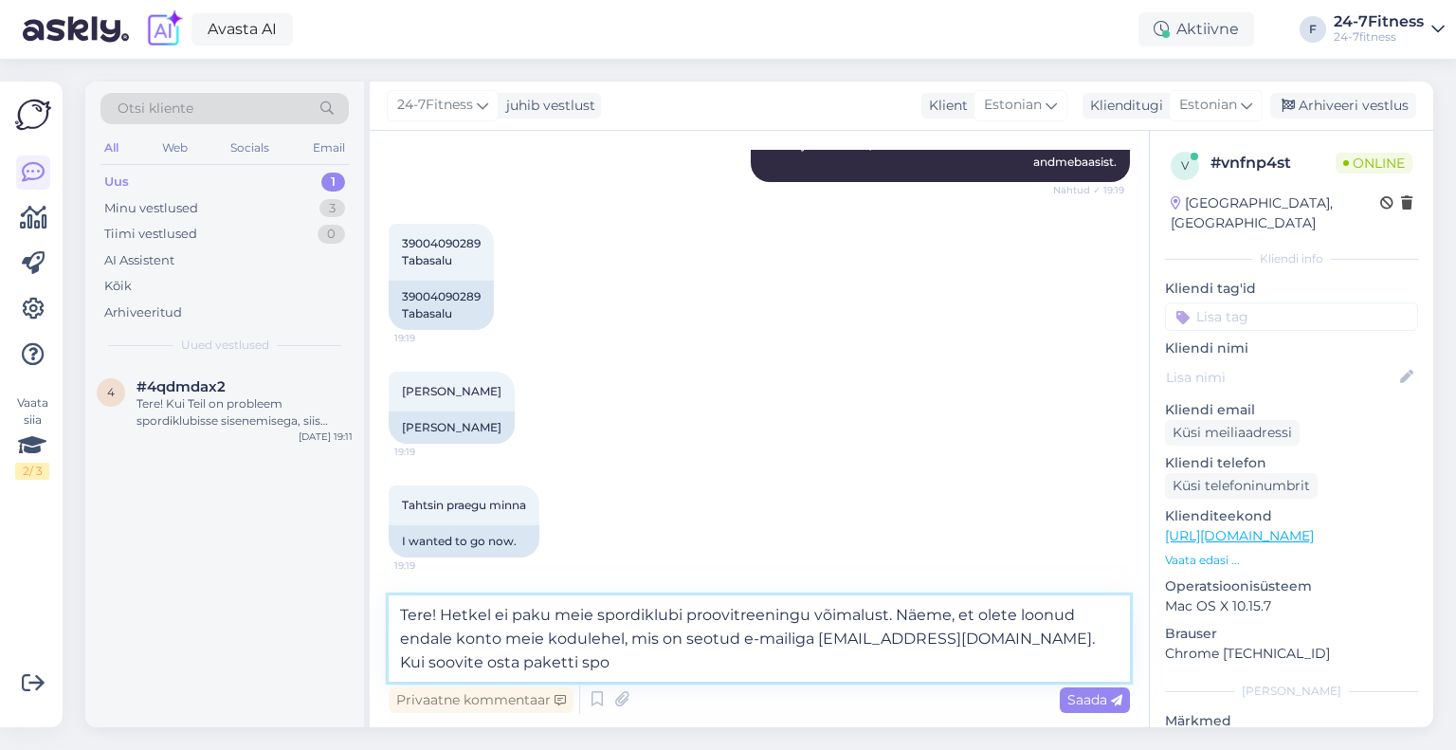
scroll to position [512, 0]
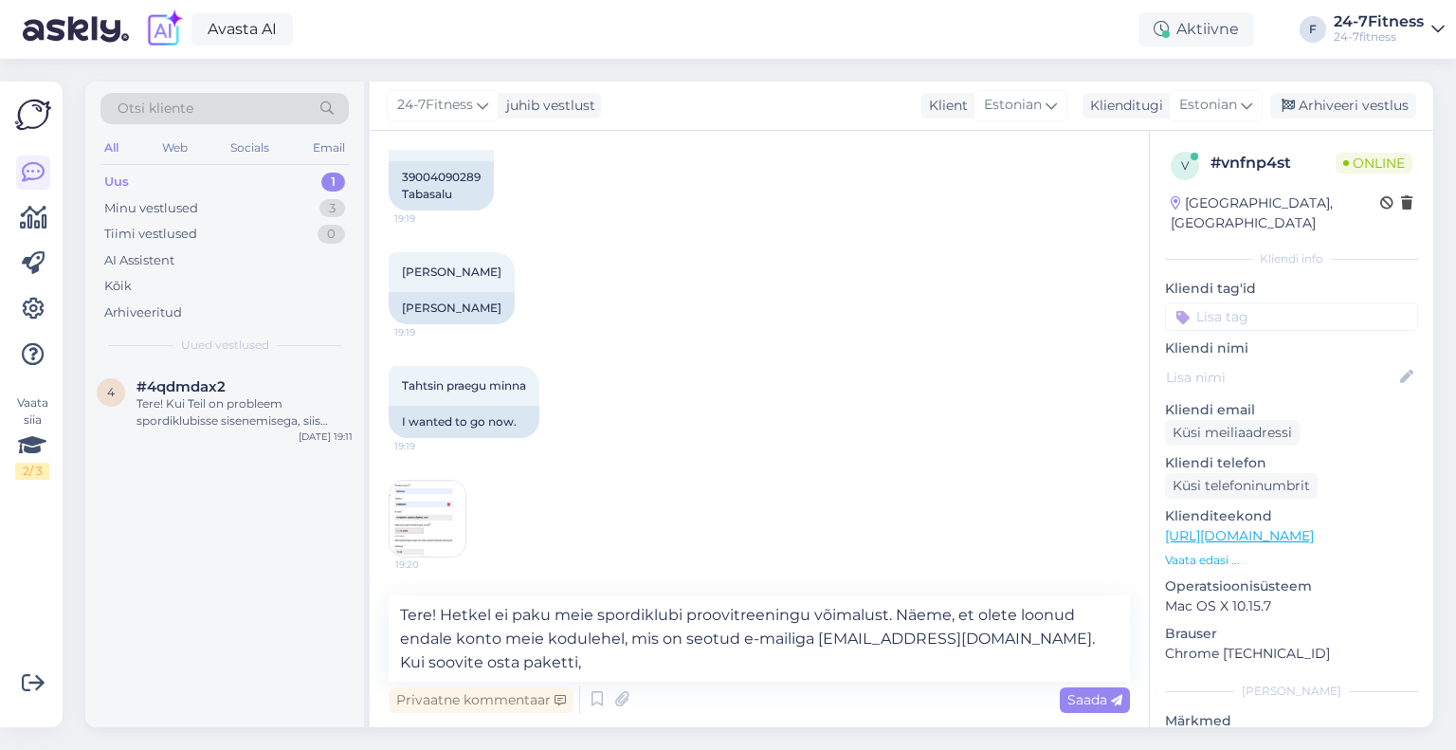
click at [431, 519] on img at bounding box center [428, 519] width 76 height 76
click at [569, 656] on textarea "Tere! Hetkel ei paku meie spordiklubi proovitreeningu võimalust. Näeme, et olet…" at bounding box center [759, 638] width 741 height 86
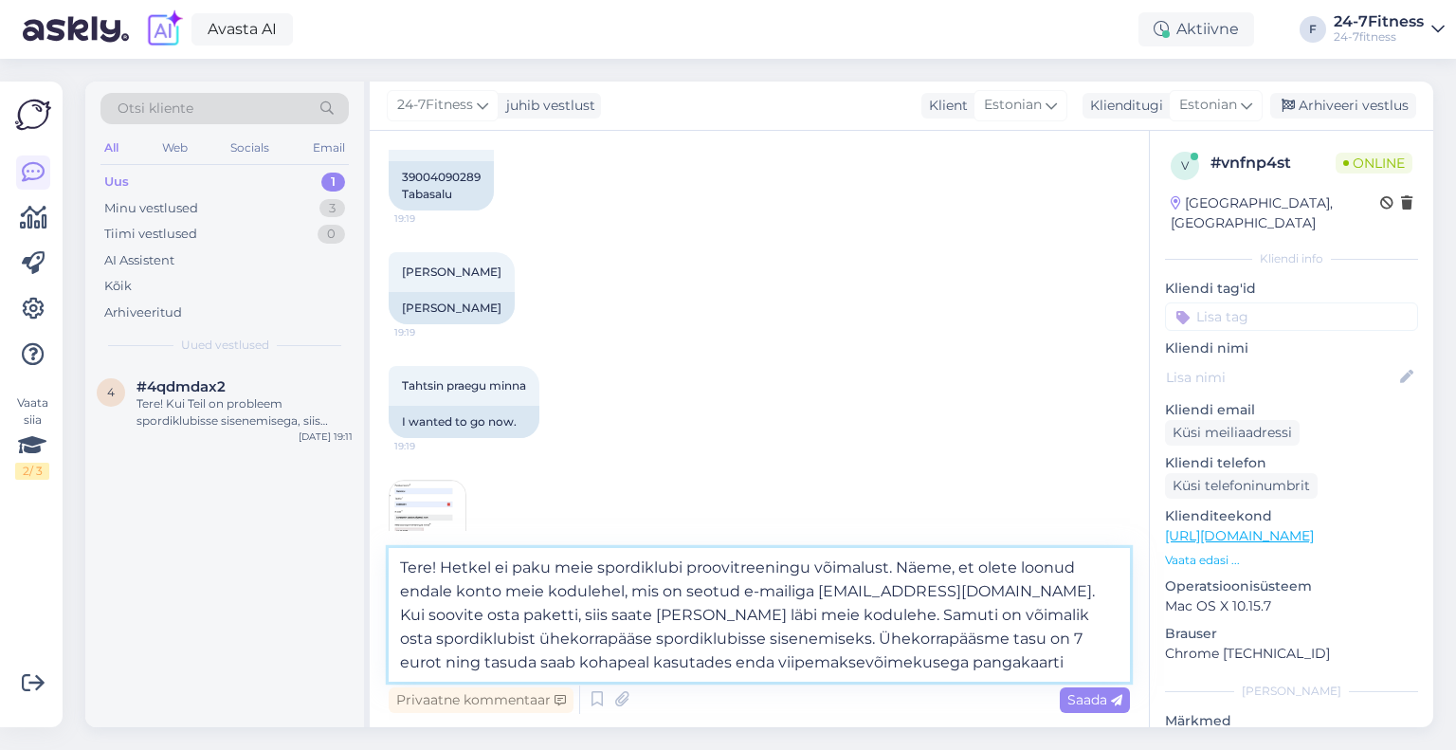
type textarea "Tere! Hetkel ei paku meie spordiklubi proovitreeningu võimalust. Näeme, et olet…"
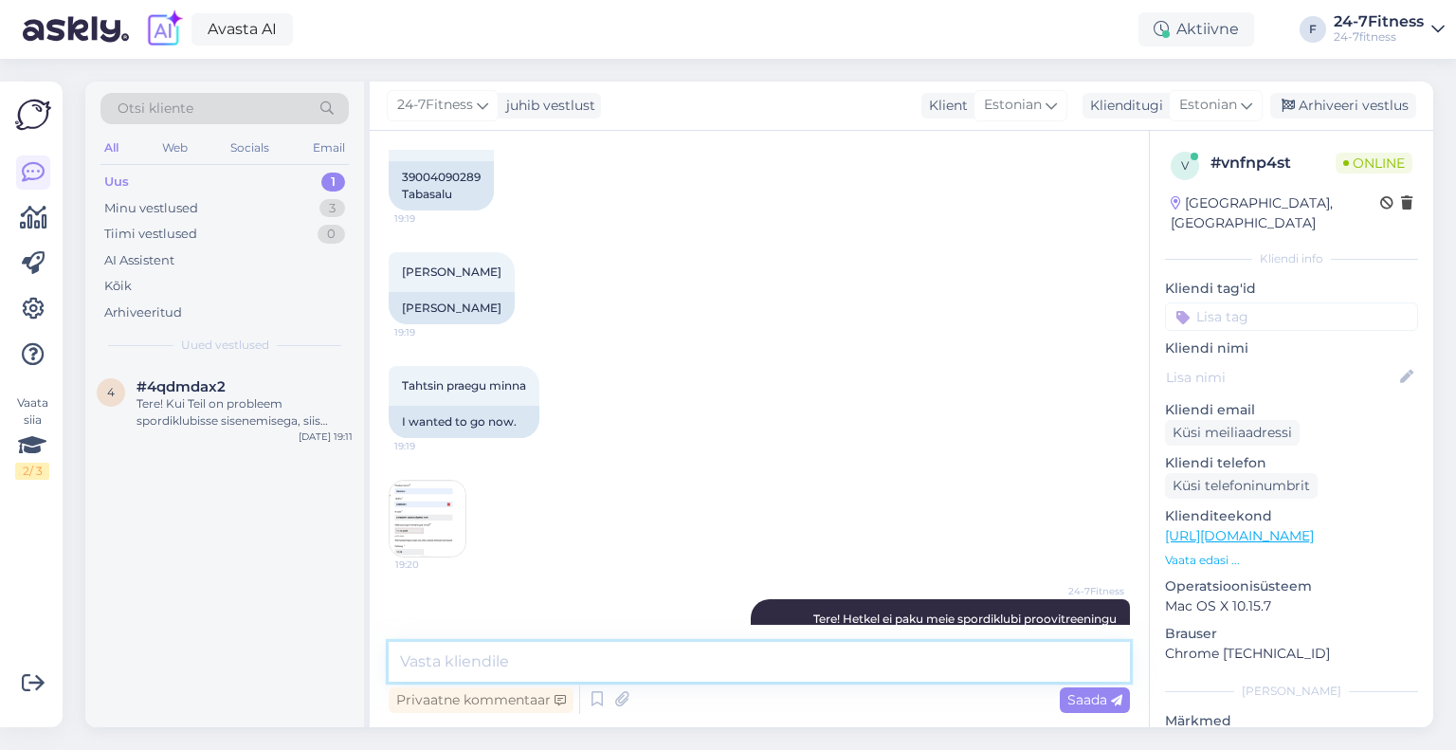
scroll to position [665, 0]
